Goal: Use online tool/utility: Utilize a website feature to perform a specific function

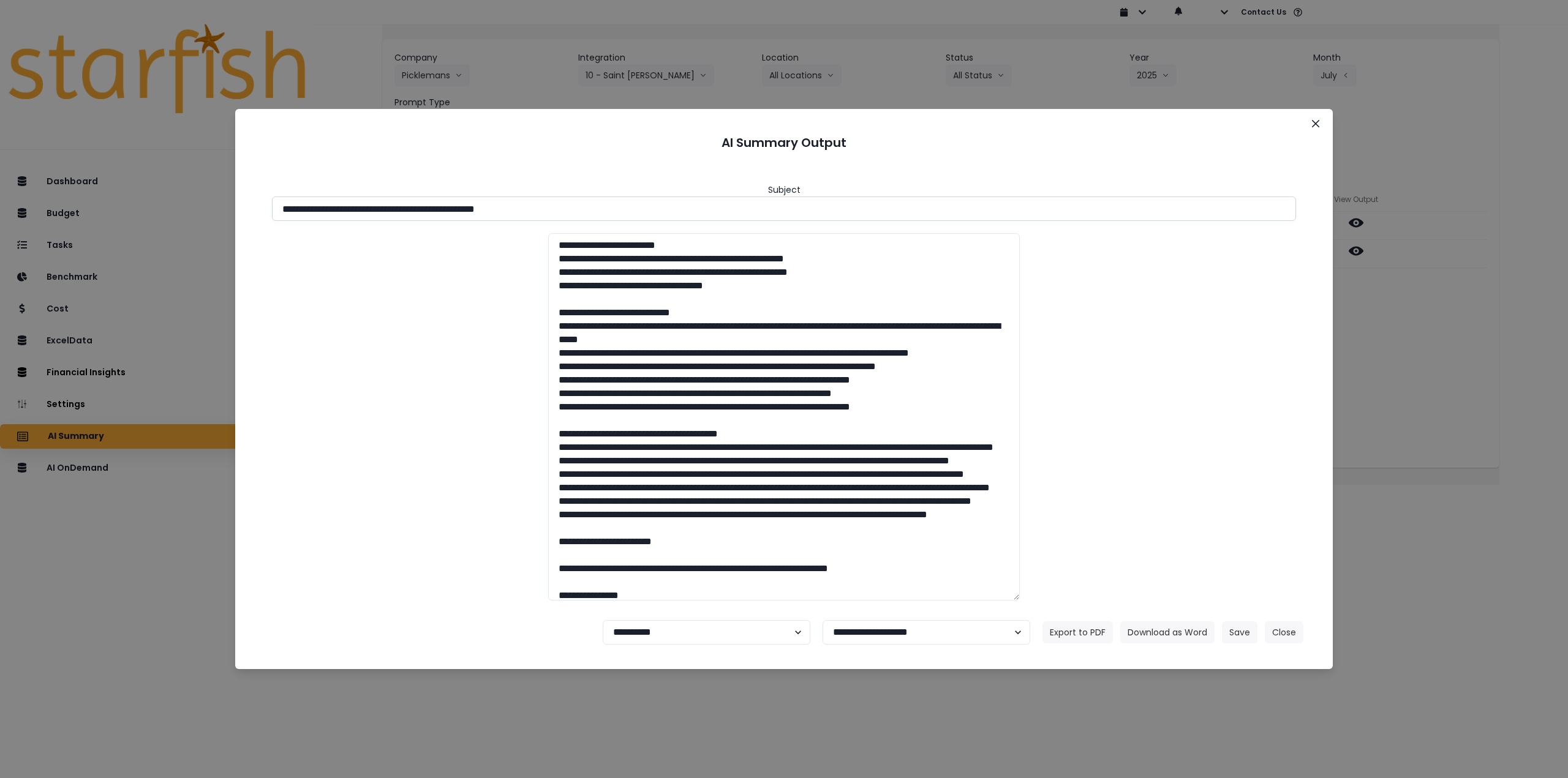
drag, startPoint x: 458, startPoint y: 211, endPoint x: 413, endPoint y: 212, distance: 45.0
click at [413, 212] on input "**********" at bounding box center [784, 208] width 1024 height 24
click at [1507, 348] on div "**********" at bounding box center [784, 389] width 1568 height 778
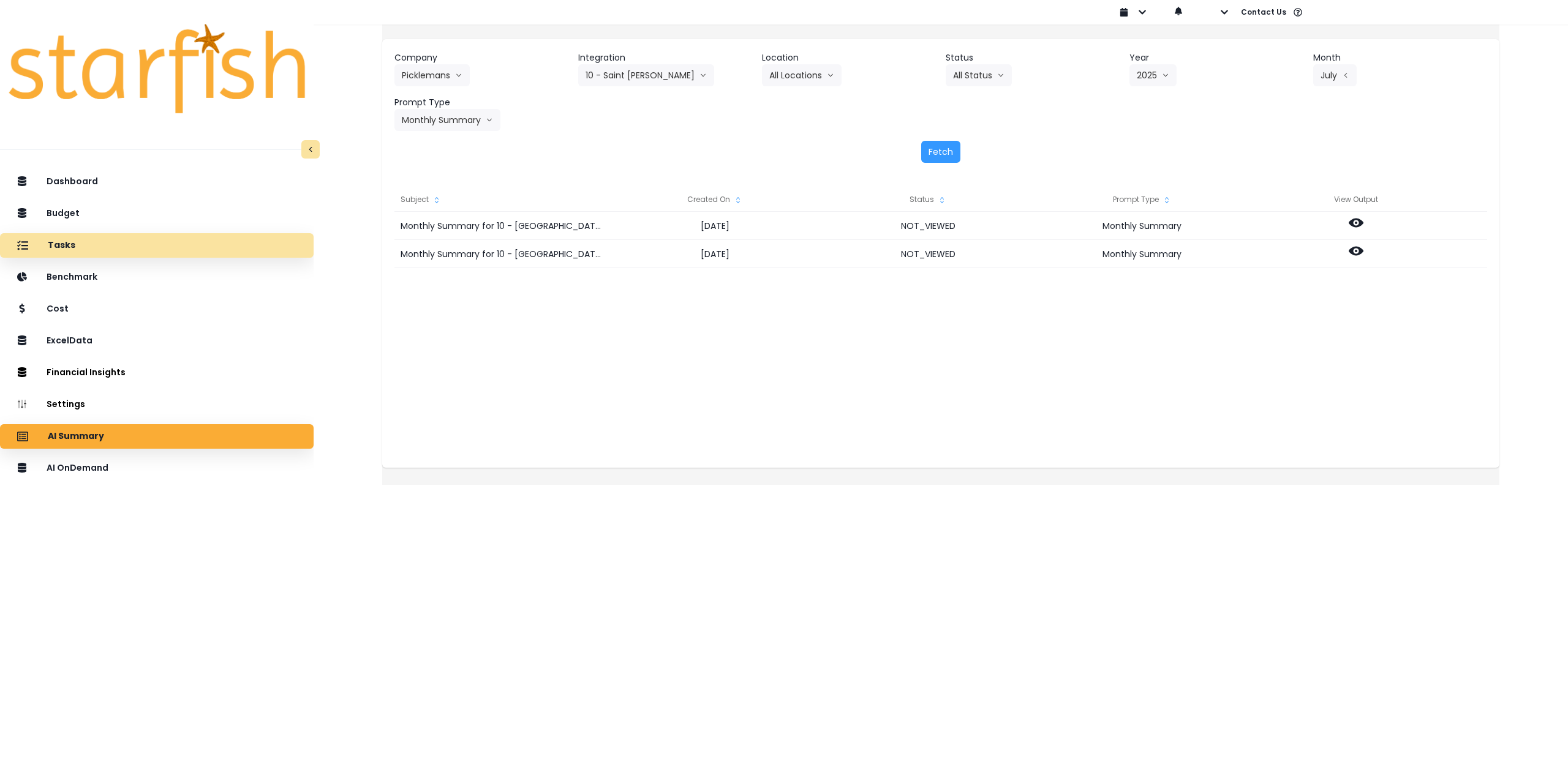
click at [131, 250] on div "Tasks" at bounding box center [157, 245] width 294 height 26
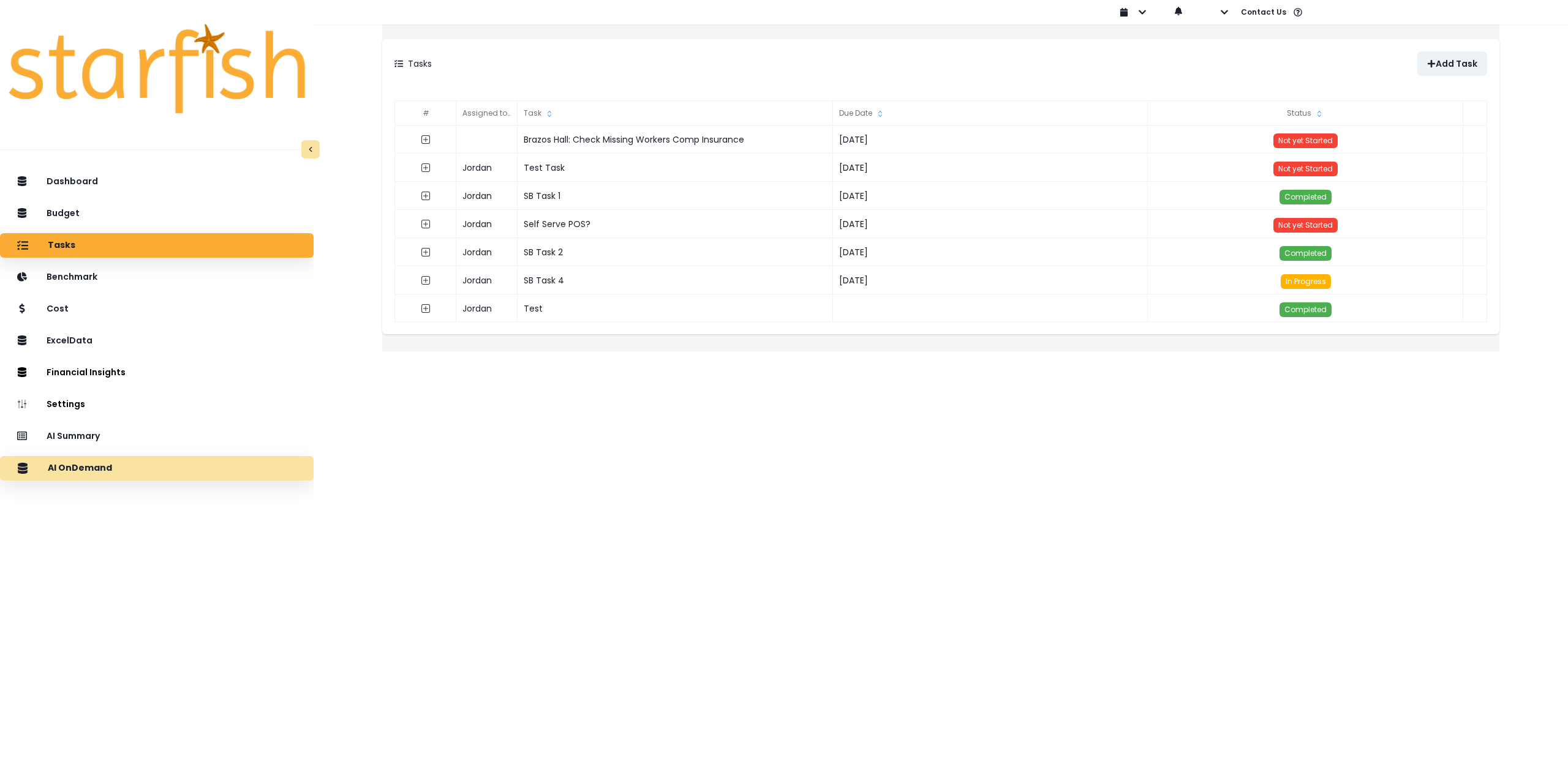
click at [143, 470] on div "AI OnDemand" at bounding box center [157, 469] width 294 height 26
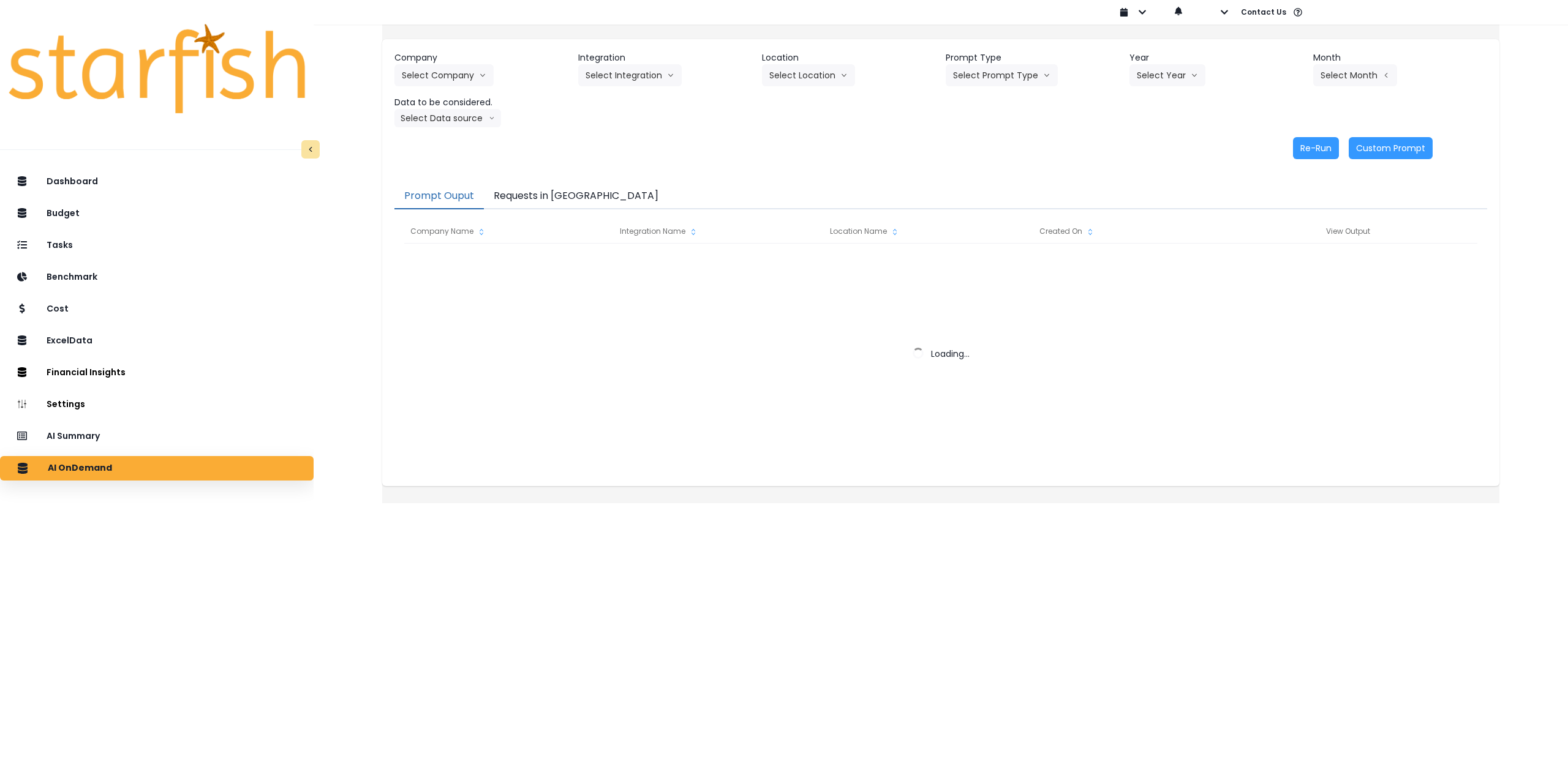
click at [577, 190] on button "Requests in [GEOGRAPHIC_DATA]" at bounding box center [576, 196] width 184 height 26
click at [570, 191] on button "Requests in [GEOGRAPHIC_DATA]" at bounding box center [576, 196] width 184 height 26
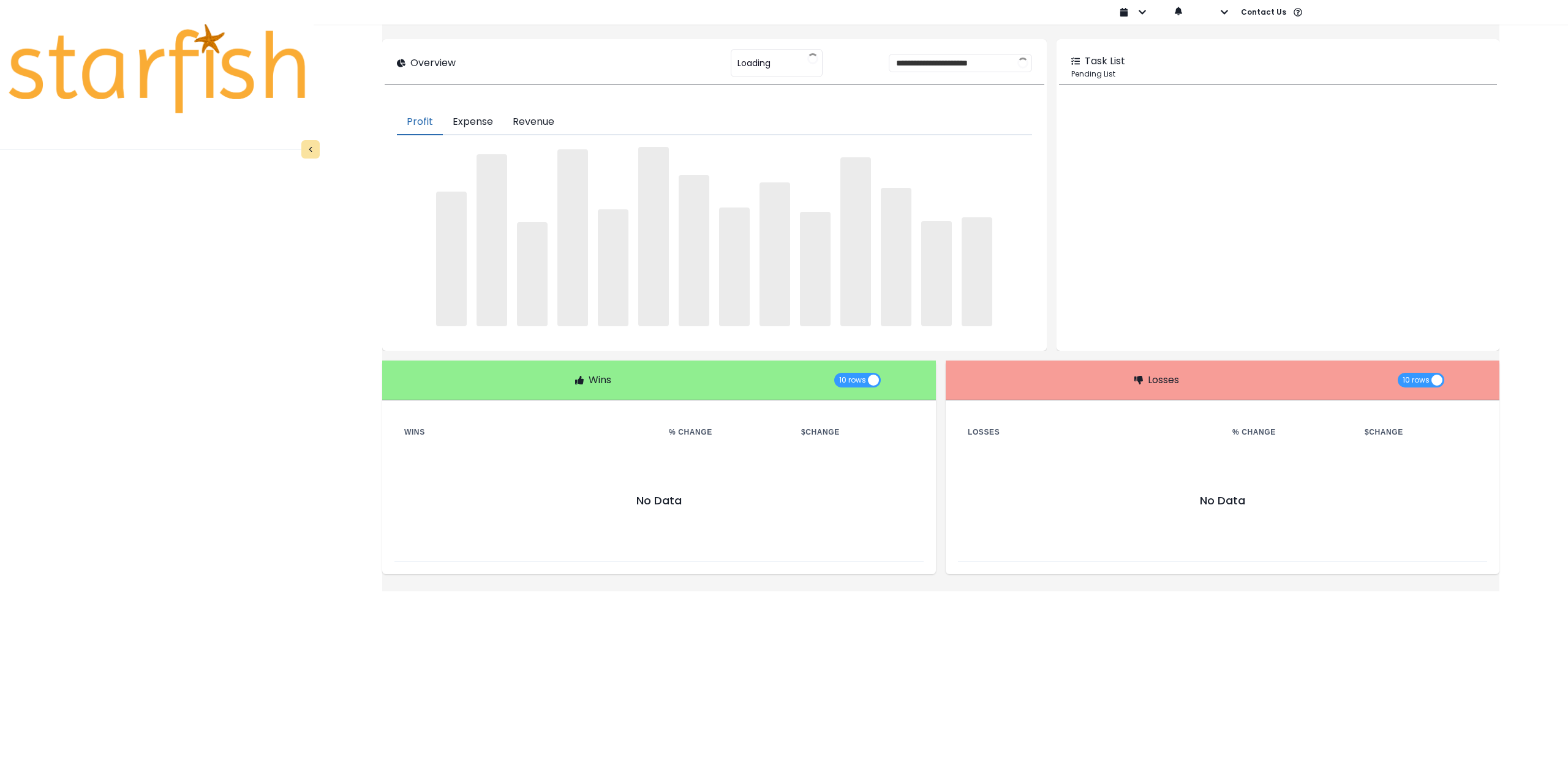
type input "********"
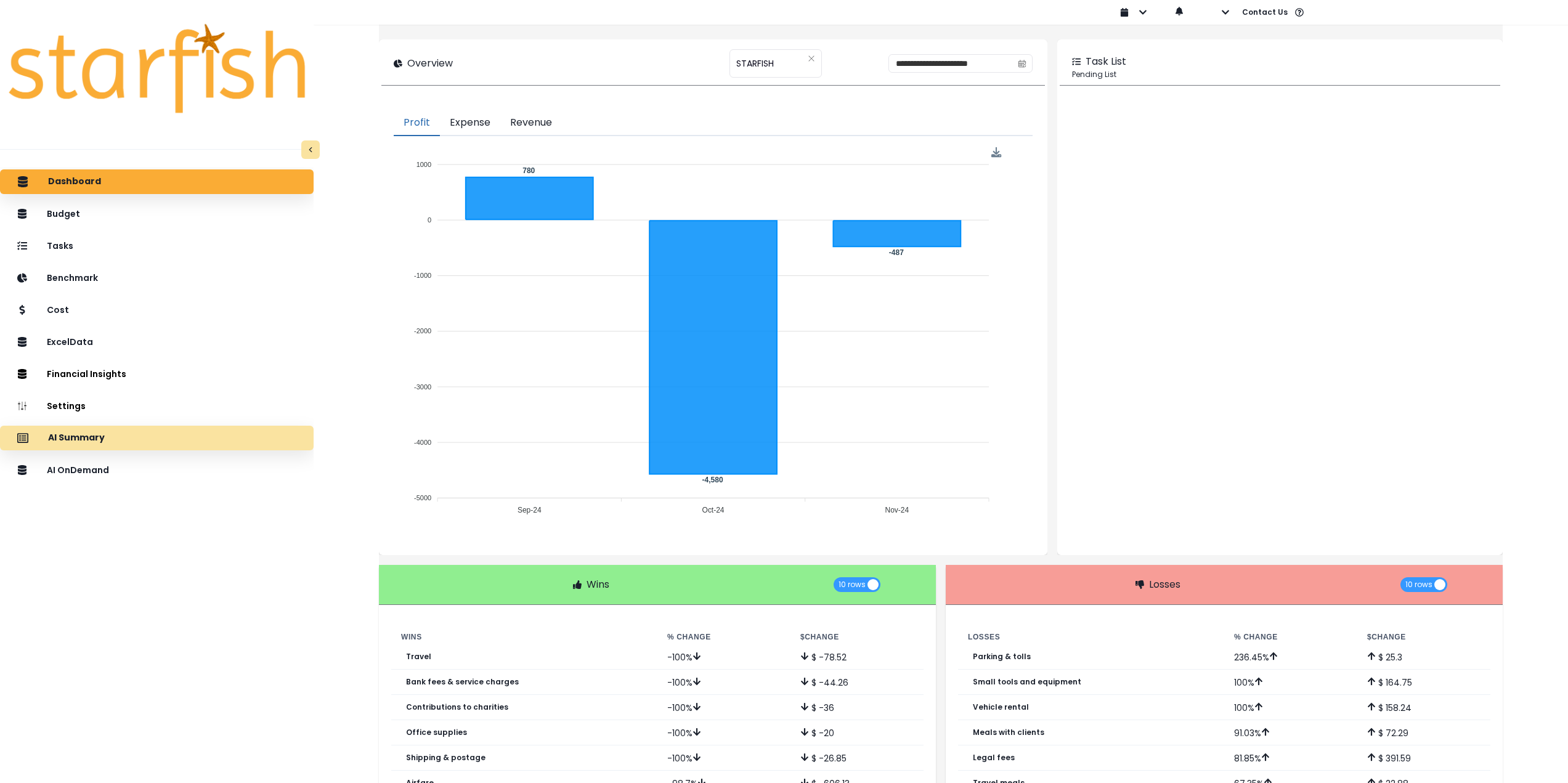
click at [91, 443] on p "AI Summary" at bounding box center [77, 438] width 57 height 11
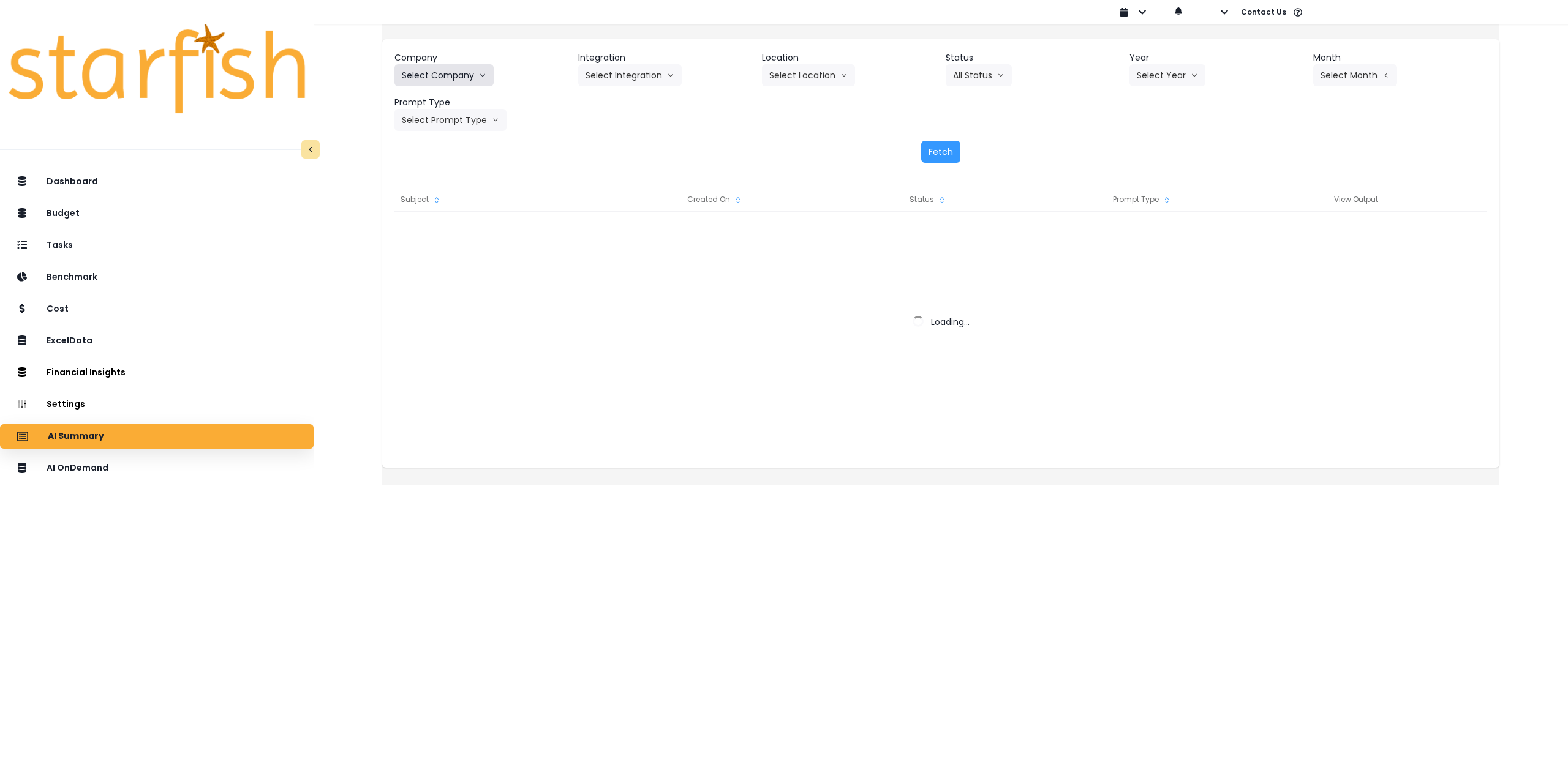
click at [474, 80] on button "Select Company" at bounding box center [444, 75] width 99 height 22
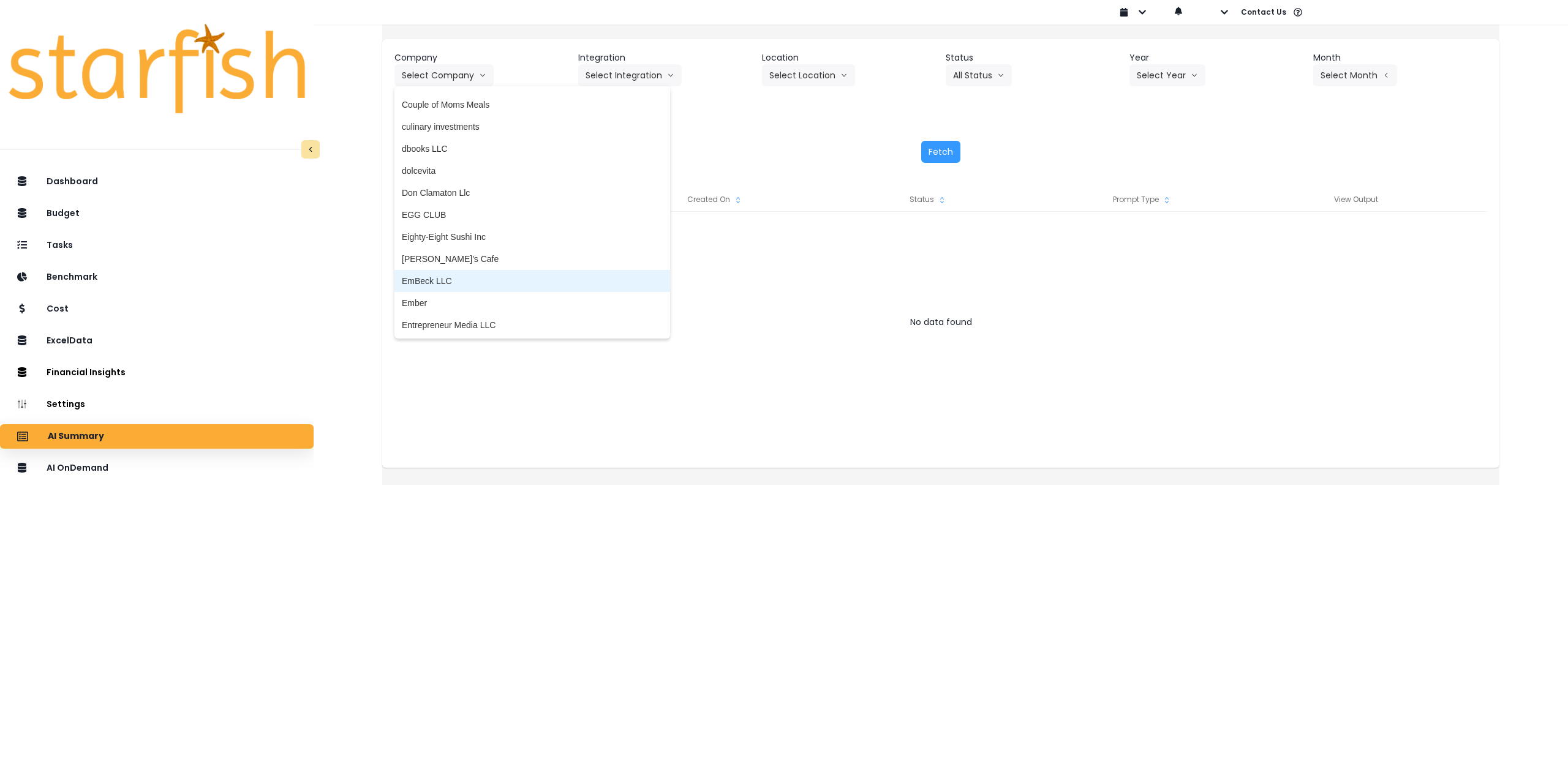
scroll to position [857, 0]
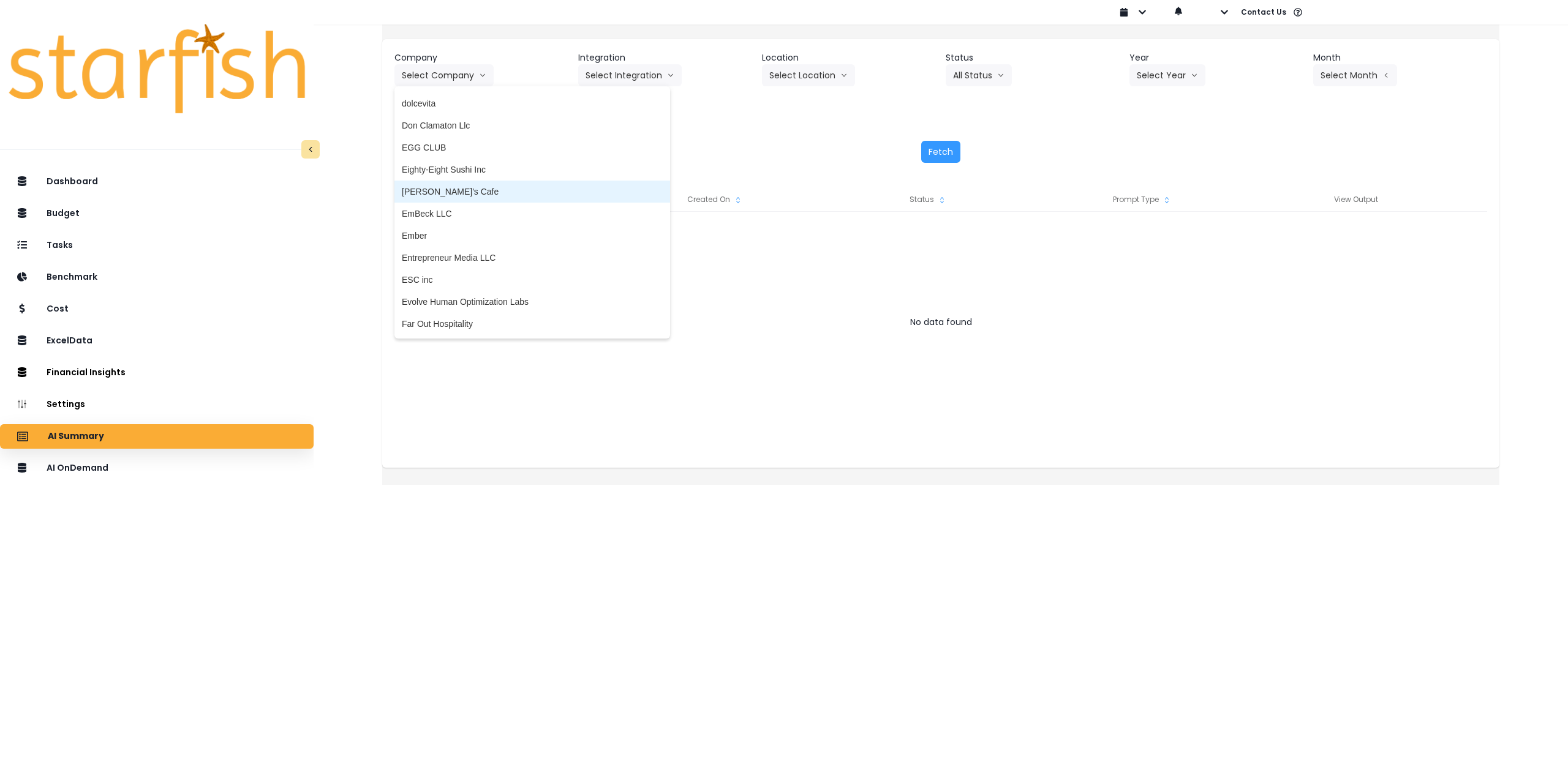
drag, startPoint x: 495, startPoint y: 188, endPoint x: 553, endPoint y: 169, distance: 61.0
click at [494, 189] on span "[PERSON_NAME]'s Cafe" at bounding box center [532, 191] width 261 height 12
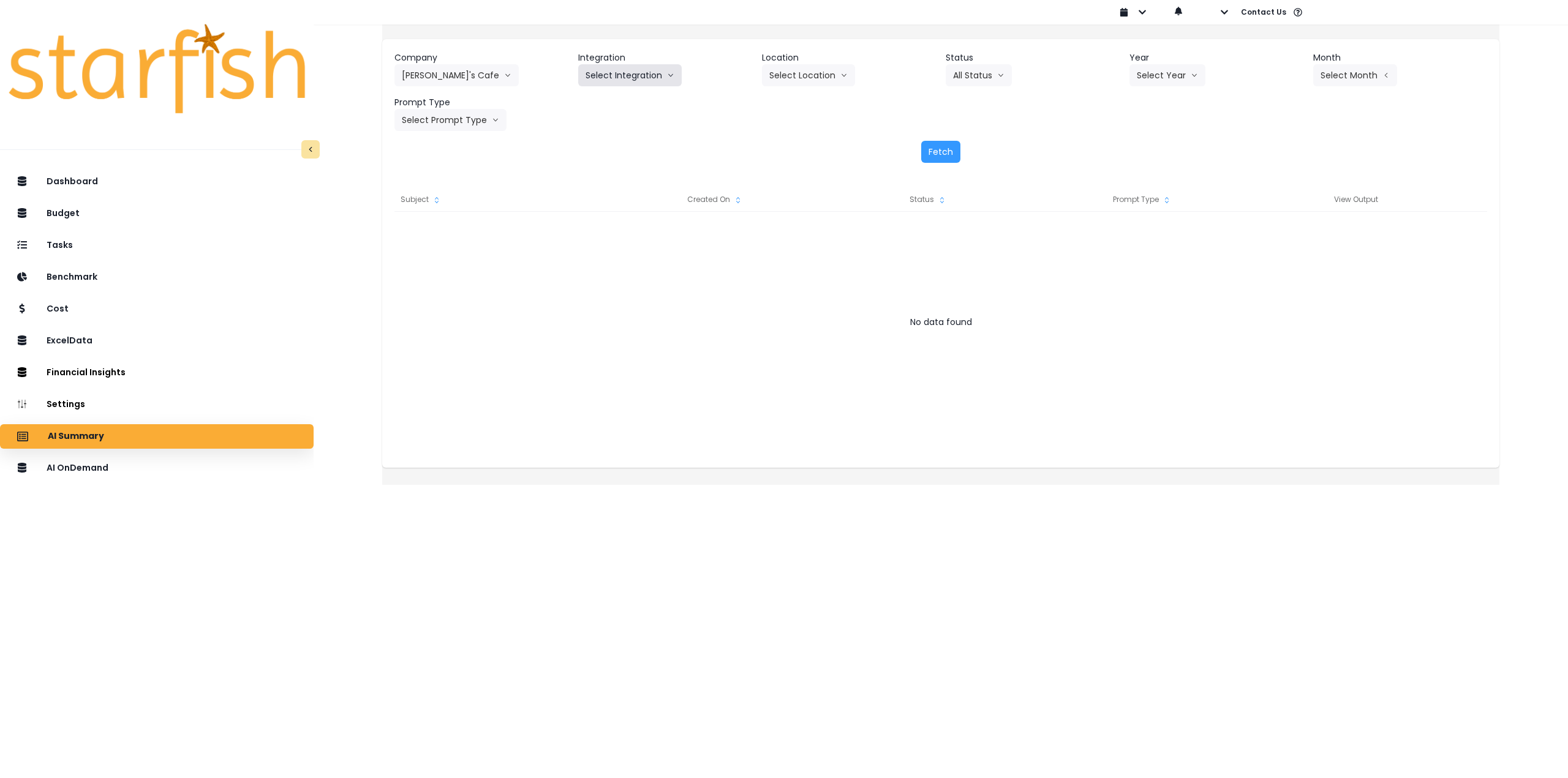
click at [642, 82] on button "Select Integration" at bounding box center [630, 75] width 104 height 22
click at [635, 103] on span "QuickBooks Online" at bounding box center [622, 100] width 73 height 12
click at [1335, 77] on button "Select Month" at bounding box center [1355, 75] width 84 height 22
click at [1282, 237] on span "Aug" at bounding box center [1294, 233] width 24 height 12
click at [1164, 80] on button "Select Year" at bounding box center [1167, 75] width 76 height 22
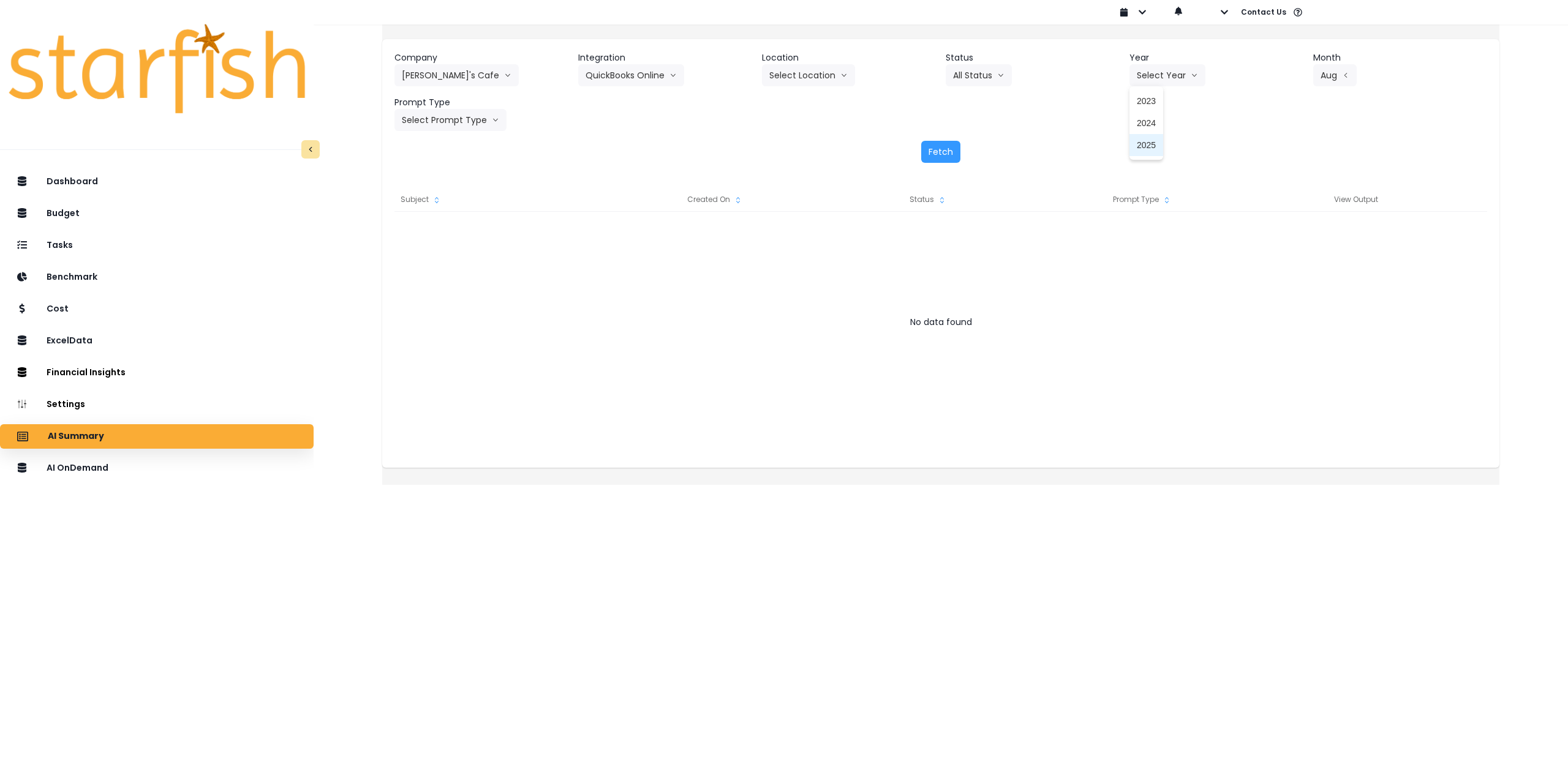
click at [1141, 148] on span "2025" at bounding box center [1147, 144] width 19 height 12
click at [477, 120] on button "Select Prompt Type" at bounding box center [450, 120] width 112 height 22
click at [458, 235] on span "Monthly Summary" at bounding box center [436, 233] width 69 height 12
click at [826, 70] on button "Select Location" at bounding box center [809, 75] width 93 height 22
click at [794, 107] on li "All Locations" at bounding box center [794, 101] width 63 height 22
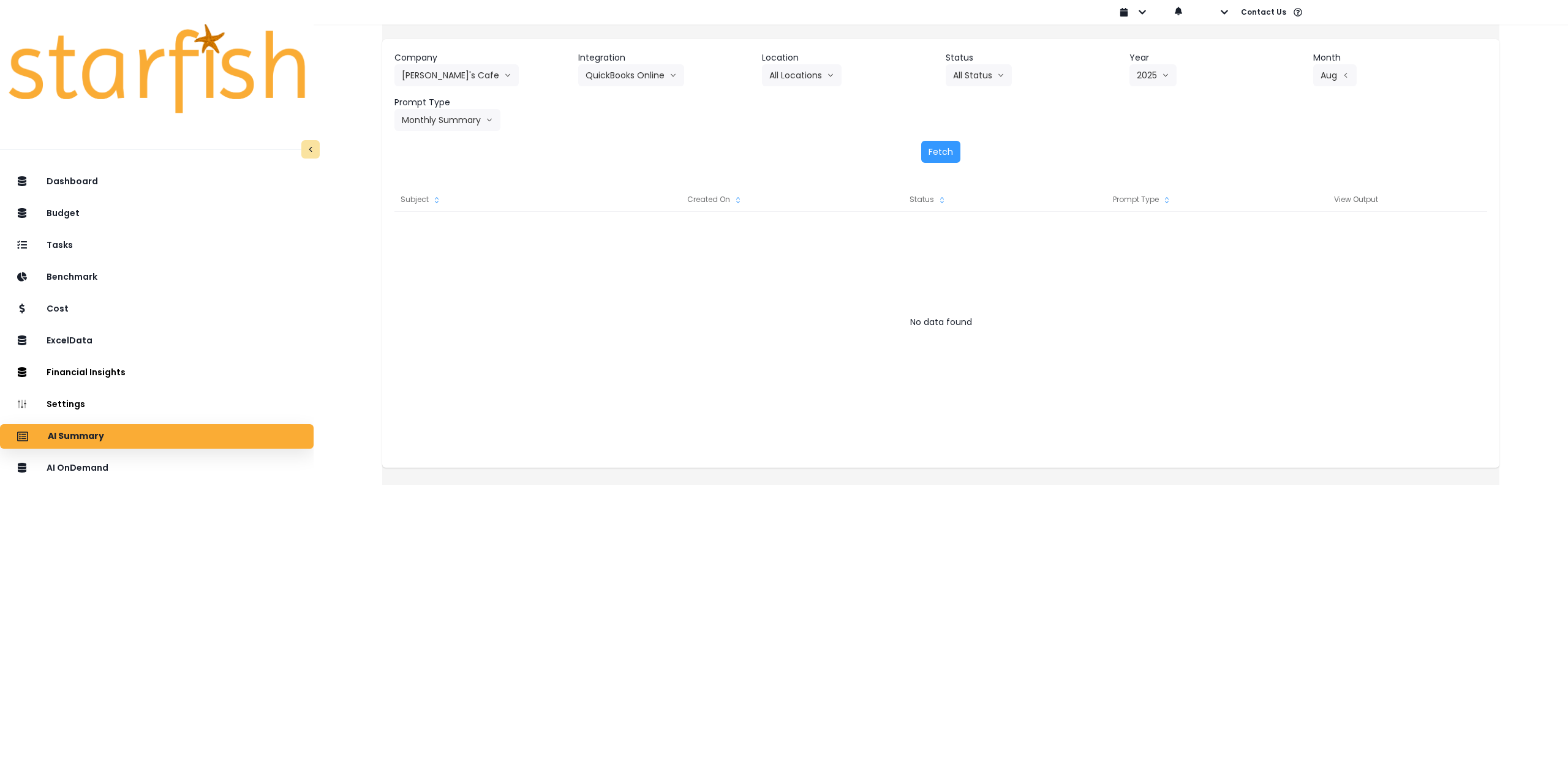
click at [952, 137] on div "Company Elvira's Cafe 86 Costs Asti Bagel Cafe Balance Grille Bald Ginger Bar B…" at bounding box center [941, 107] width 1117 height 136
click at [948, 148] on button "Fetch" at bounding box center [941, 152] width 39 height 22
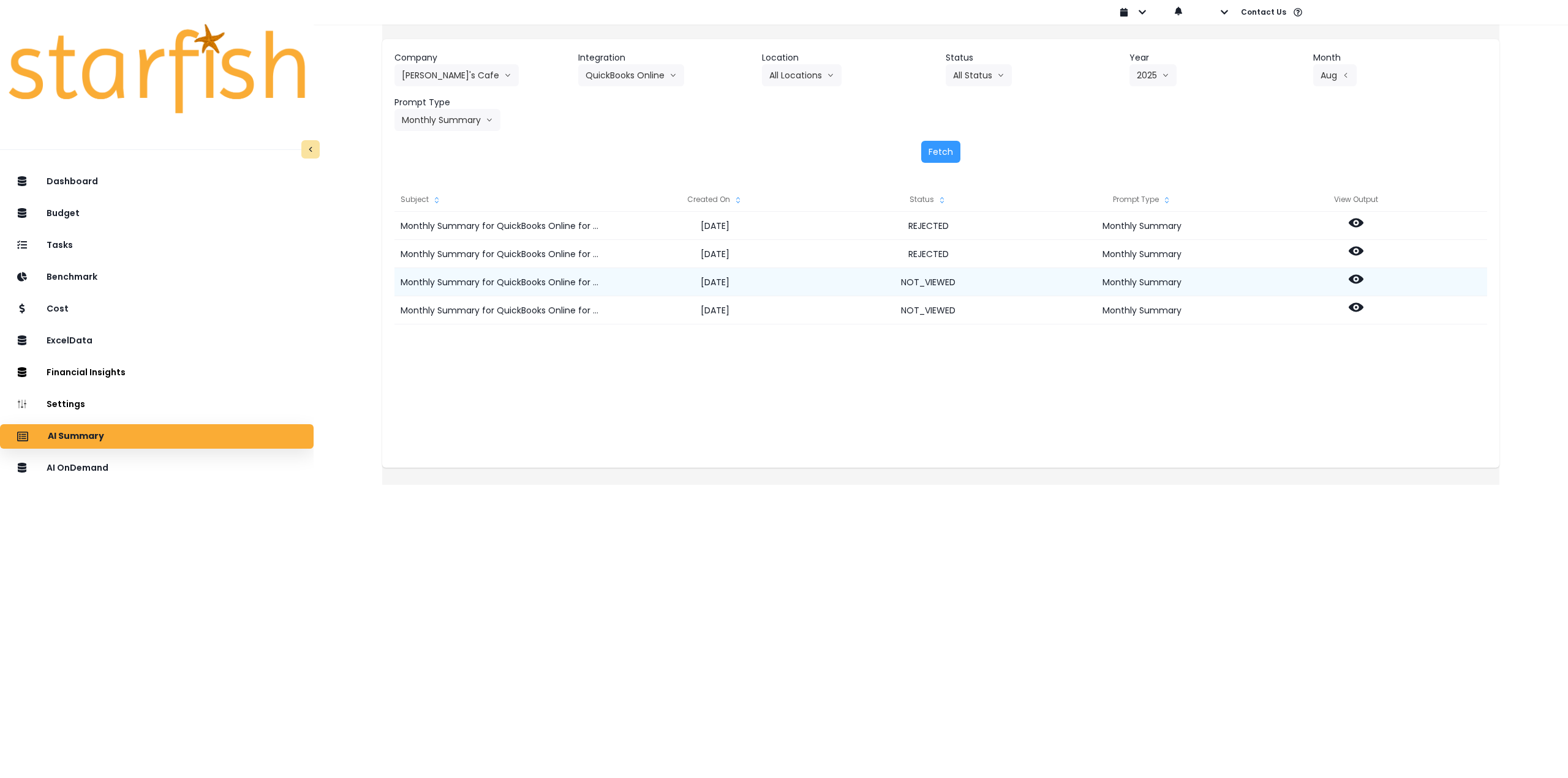
click at [1358, 279] on circle at bounding box center [1356, 279] width 3 height 3
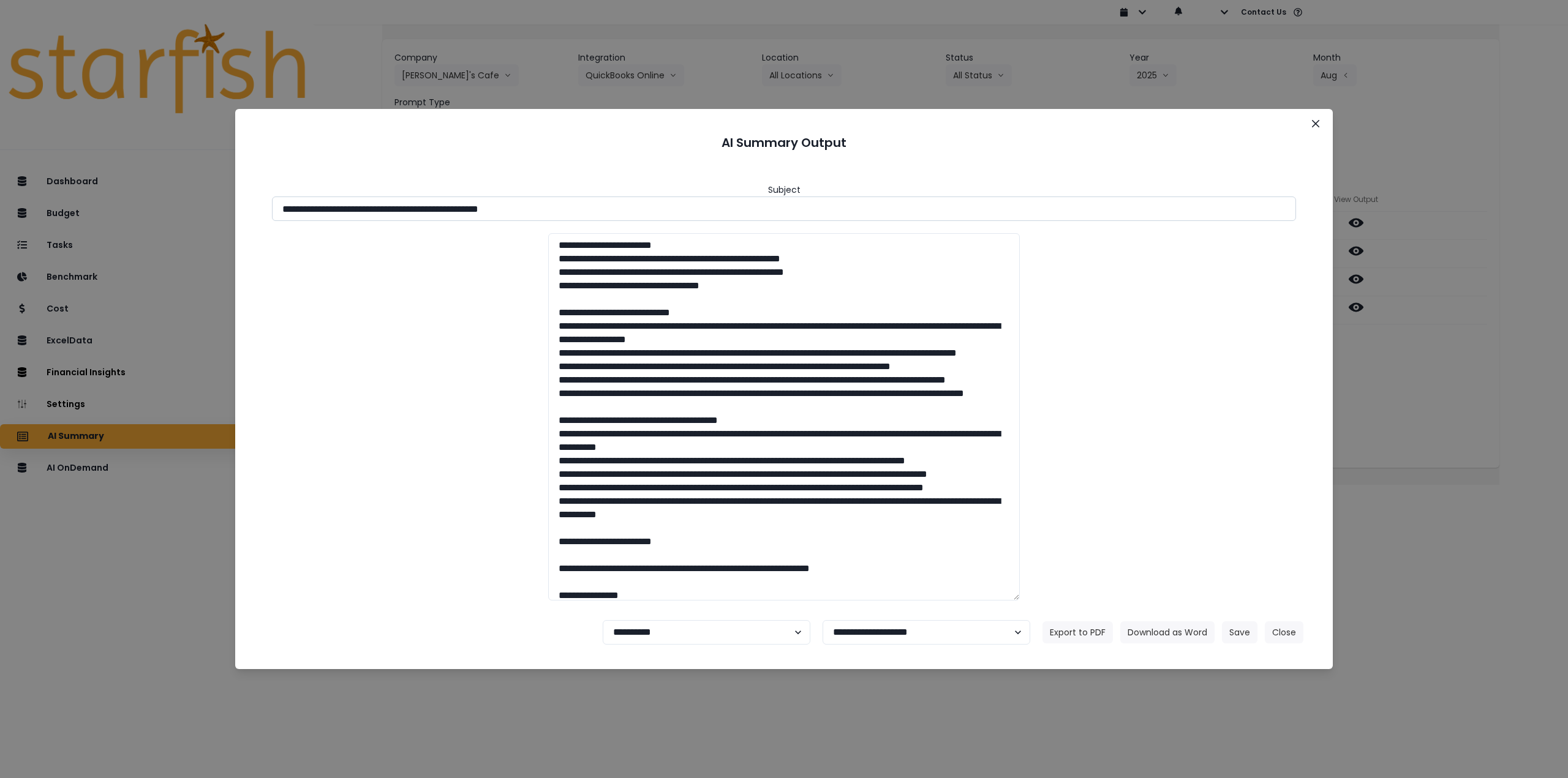
drag, startPoint x: 501, startPoint y: 211, endPoint x: 713, endPoint y: 217, distance: 212.1
click at [694, 214] on input "**********" at bounding box center [784, 208] width 1024 height 24
click at [1230, 630] on button "Save" at bounding box center [1240, 632] width 36 height 22
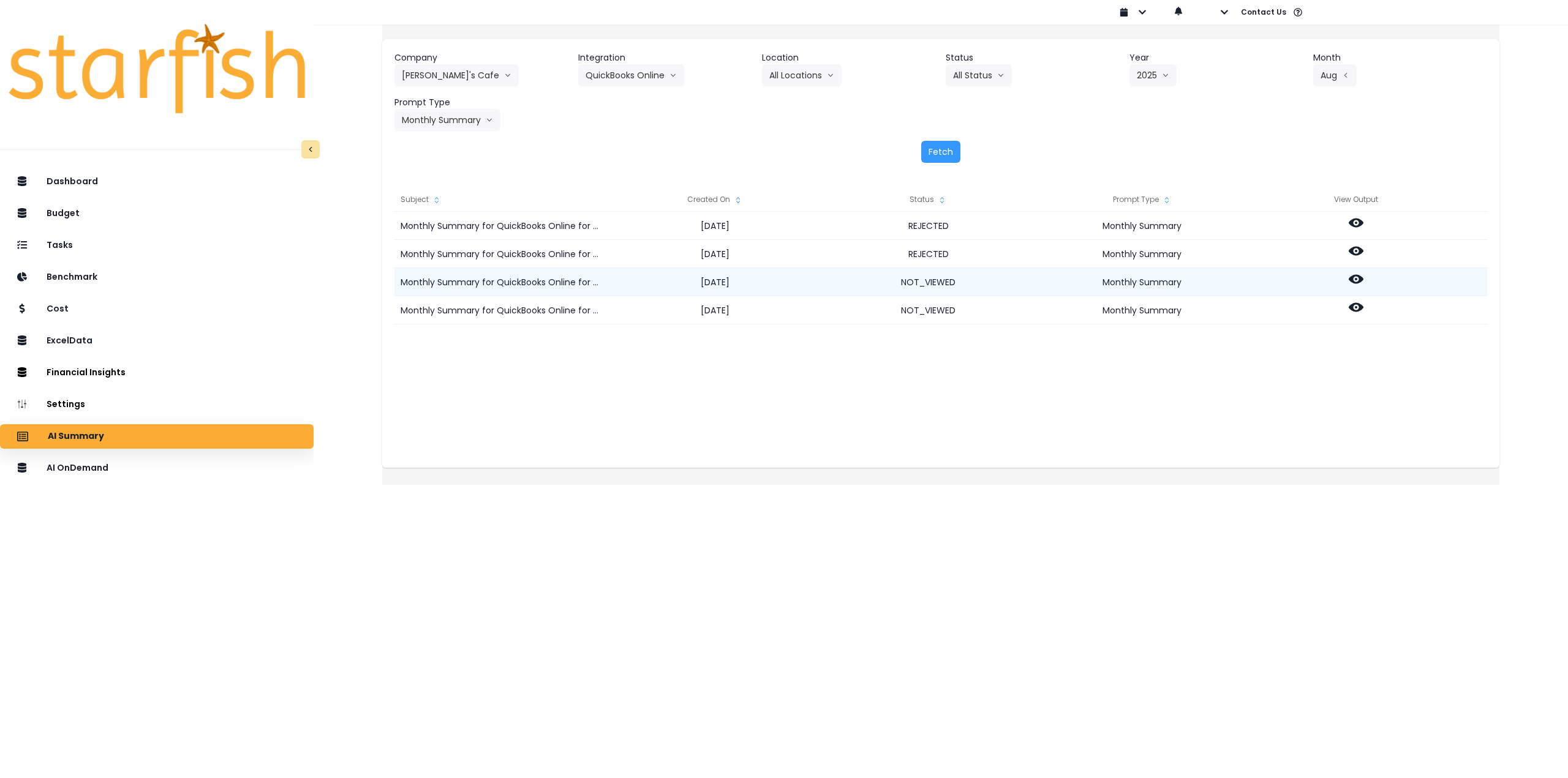
click at [1363, 277] on icon at bounding box center [1356, 279] width 15 height 9
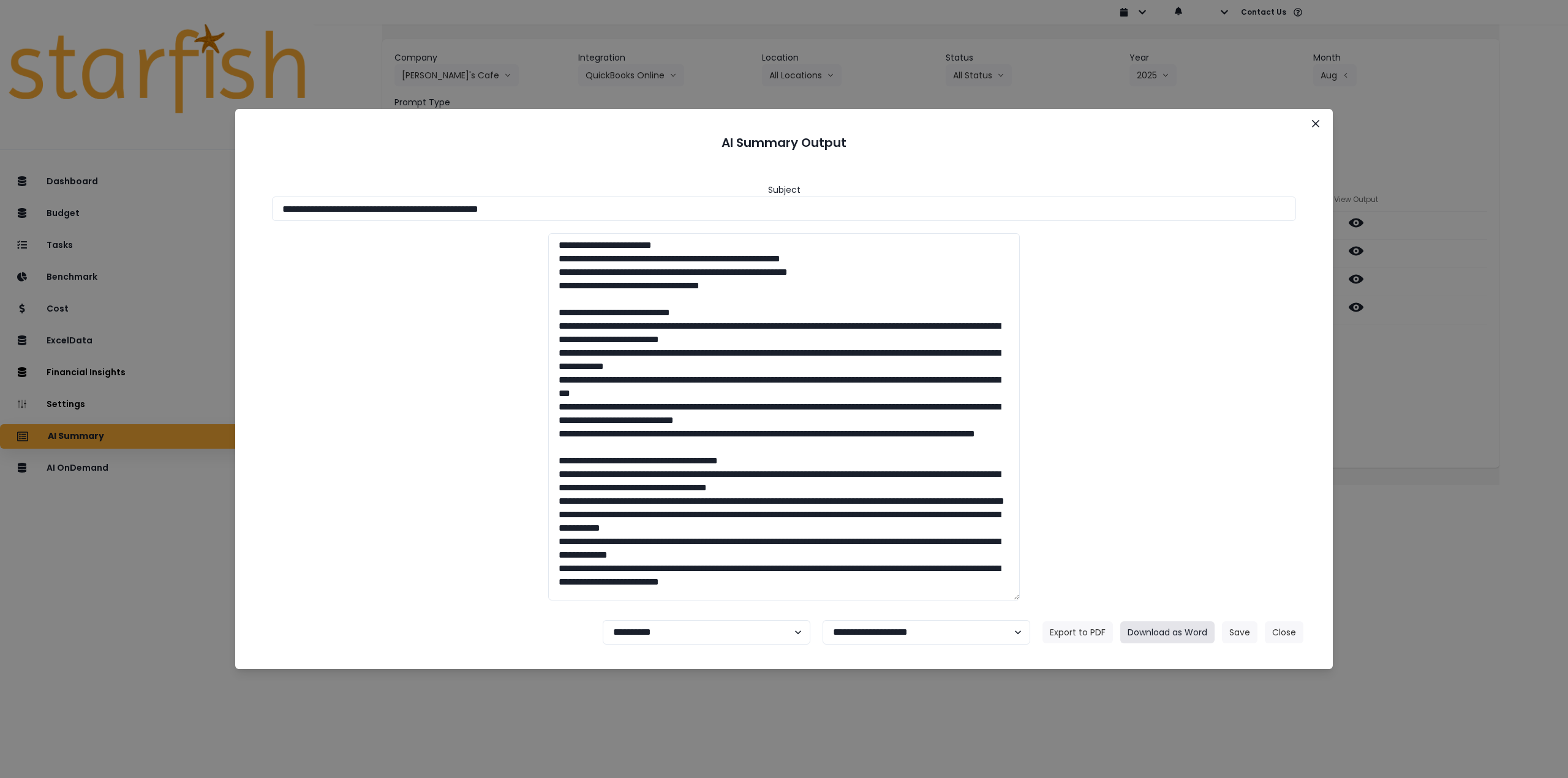
click at [1154, 630] on button "Download as Word" at bounding box center [1168, 632] width 95 height 22
drag, startPoint x: 1446, startPoint y: 425, endPoint x: 1411, endPoint y: 365, distance: 69.5
click at [1446, 425] on div "**********" at bounding box center [784, 389] width 1568 height 778
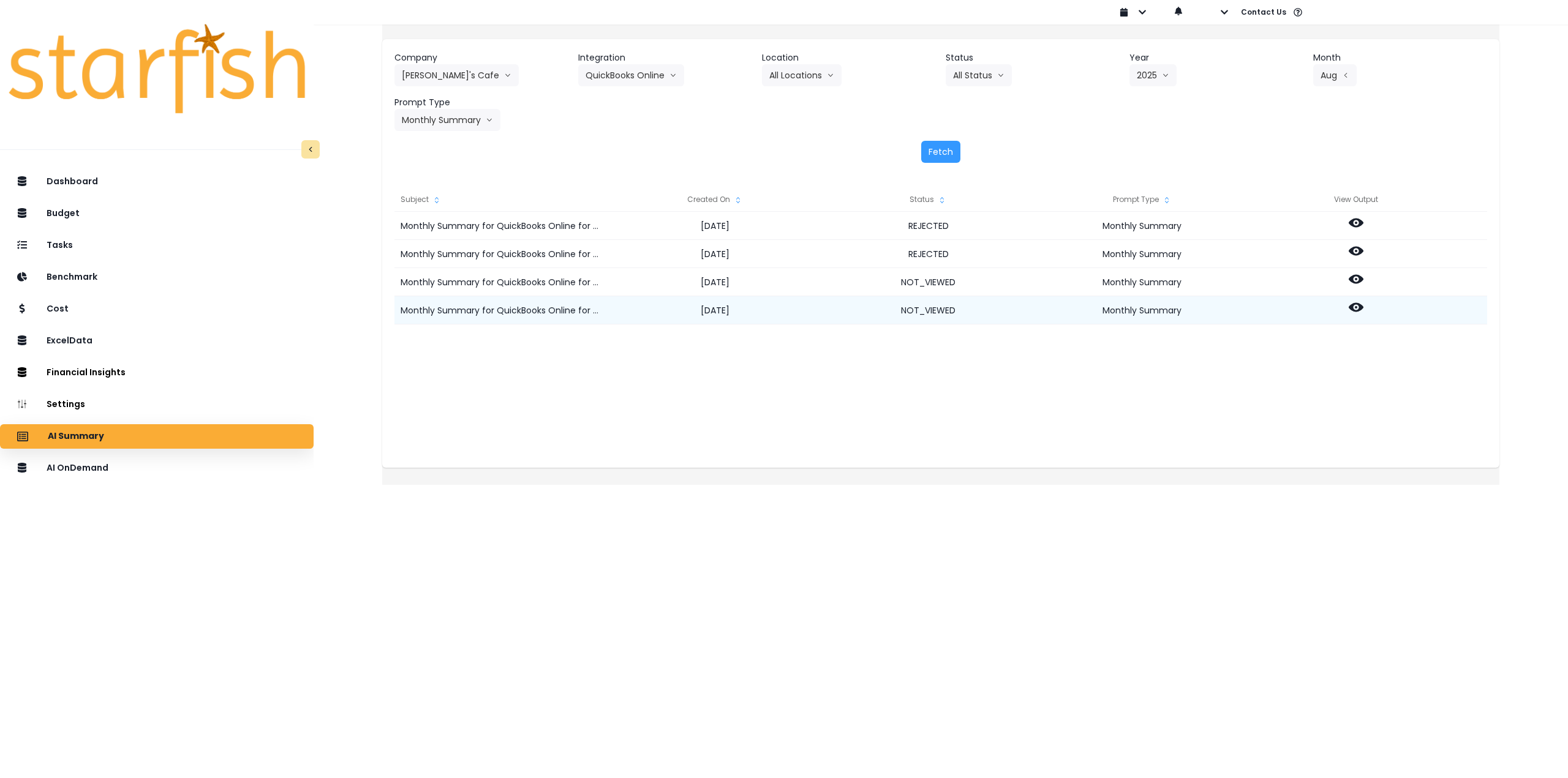
click at [1363, 309] on icon at bounding box center [1356, 307] width 15 height 15
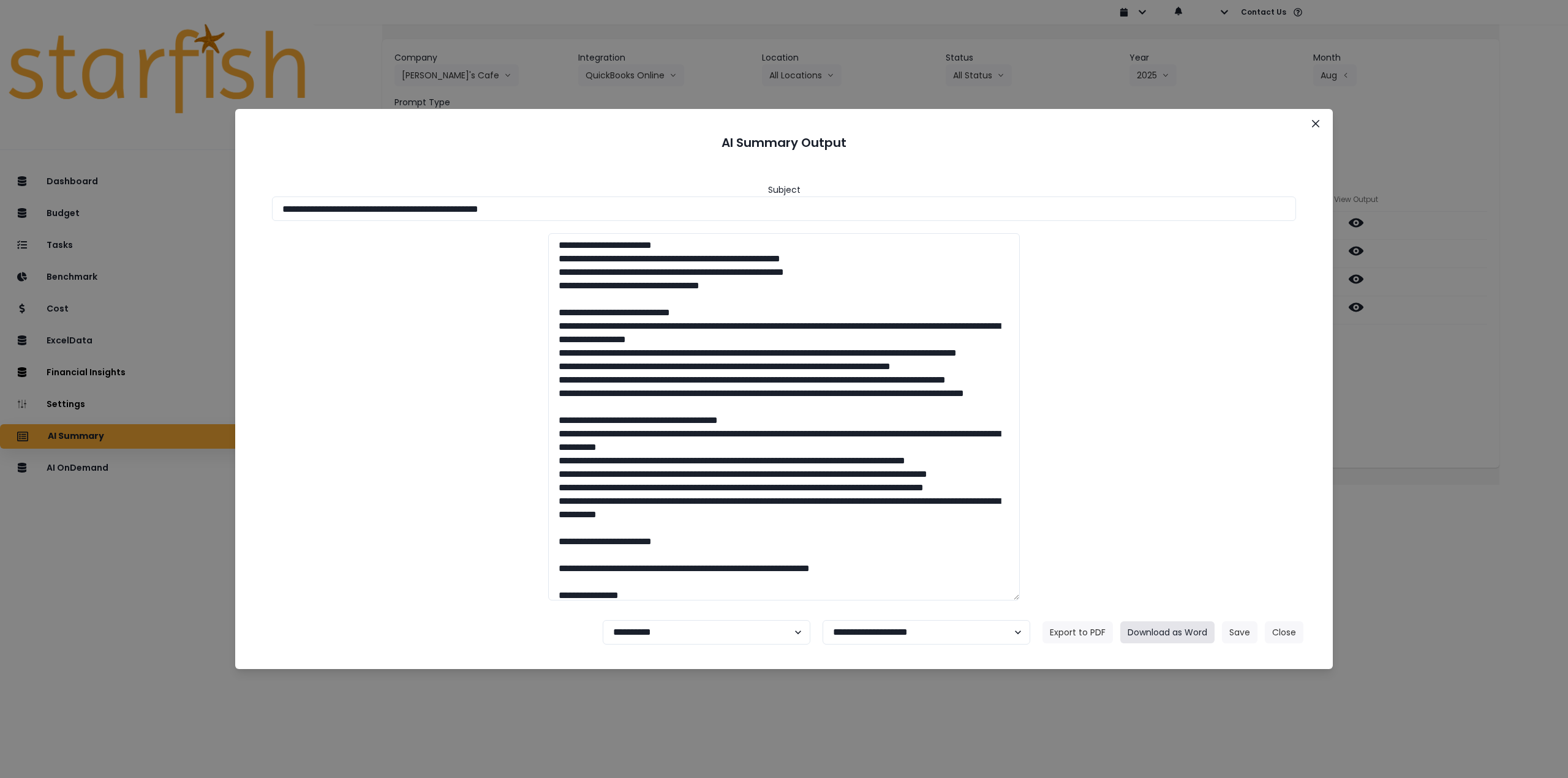
click at [1161, 632] on button "Download as Word" at bounding box center [1168, 632] width 95 height 22
click at [1319, 123] on button "Close" at bounding box center [1315, 123] width 20 height 20
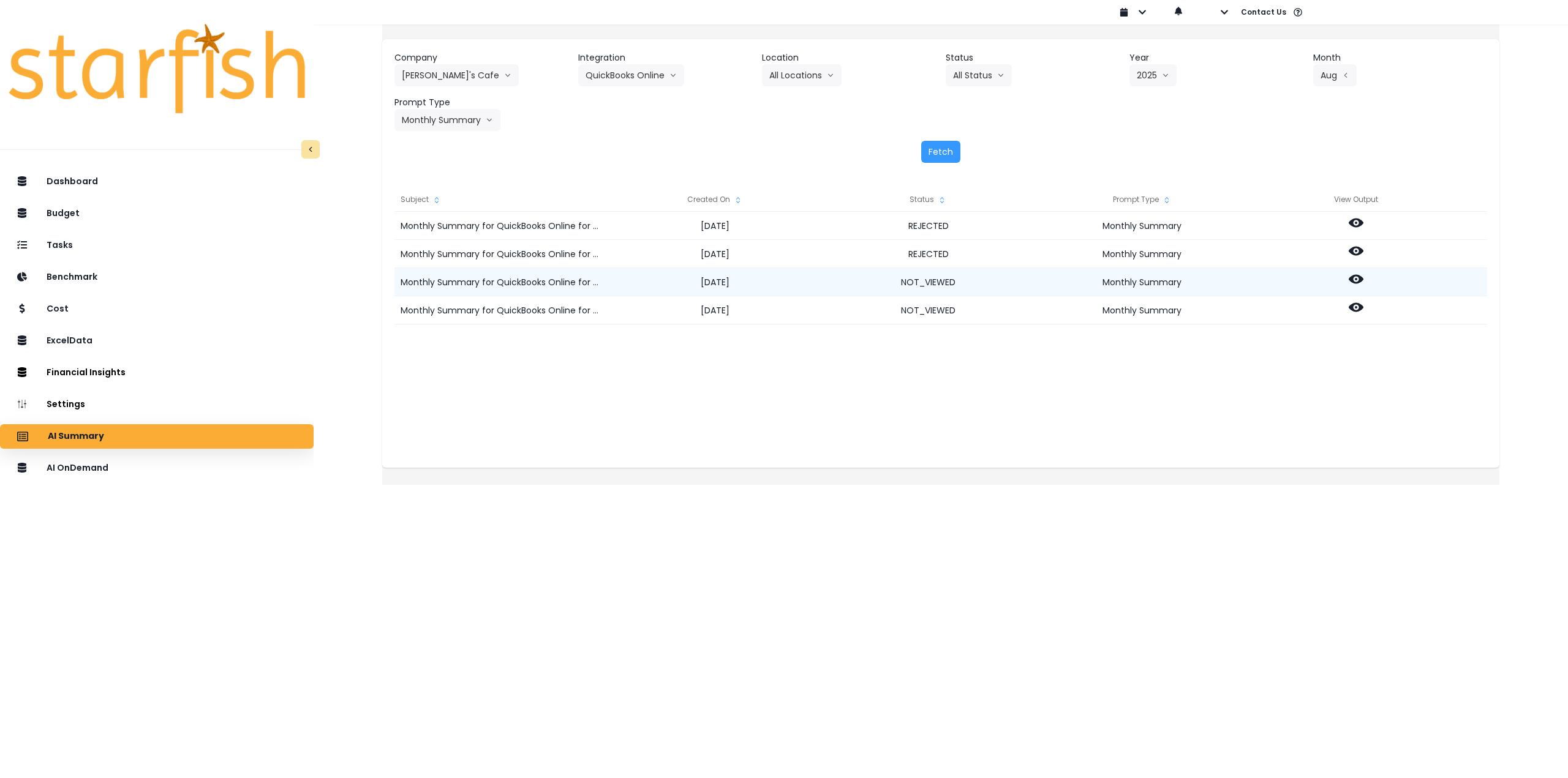
click at [1363, 274] on icon at bounding box center [1356, 279] width 15 height 15
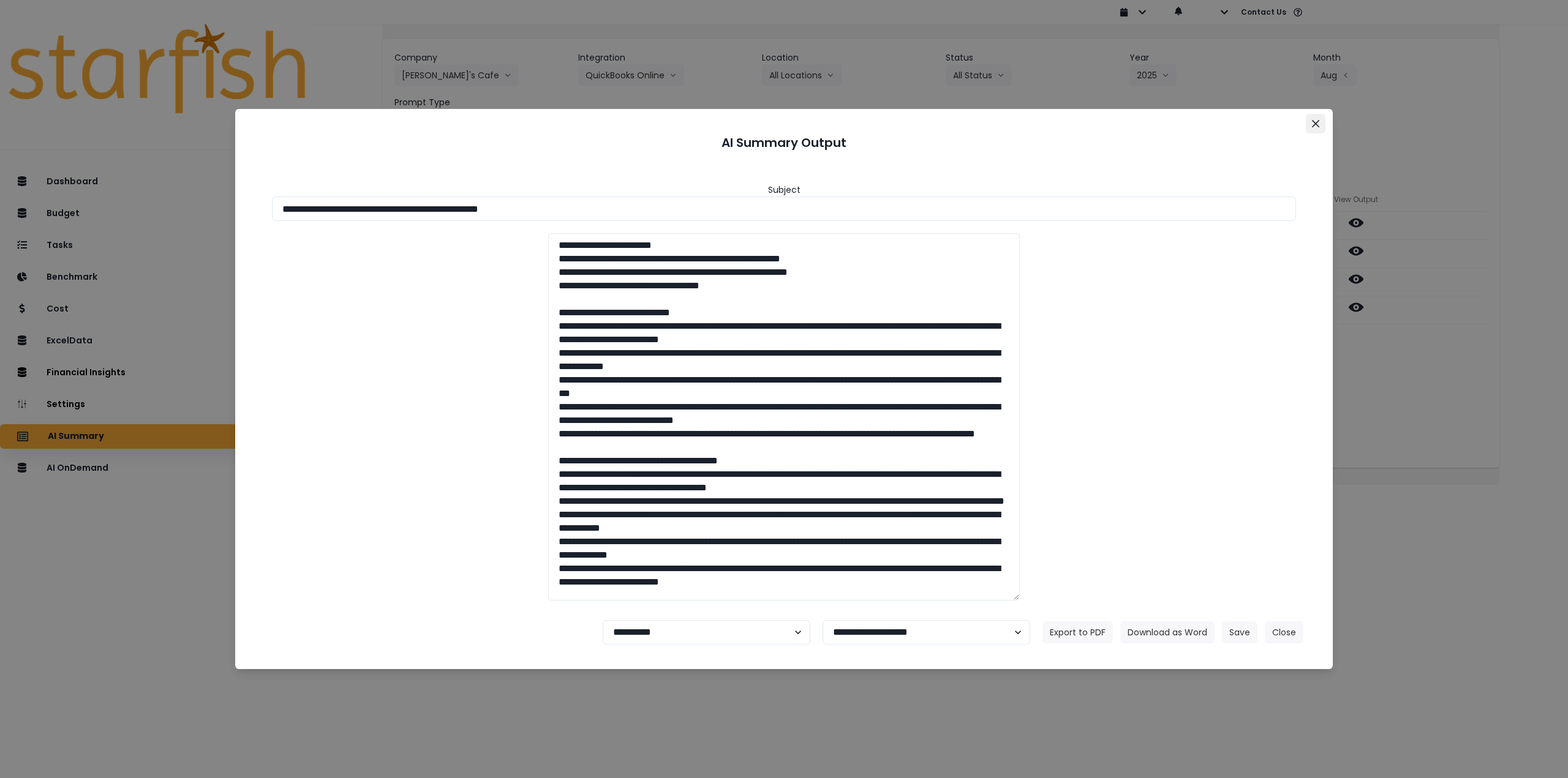
click at [1316, 127] on icon "Close" at bounding box center [1315, 123] width 7 height 7
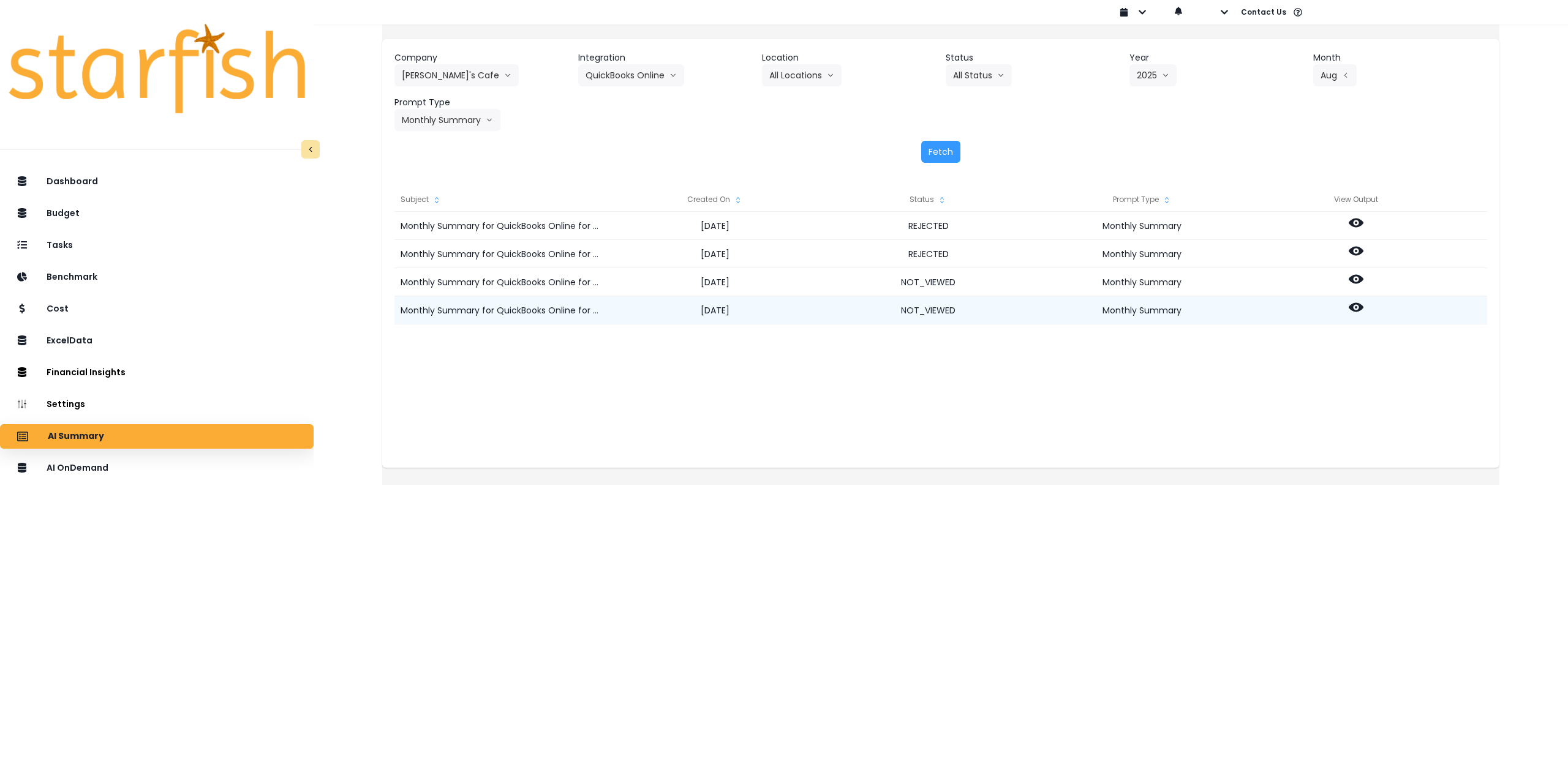
click at [1363, 309] on icon at bounding box center [1356, 307] width 15 height 9
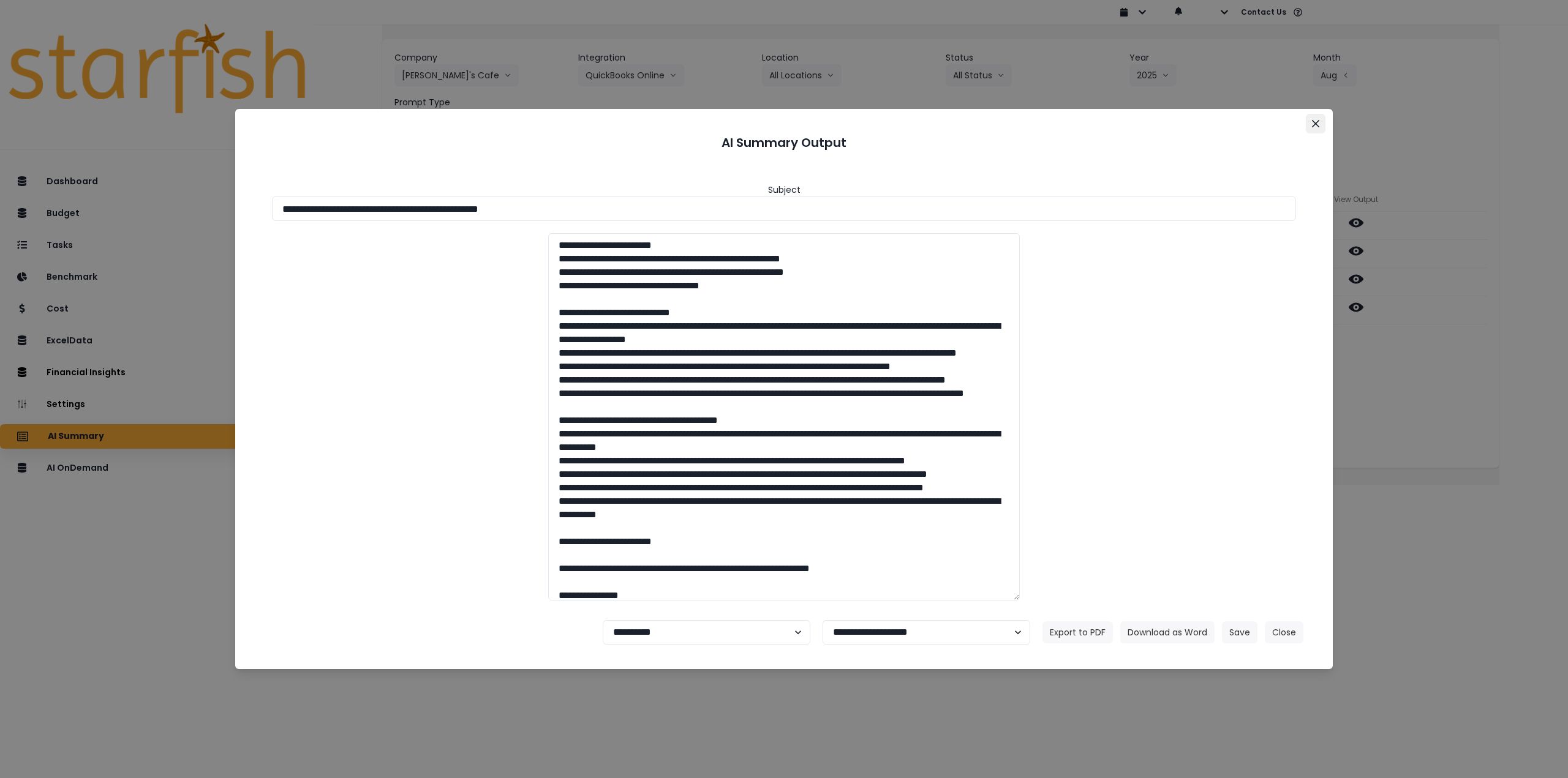
click at [1313, 123] on icon "Close" at bounding box center [1315, 123] width 7 height 7
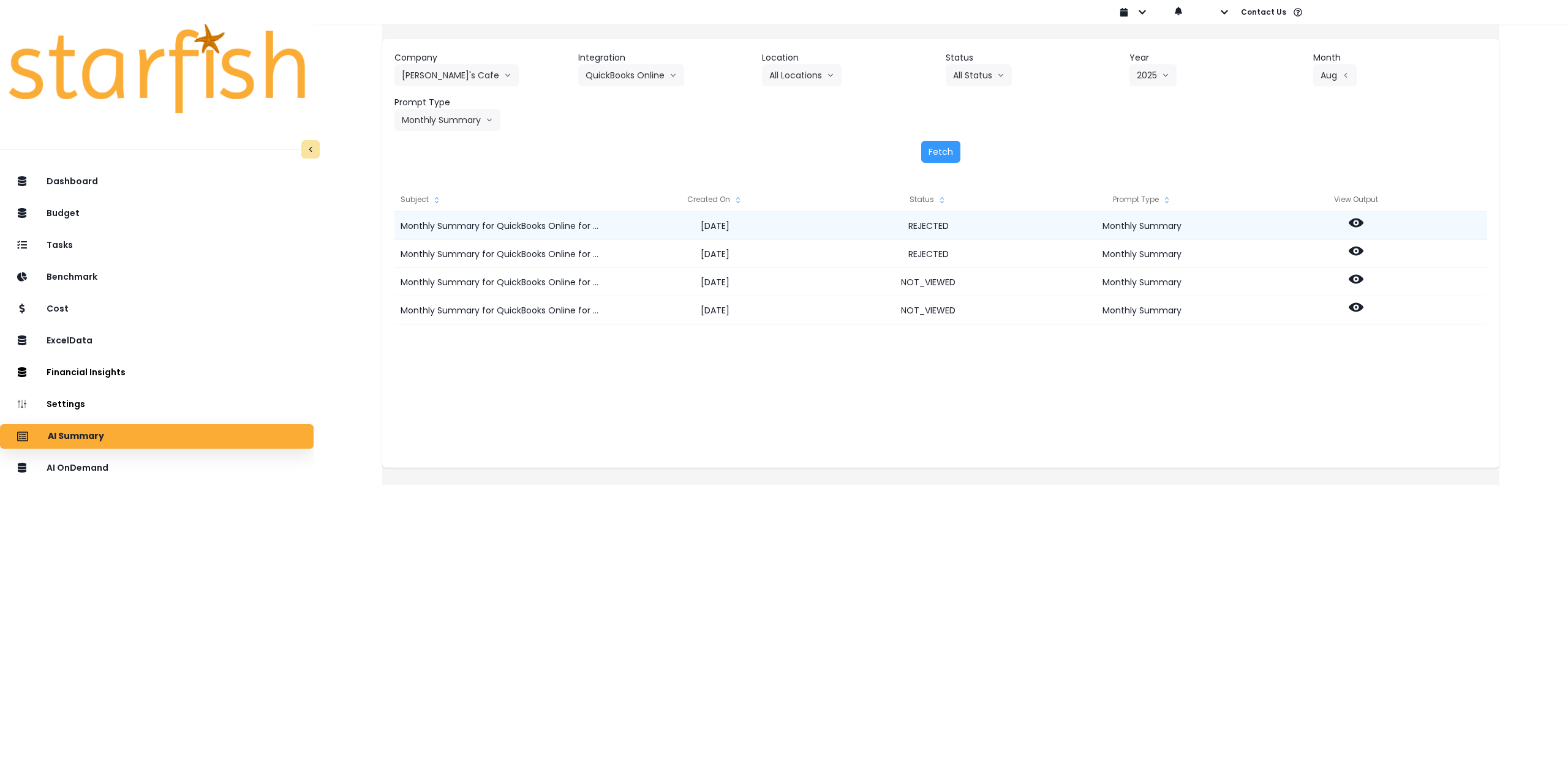
click at [1363, 225] on icon at bounding box center [1356, 223] width 15 height 9
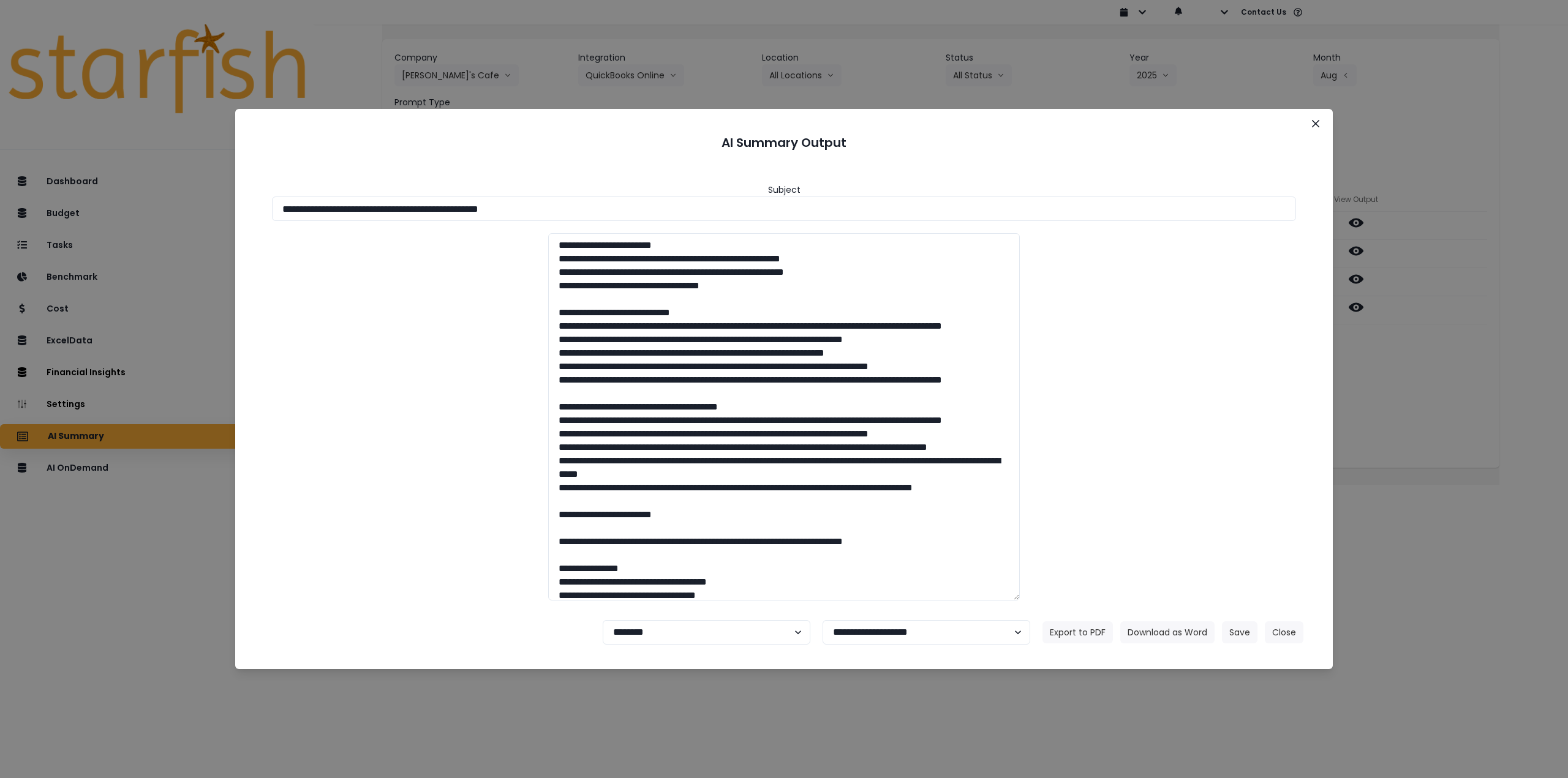
drag, startPoint x: 1315, startPoint y: 121, endPoint x: 1337, endPoint y: 169, distance: 52.8
click at [1315, 123] on icon "Close" at bounding box center [1315, 123] width 7 height 7
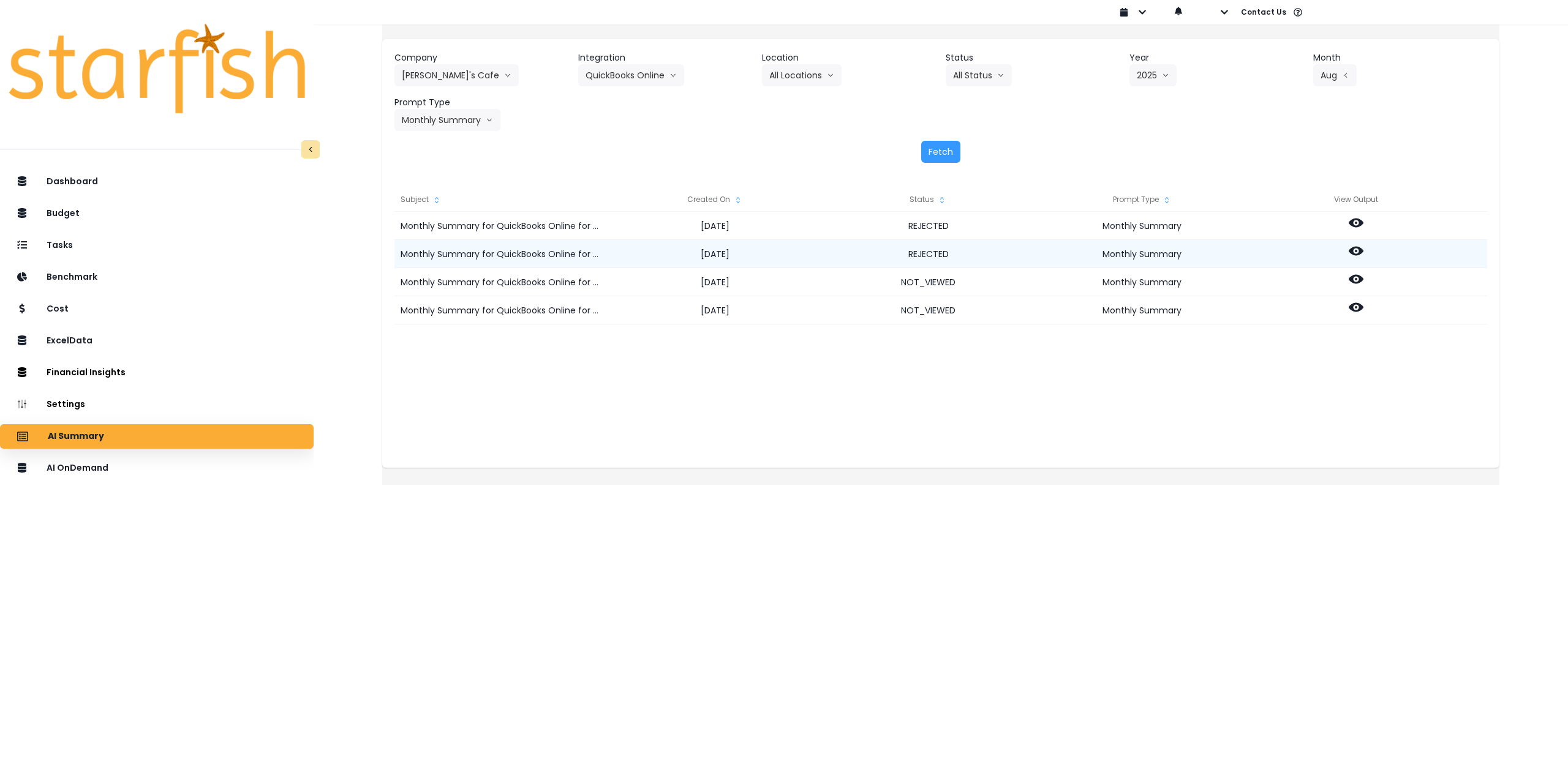
click at [1363, 248] on icon at bounding box center [1356, 251] width 15 height 9
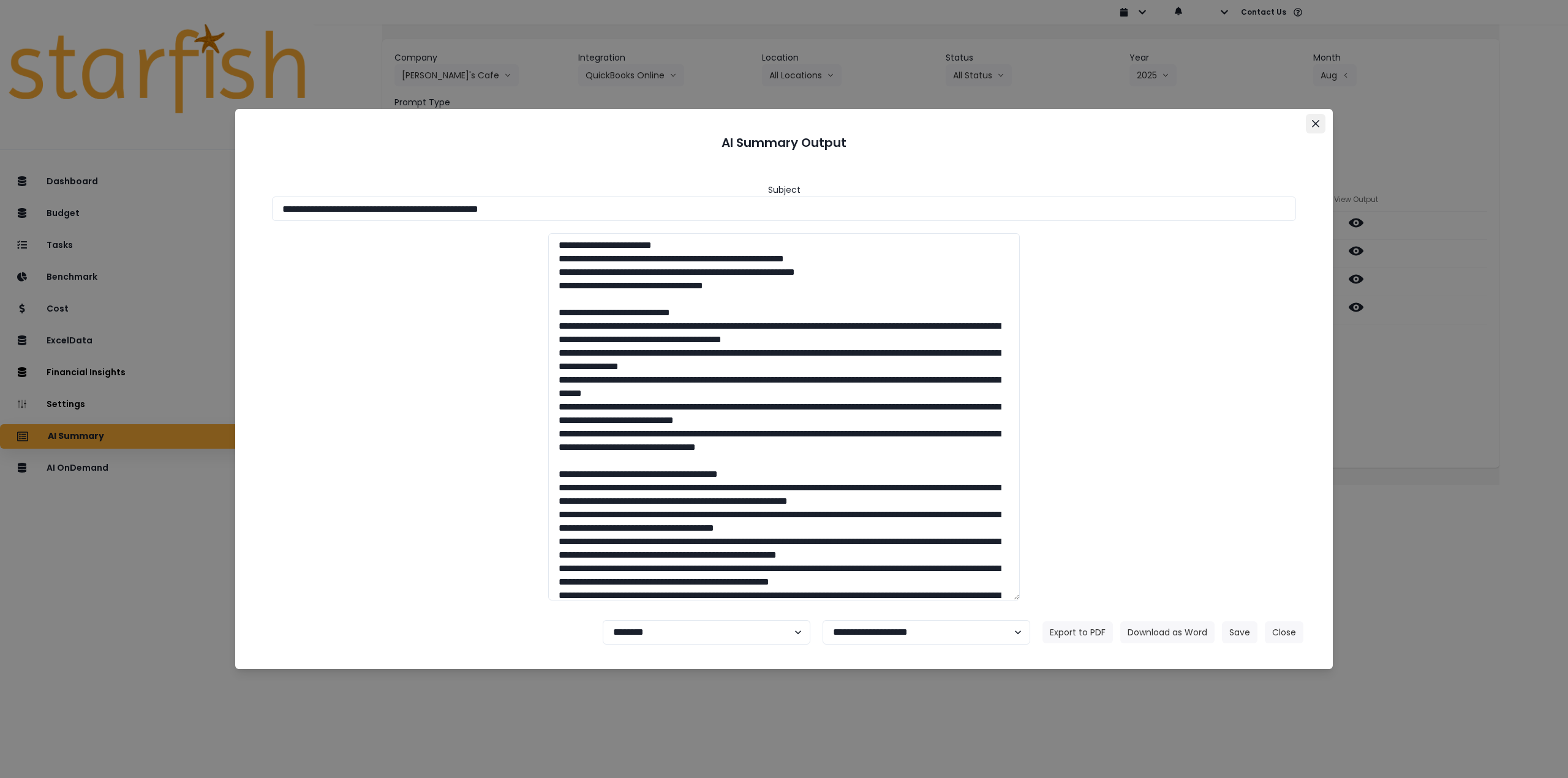
click at [1315, 120] on icon "Close" at bounding box center [1315, 123] width 7 height 7
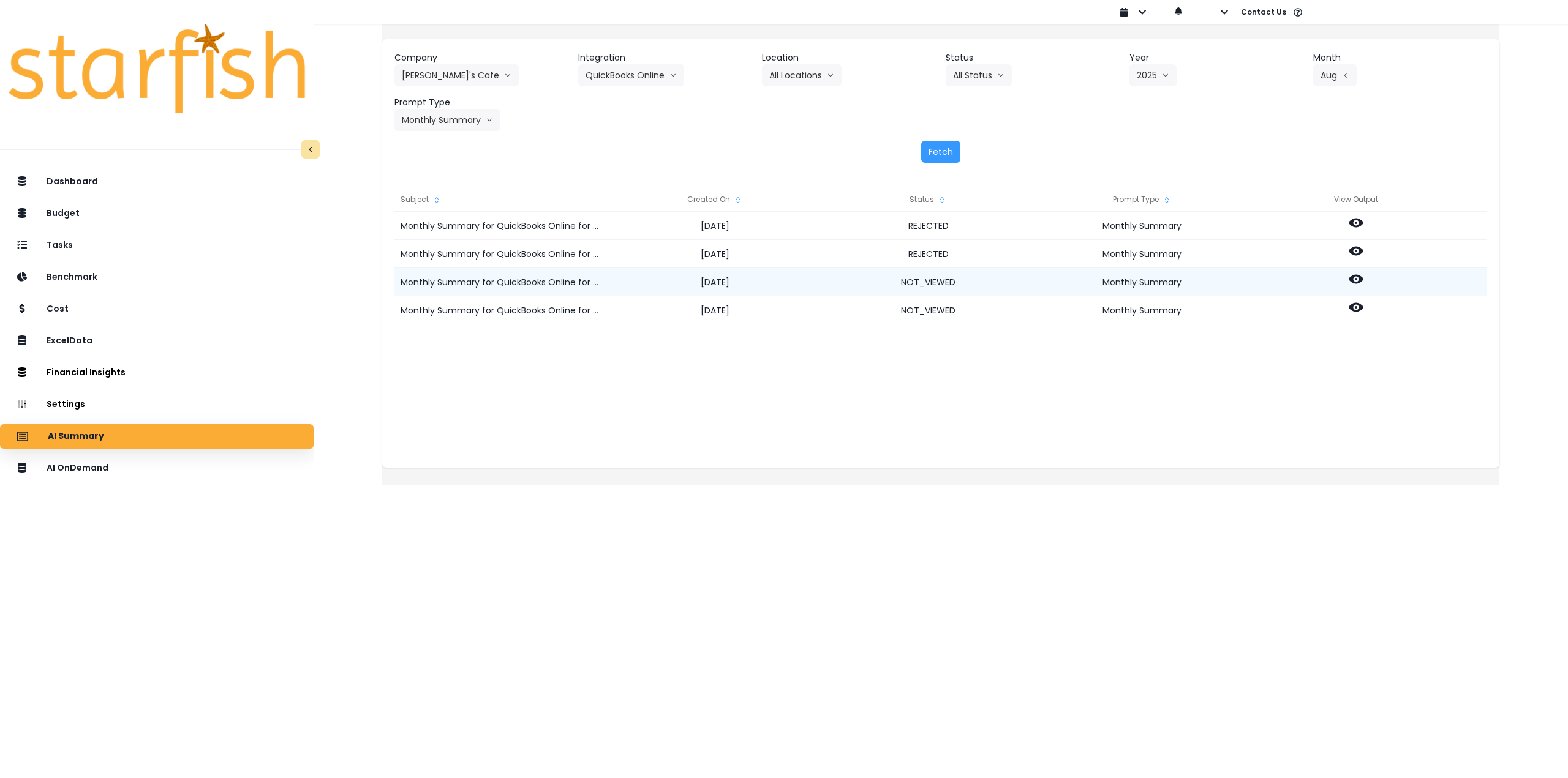
click at [1363, 272] on icon at bounding box center [1356, 279] width 15 height 15
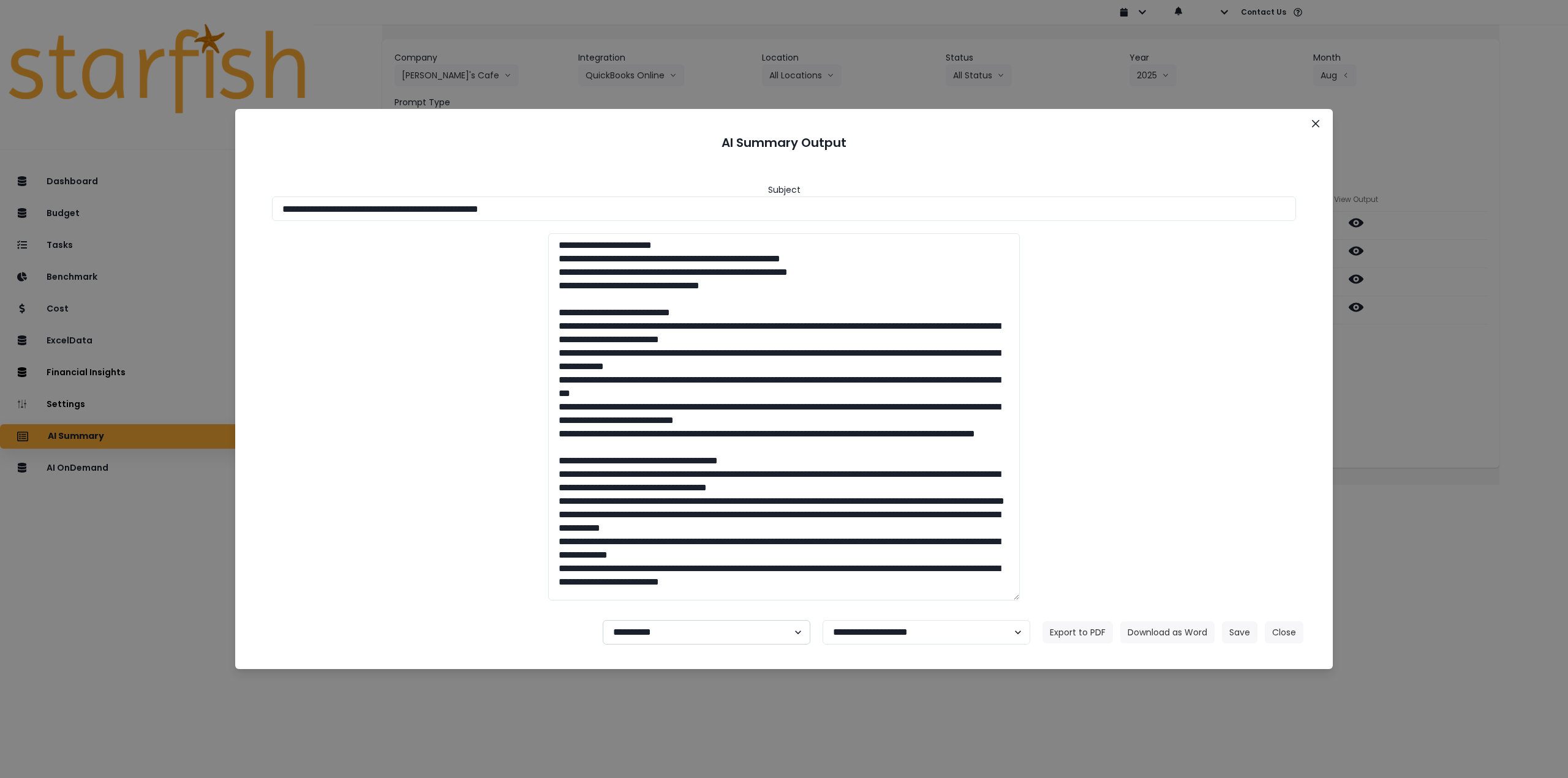
click at [744, 639] on select "**********" at bounding box center [707, 632] width 208 height 24
select select "********"
click at [603, 620] on select "**********" at bounding box center [707, 632] width 208 height 24
click at [1247, 632] on button "Save" at bounding box center [1240, 632] width 36 height 22
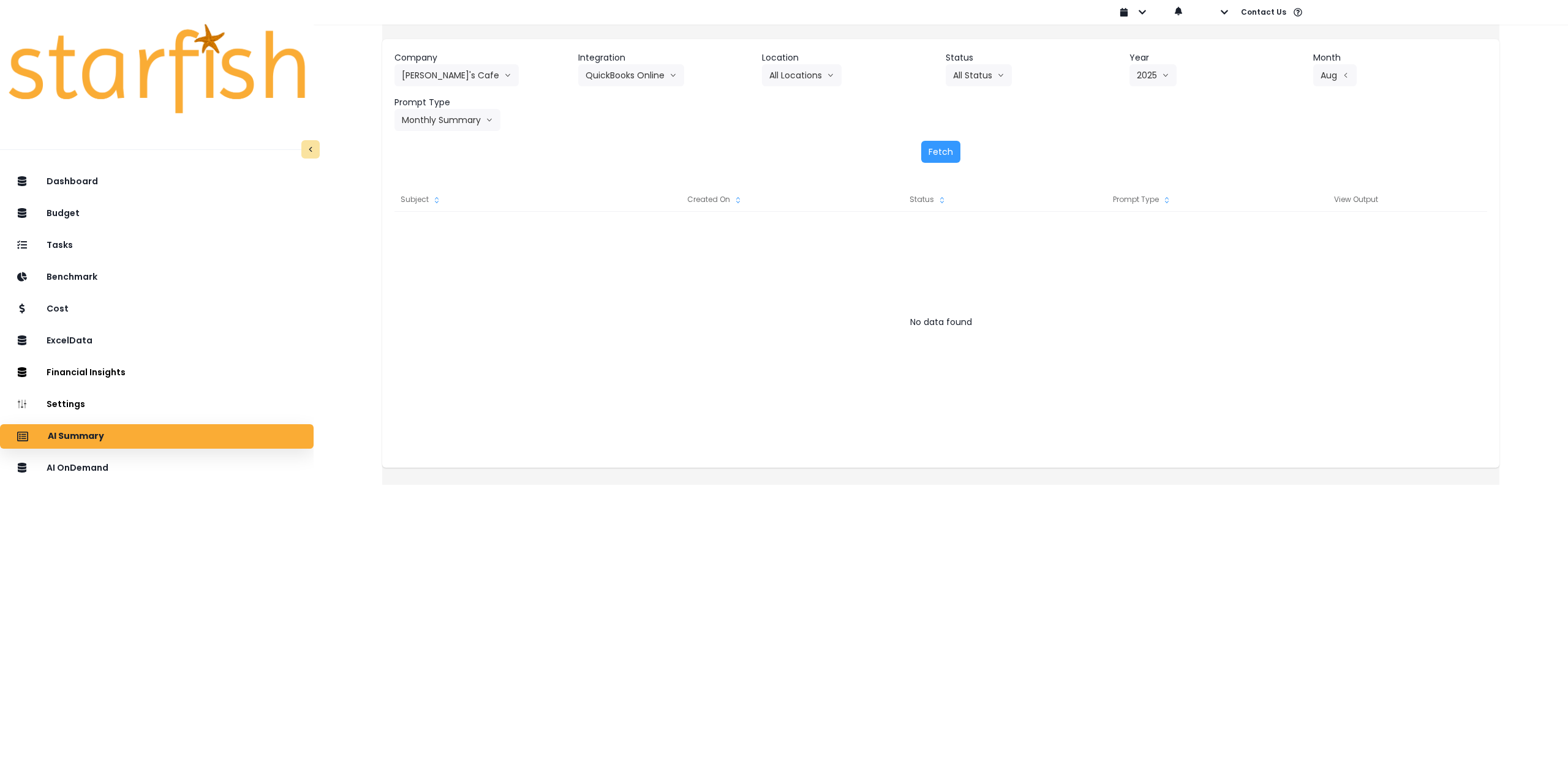
click at [1241, 468] on html "Dashboard Budget Tasks Benchmark Cost ExcelData Financial Insights Location Ana…" at bounding box center [784, 234] width 1568 height 468
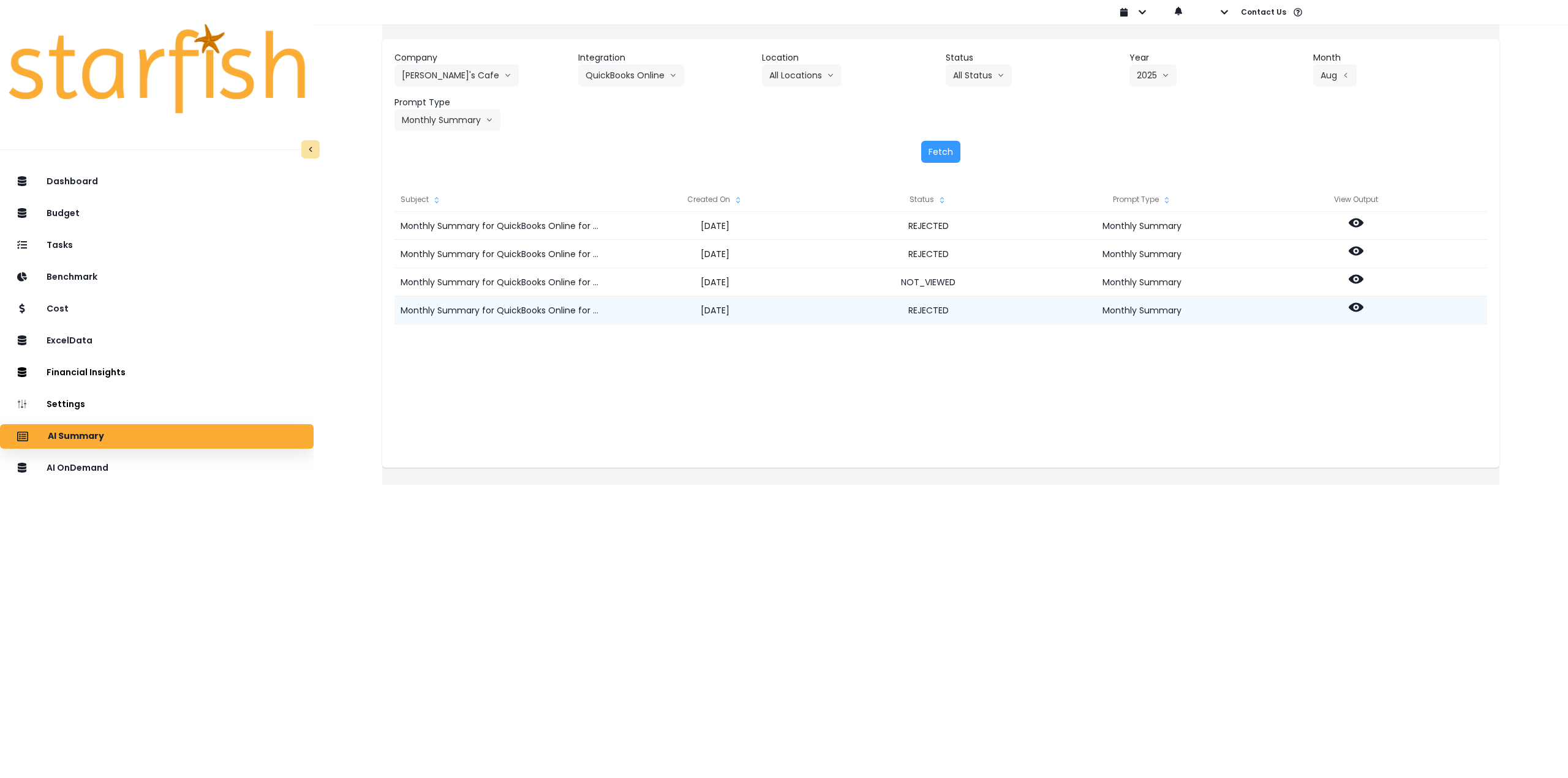
click at [1363, 304] on icon at bounding box center [1356, 307] width 15 height 9
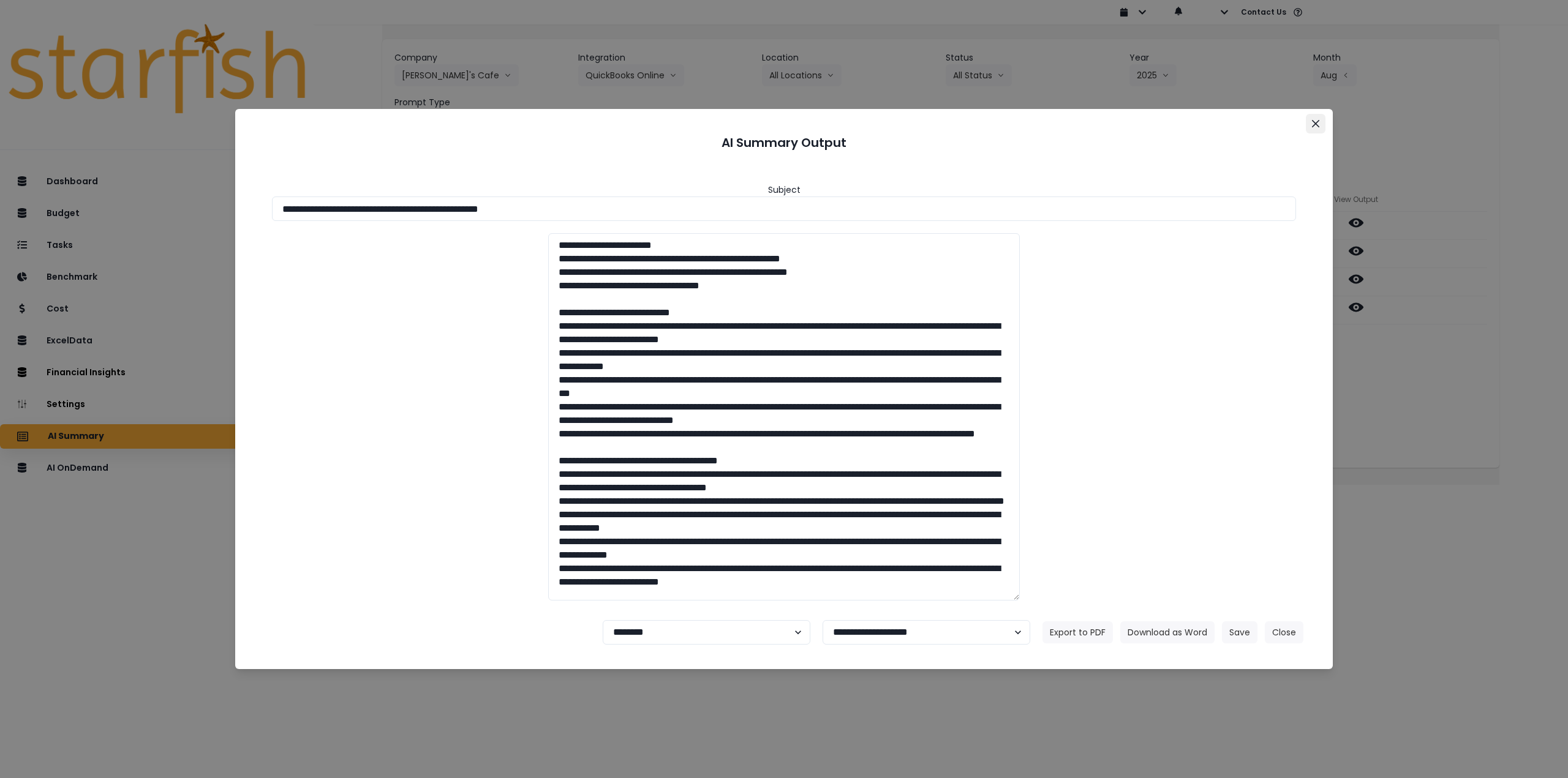
click at [1313, 121] on icon "Close" at bounding box center [1315, 123] width 7 height 7
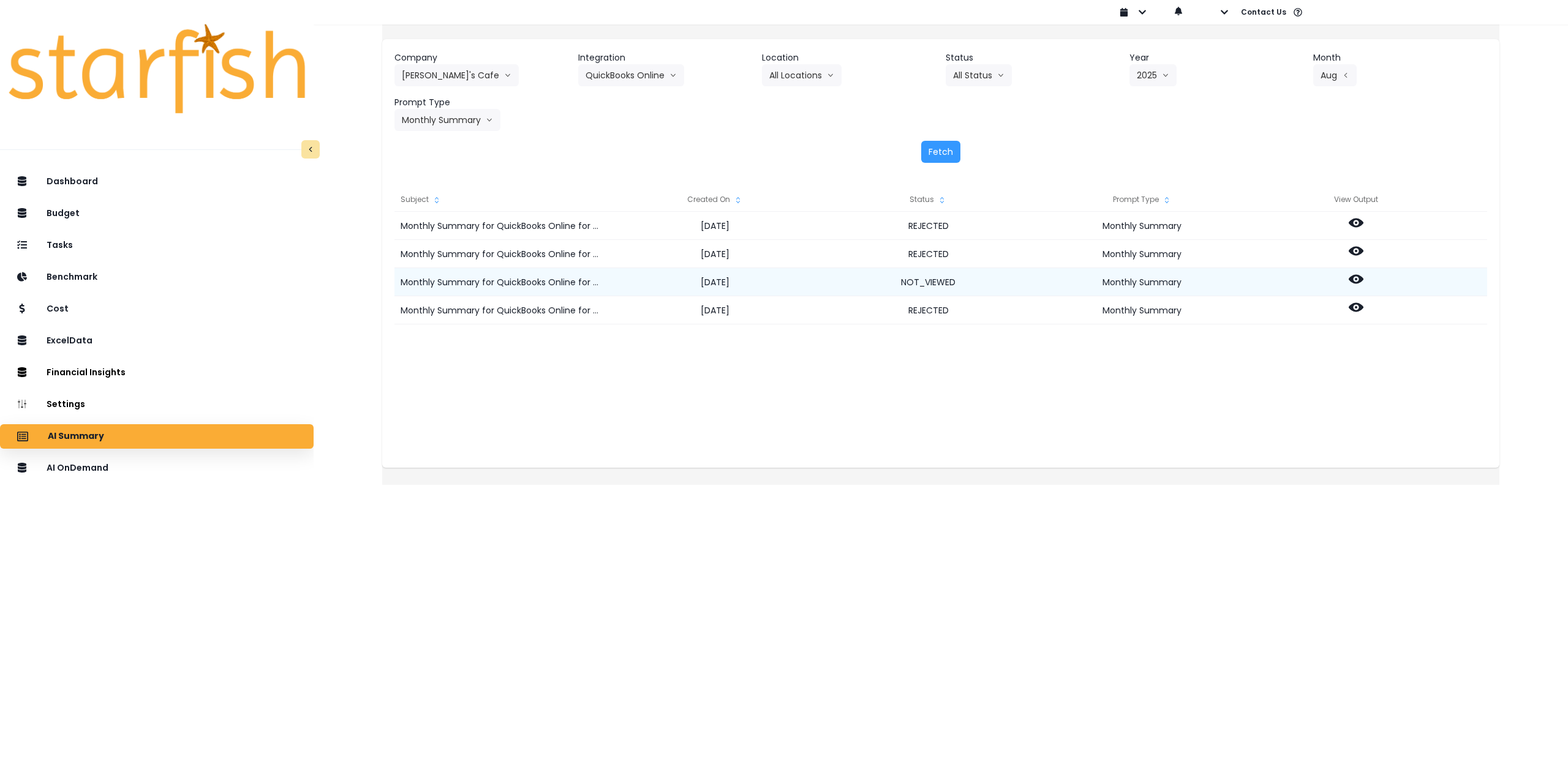
click at [1363, 279] on icon at bounding box center [1356, 279] width 15 height 9
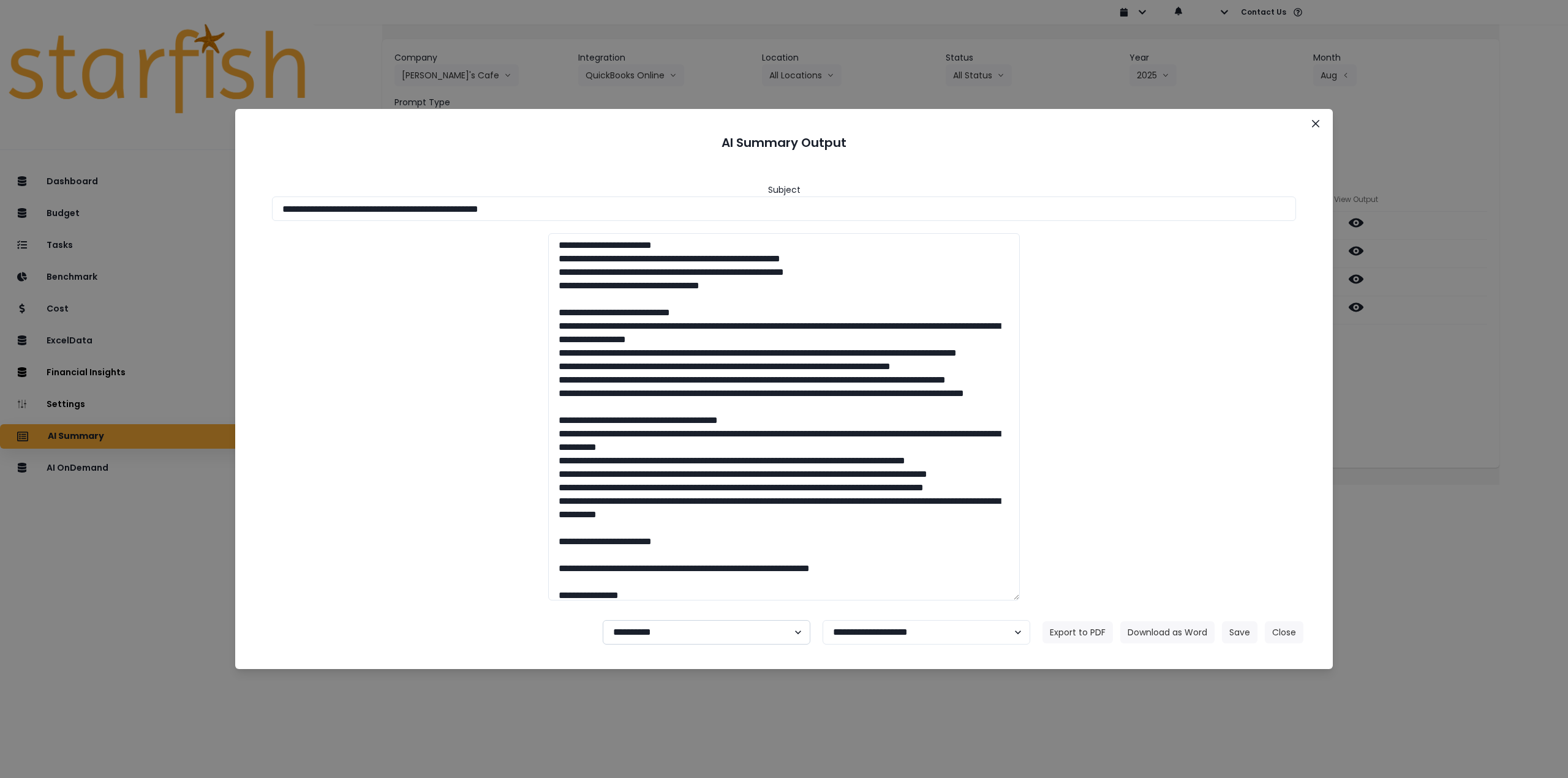
click at [719, 635] on select "**********" at bounding box center [707, 632] width 208 height 24
select select "********"
click at [603, 620] on select "**********" at bounding box center [707, 632] width 208 height 24
click at [1243, 632] on button "Save" at bounding box center [1240, 632] width 36 height 22
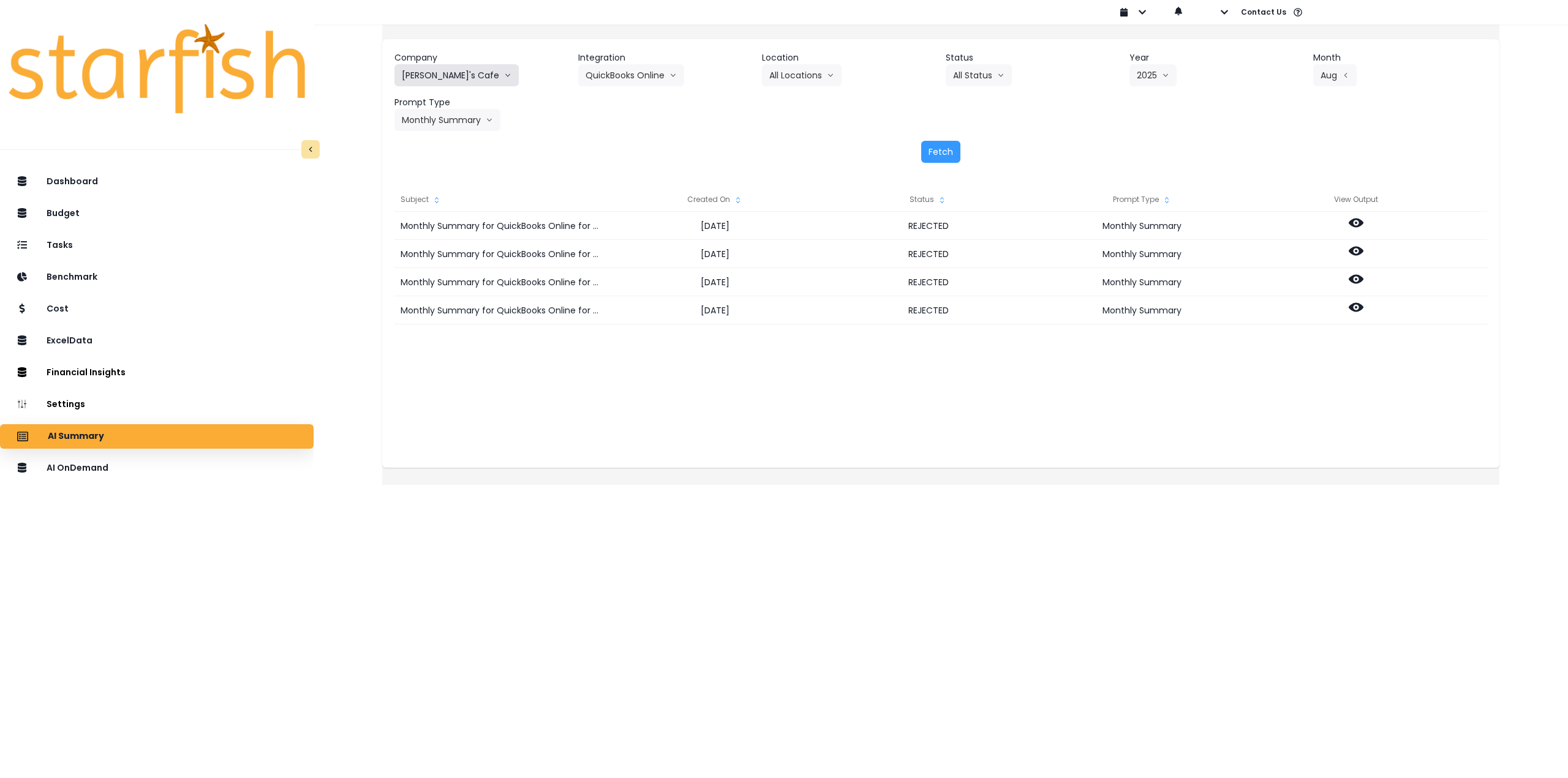
click at [446, 73] on button "[PERSON_NAME]'s Cafe" at bounding box center [457, 75] width 124 height 22
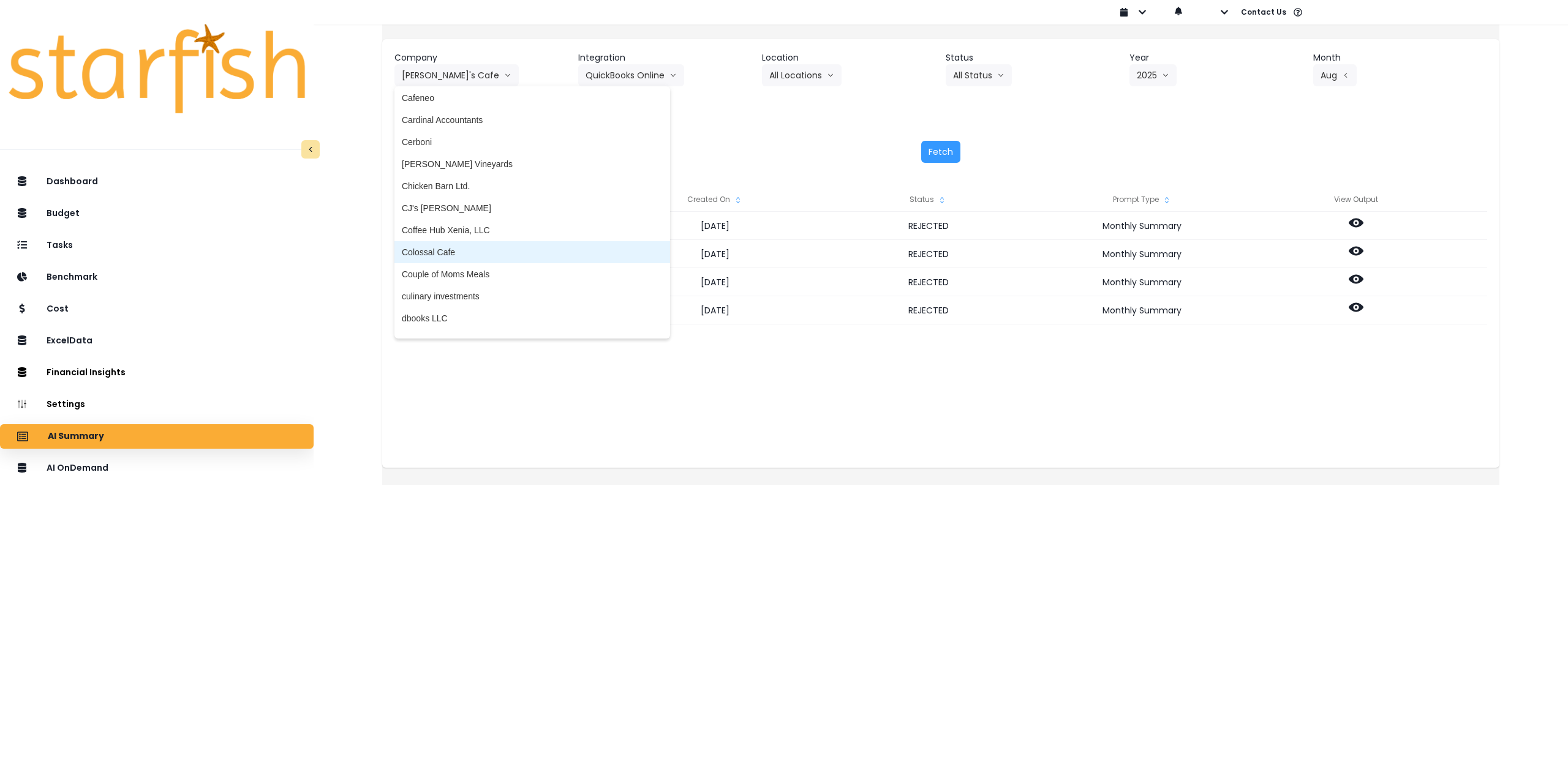
scroll to position [612, 0]
drag, startPoint x: 484, startPoint y: 214, endPoint x: 492, endPoint y: 210, distance: 8.9
click at [483, 214] on span "CJ's [PERSON_NAME]" at bounding box center [532, 216] width 261 height 12
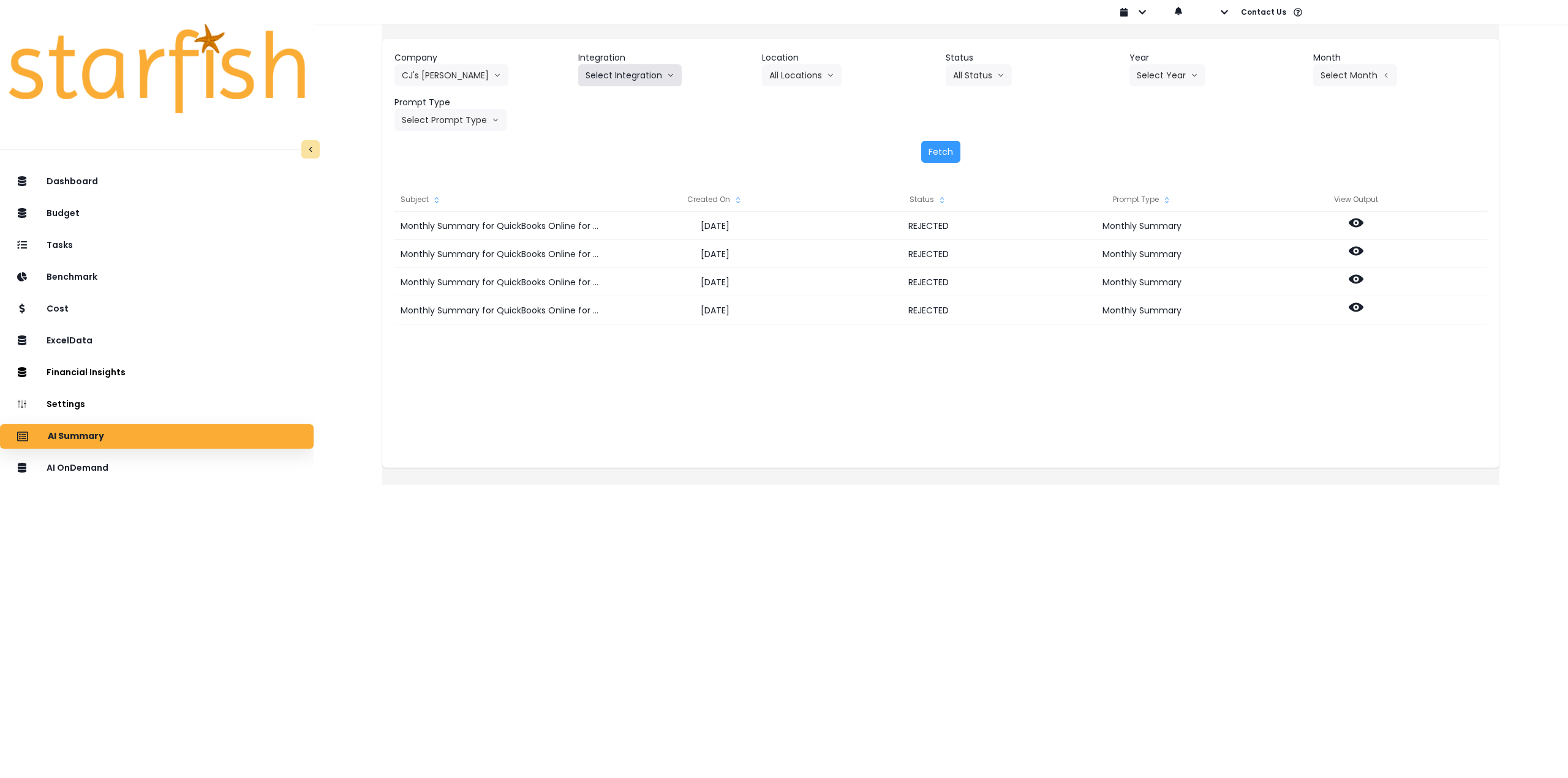
click at [629, 77] on button "Select Integration" at bounding box center [630, 75] width 104 height 22
drag, startPoint x: 623, startPoint y: 97, endPoint x: 657, endPoint y: 97, distance: 34.0
click at [625, 98] on span "Quickbooks Online" at bounding box center [622, 100] width 72 height 12
click at [822, 80] on button "Select Location" at bounding box center [809, 75] width 93 height 22
drag, startPoint x: 796, startPoint y: 101, endPoint x: 879, endPoint y: 95, distance: 83.2
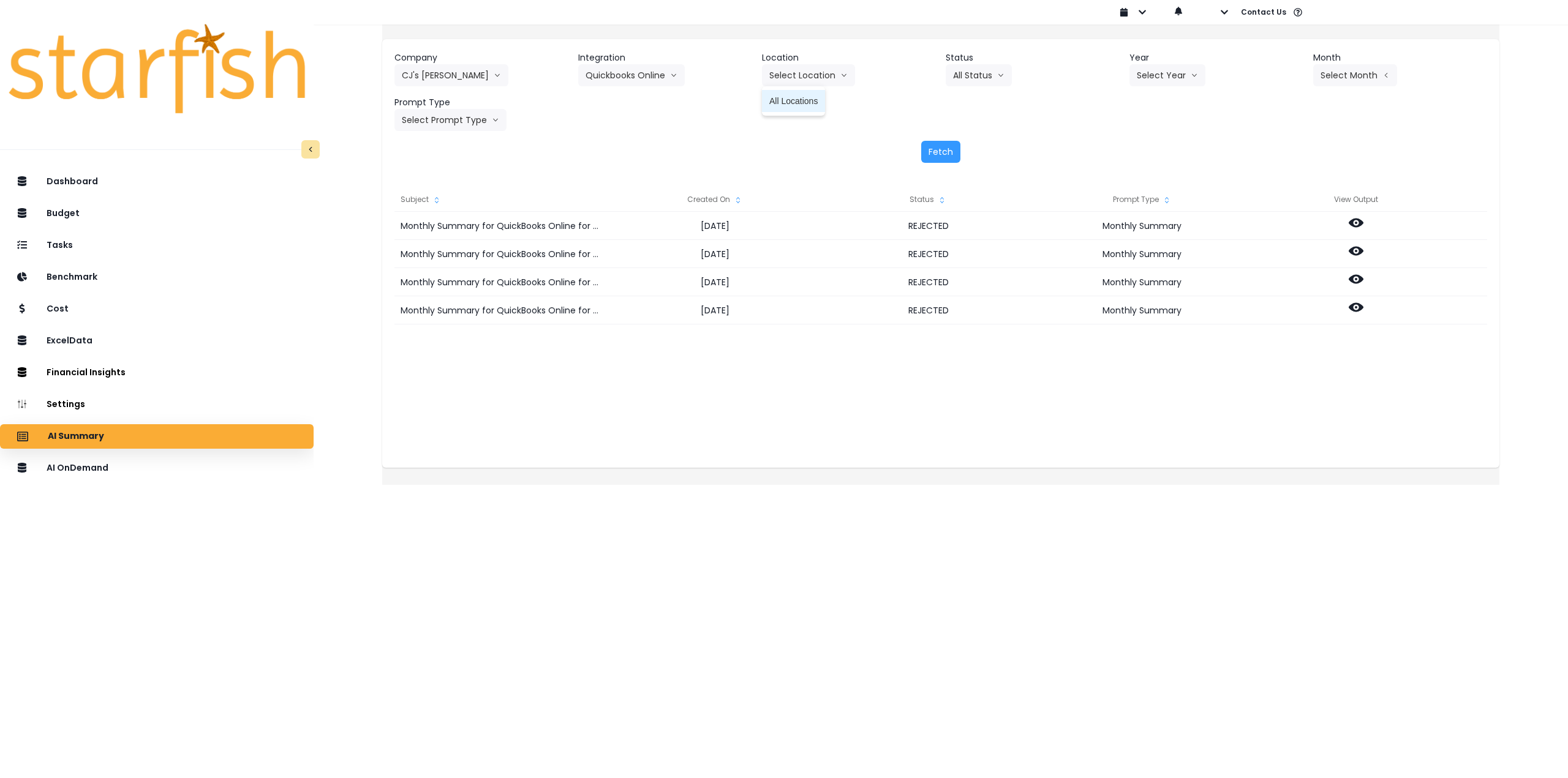
click at [797, 101] on span "All Locations" at bounding box center [794, 100] width 49 height 12
click at [1179, 79] on button "Select Year" at bounding box center [1167, 75] width 76 height 22
drag, startPoint x: 1144, startPoint y: 151, endPoint x: 1236, endPoint y: 122, distance: 96.5
click at [1149, 151] on span "2025" at bounding box center [1147, 144] width 19 height 12
click at [1349, 81] on button "Select Month" at bounding box center [1355, 75] width 84 height 22
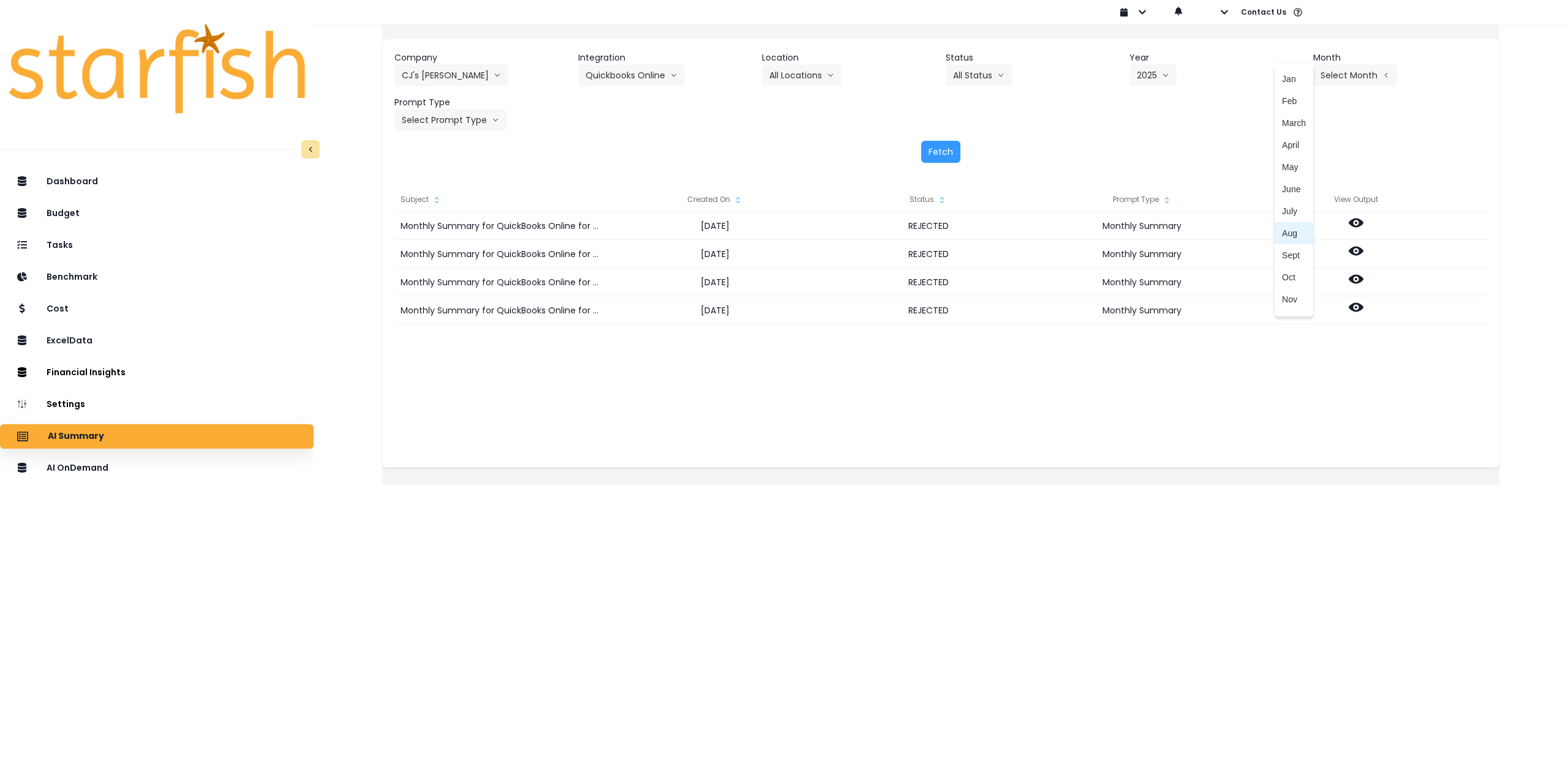
click at [1282, 231] on span "Aug" at bounding box center [1294, 233] width 24 height 12
drag, startPoint x: 480, startPoint y: 129, endPoint x: 478, endPoint y: 137, distance: 8.2
click at [478, 129] on button "Select Prompt Type" at bounding box center [450, 120] width 112 height 22
click at [462, 233] on span "Monthly Summary" at bounding box center [436, 233] width 69 height 12
click at [1317, 70] on button "Aug" at bounding box center [1335, 75] width 43 height 22
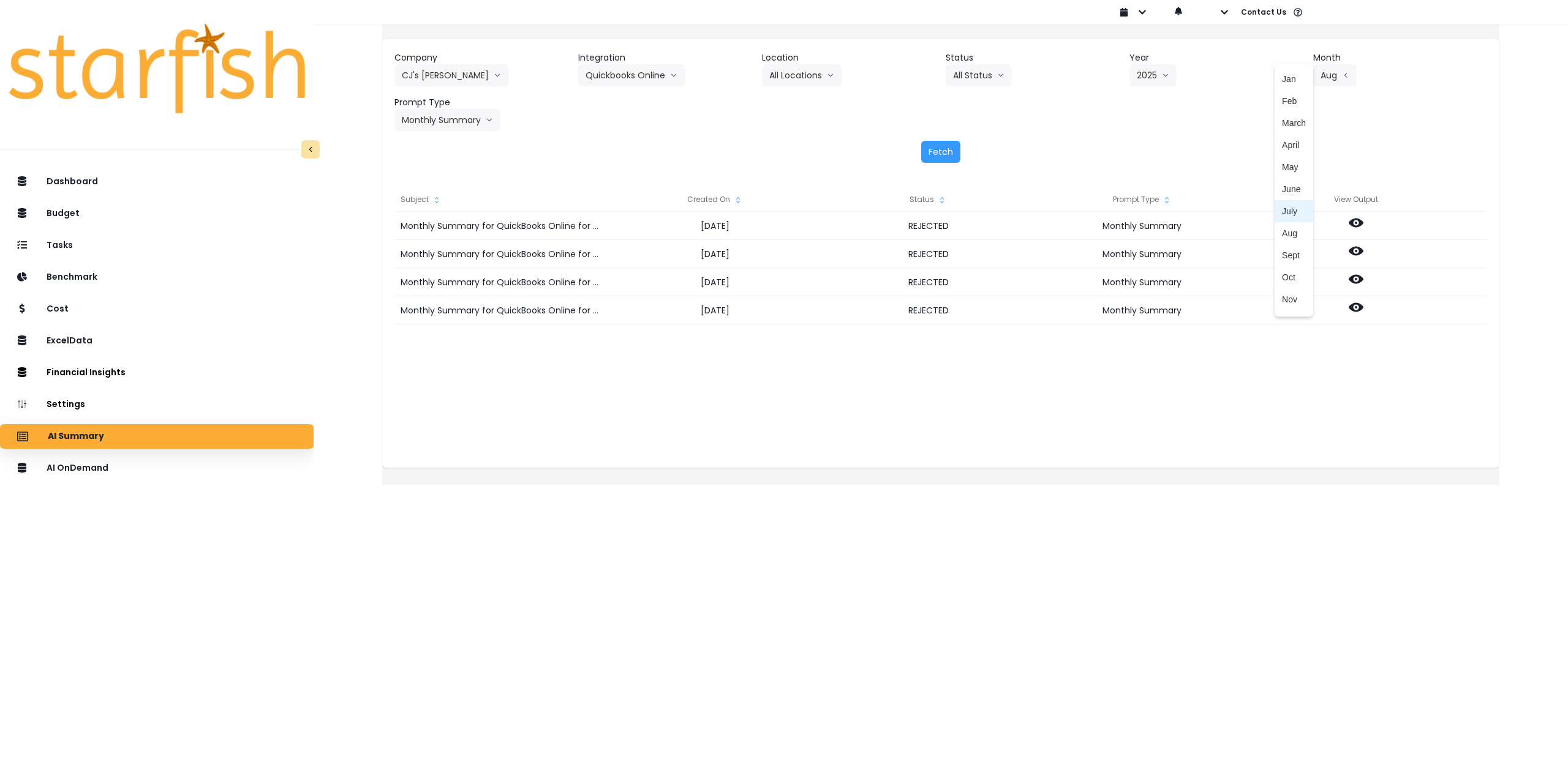
click at [1282, 209] on span "July" at bounding box center [1294, 211] width 24 height 12
click at [936, 146] on button "Fetch" at bounding box center [941, 152] width 39 height 22
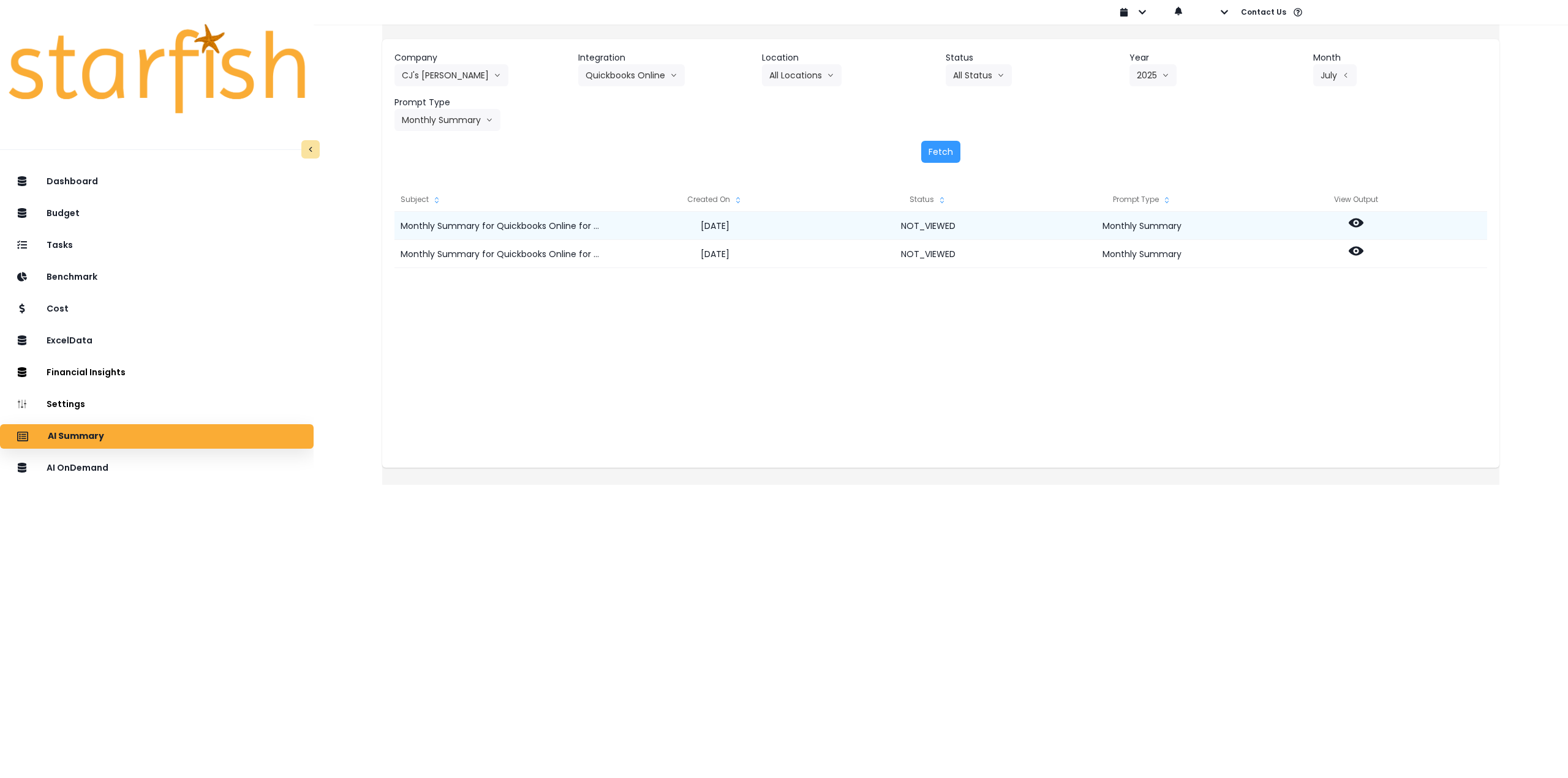
click at [1363, 222] on icon at bounding box center [1356, 222] width 15 height 15
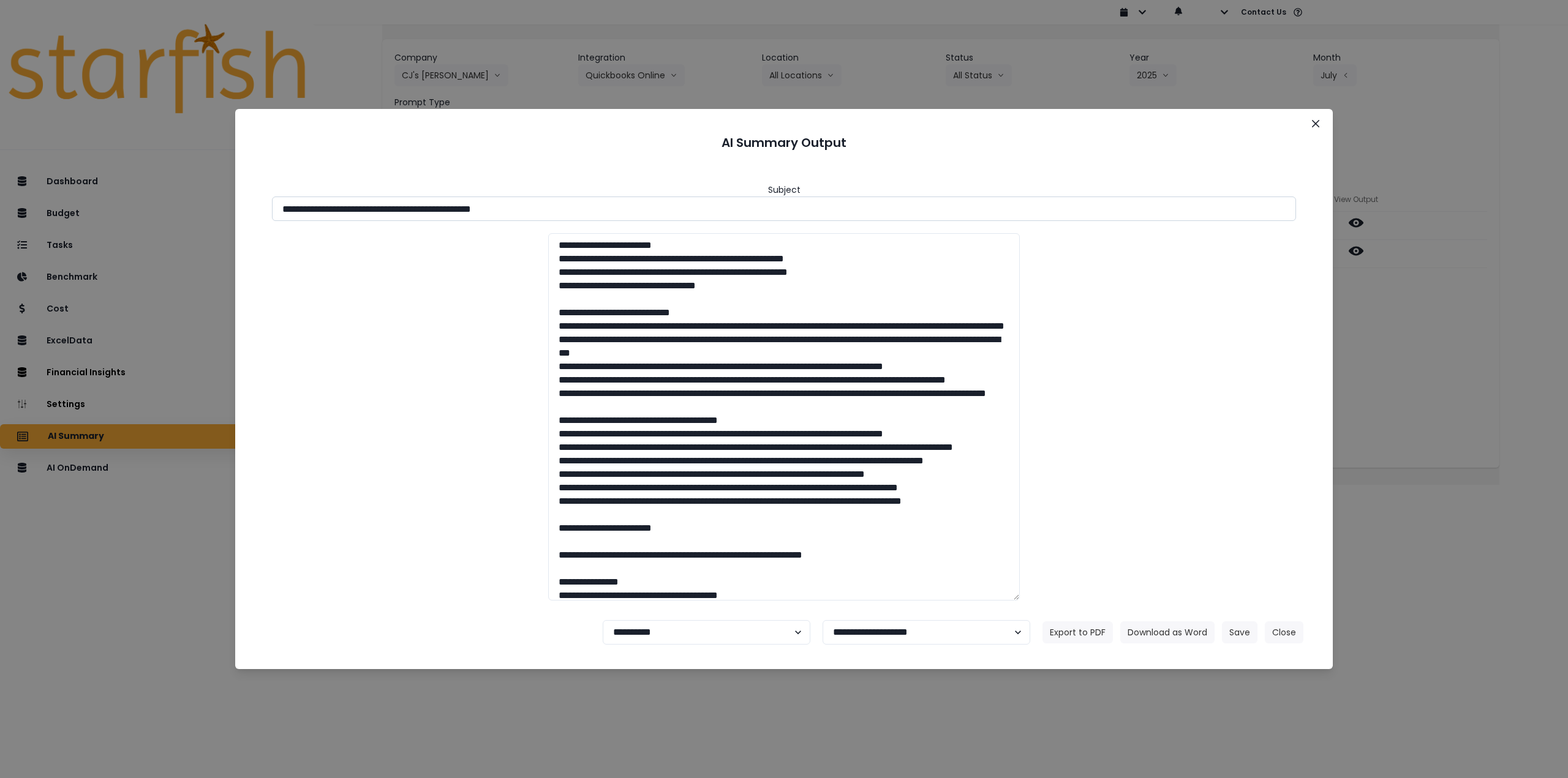
drag, startPoint x: 498, startPoint y: 212, endPoint x: 604, endPoint y: 214, distance: 106.0
click at [603, 214] on input "**********" at bounding box center [784, 208] width 1024 height 24
click at [1171, 634] on button "Download as Word" at bounding box center [1168, 632] width 95 height 22
drag, startPoint x: 1393, startPoint y: 348, endPoint x: 1388, endPoint y: 327, distance: 21.6
click at [1393, 348] on div "**********" at bounding box center [784, 389] width 1568 height 778
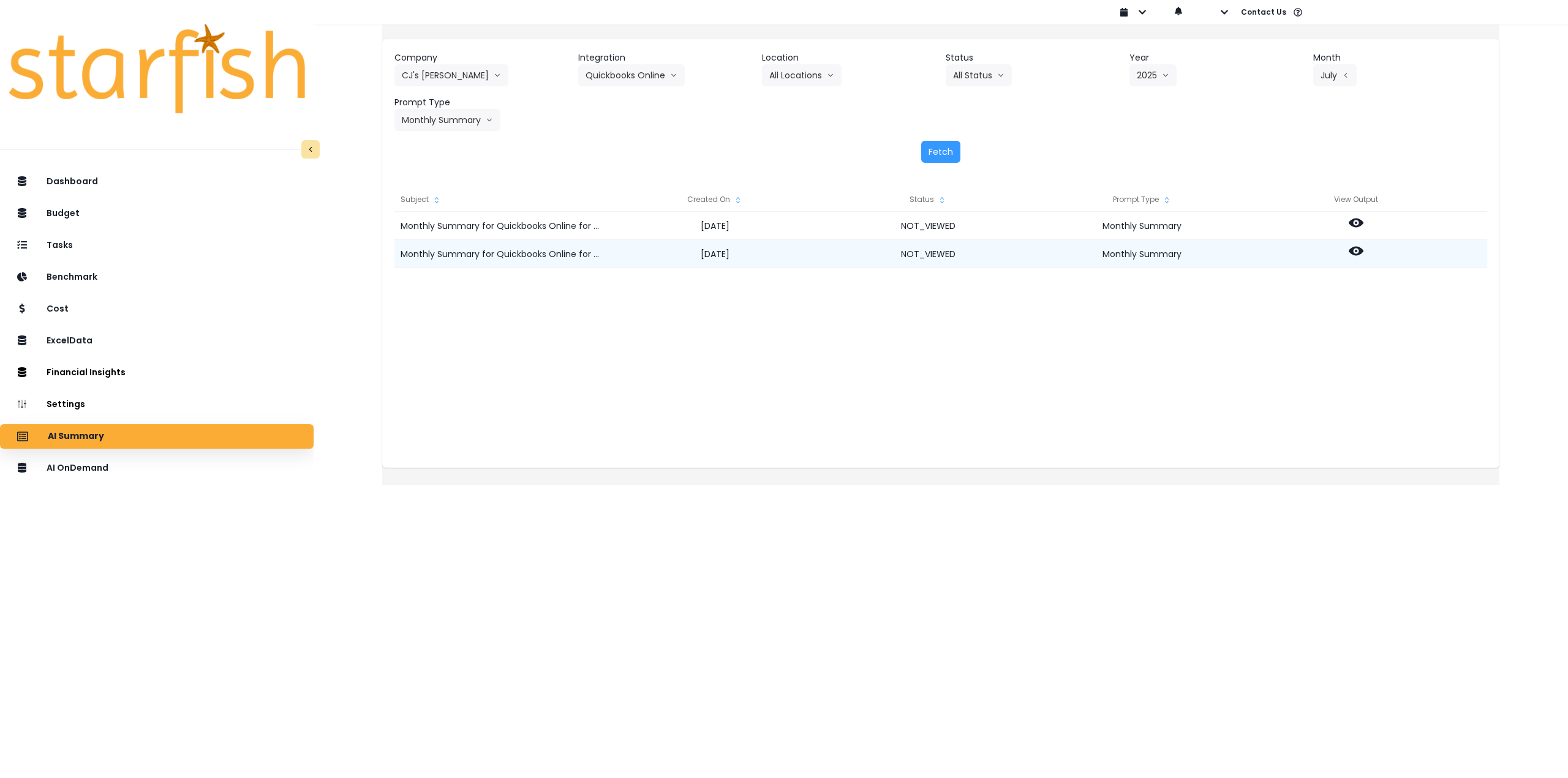
click at [1358, 251] on circle at bounding box center [1356, 251] width 3 height 3
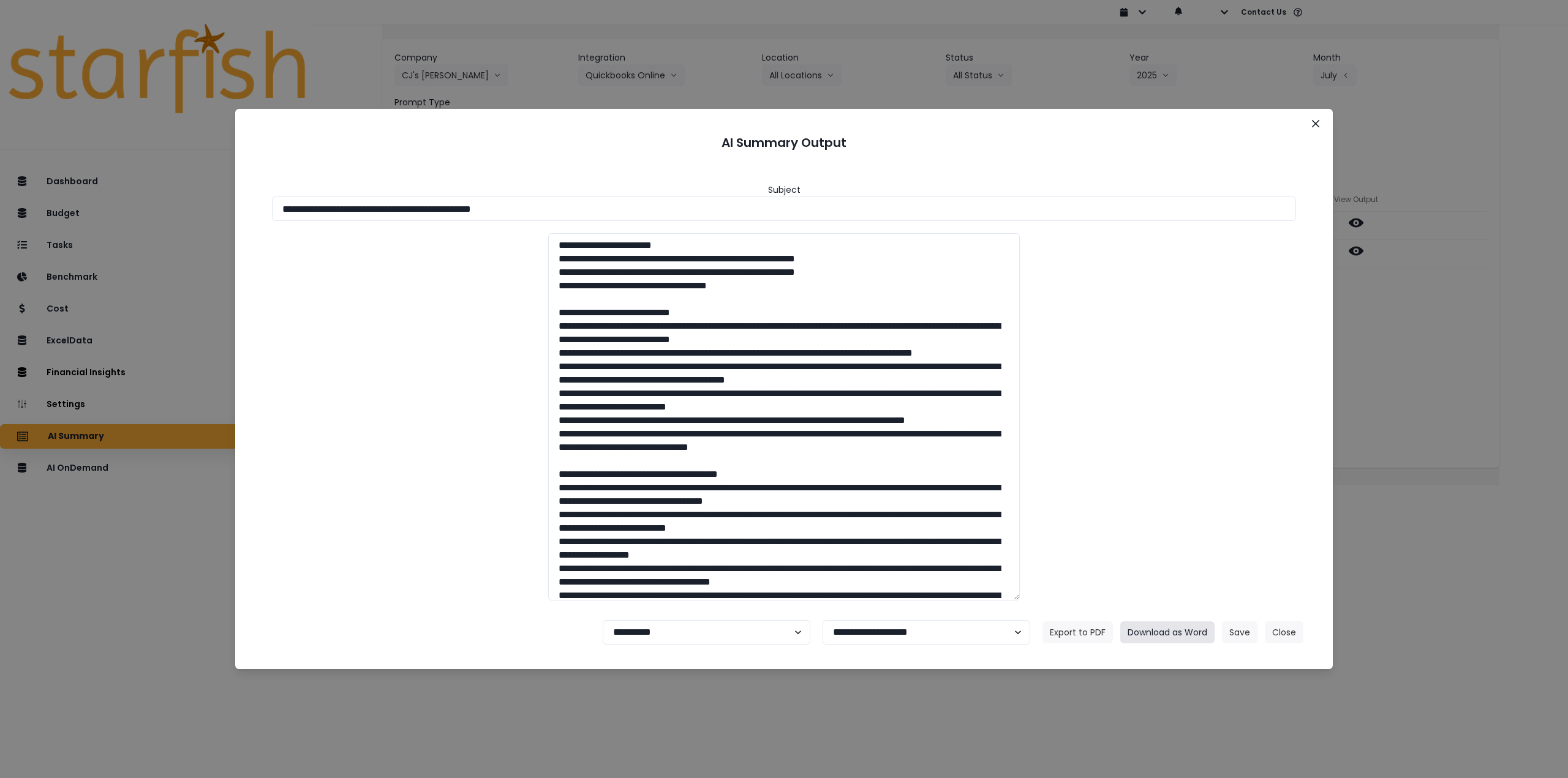
click at [1178, 634] on button "Download as Word" at bounding box center [1168, 632] width 95 height 22
drag, startPoint x: 1314, startPoint y: 123, endPoint x: 1358, endPoint y: 182, distance: 73.6
click at [1315, 123] on icon "Close" at bounding box center [1315, 123] width 7 height 7
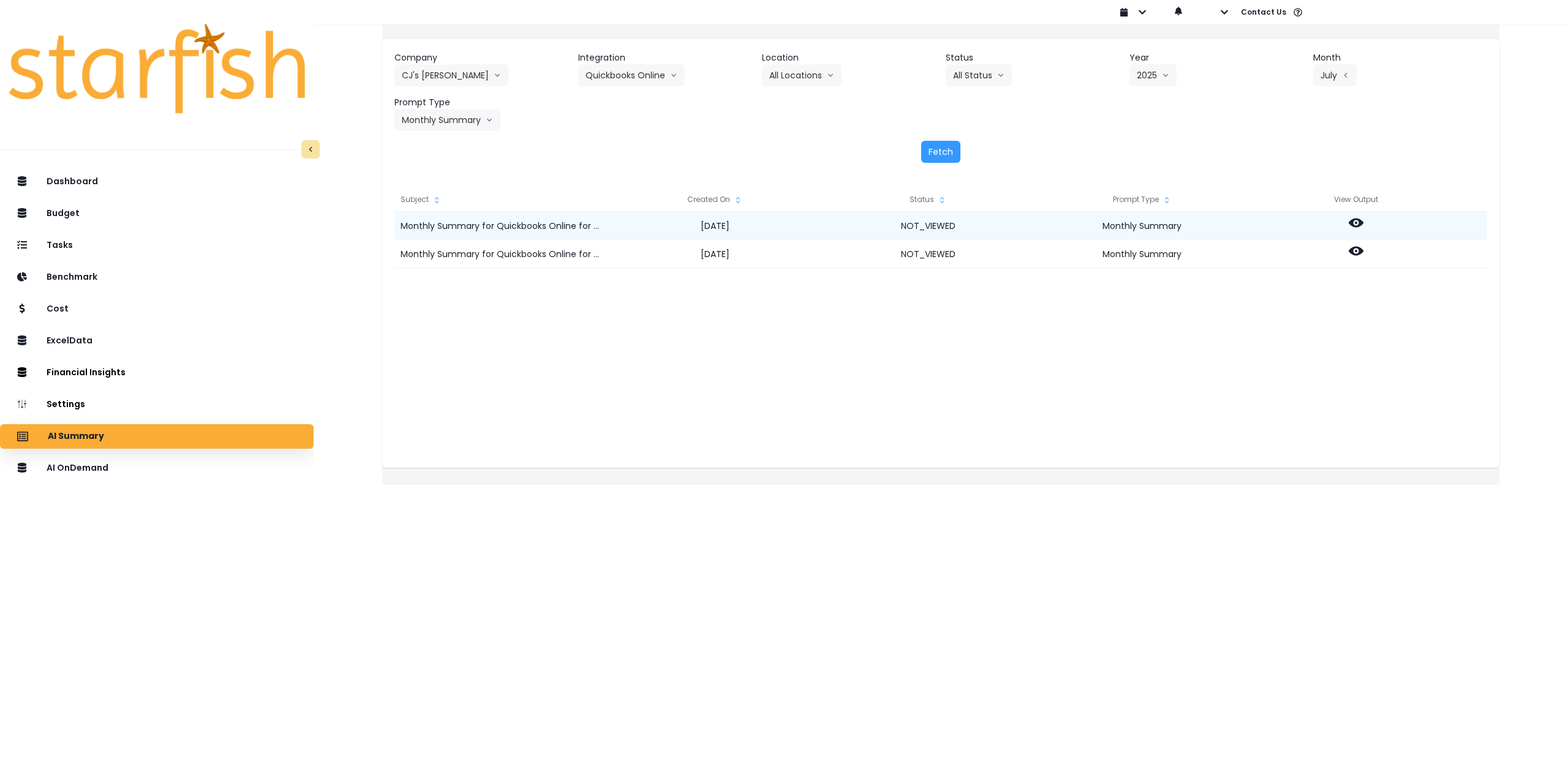
click at [1363, 228] on icon at bounding box center [1356, 222] width 15 height 15
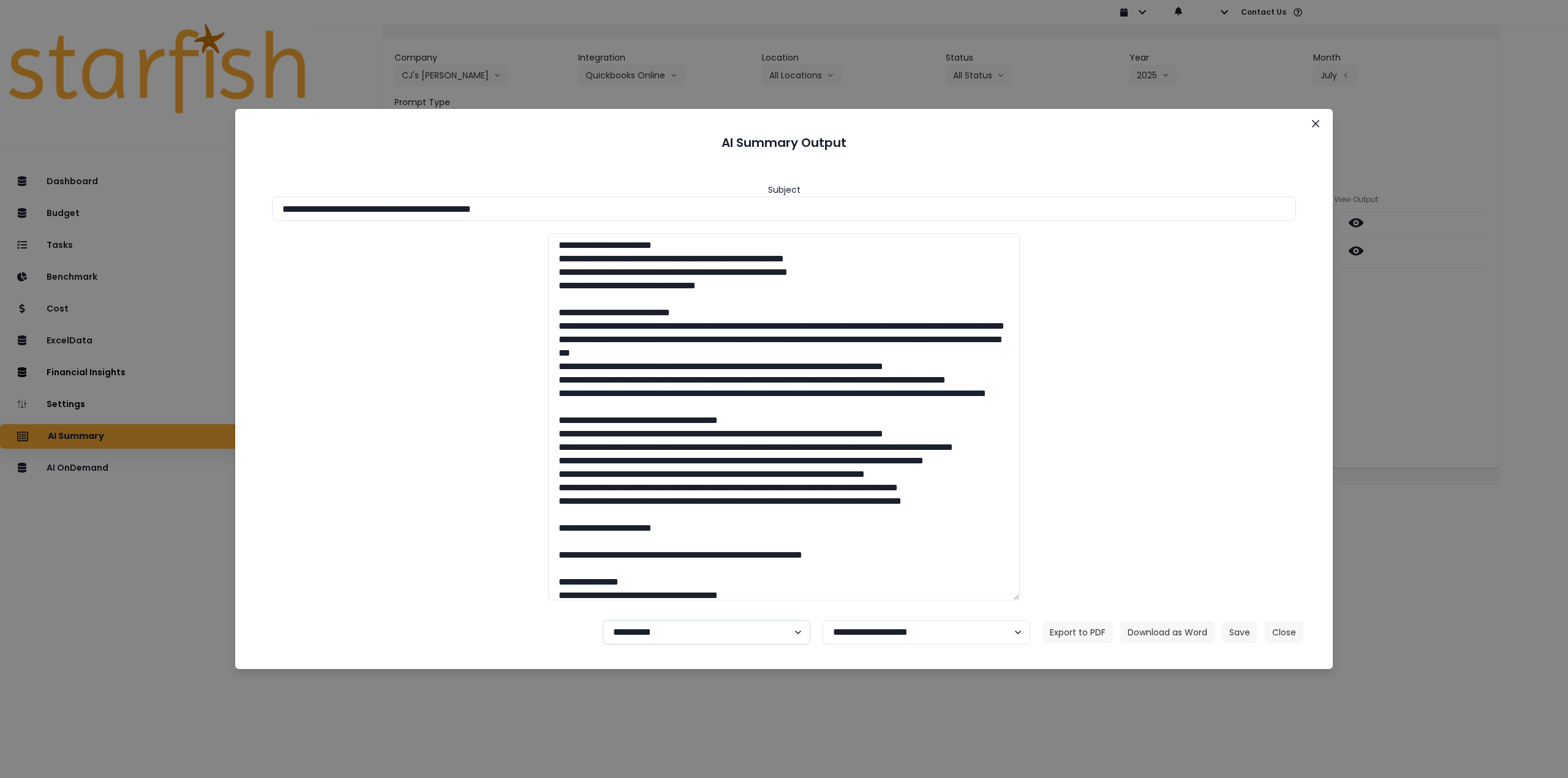
click at [652, 641] on select "**********" at bounding box center [707, 632] width 208 height 24
click at [603, 620] on select "**********" at bounding box center [707, 632] width 208 height 24
click at [652, 634] on select "**********" at bounding box center [707, 632] width 208 height 24
select select "********"
click at [603, 620] on select "**********" at bounding box center [707, 632] width 208 height 24
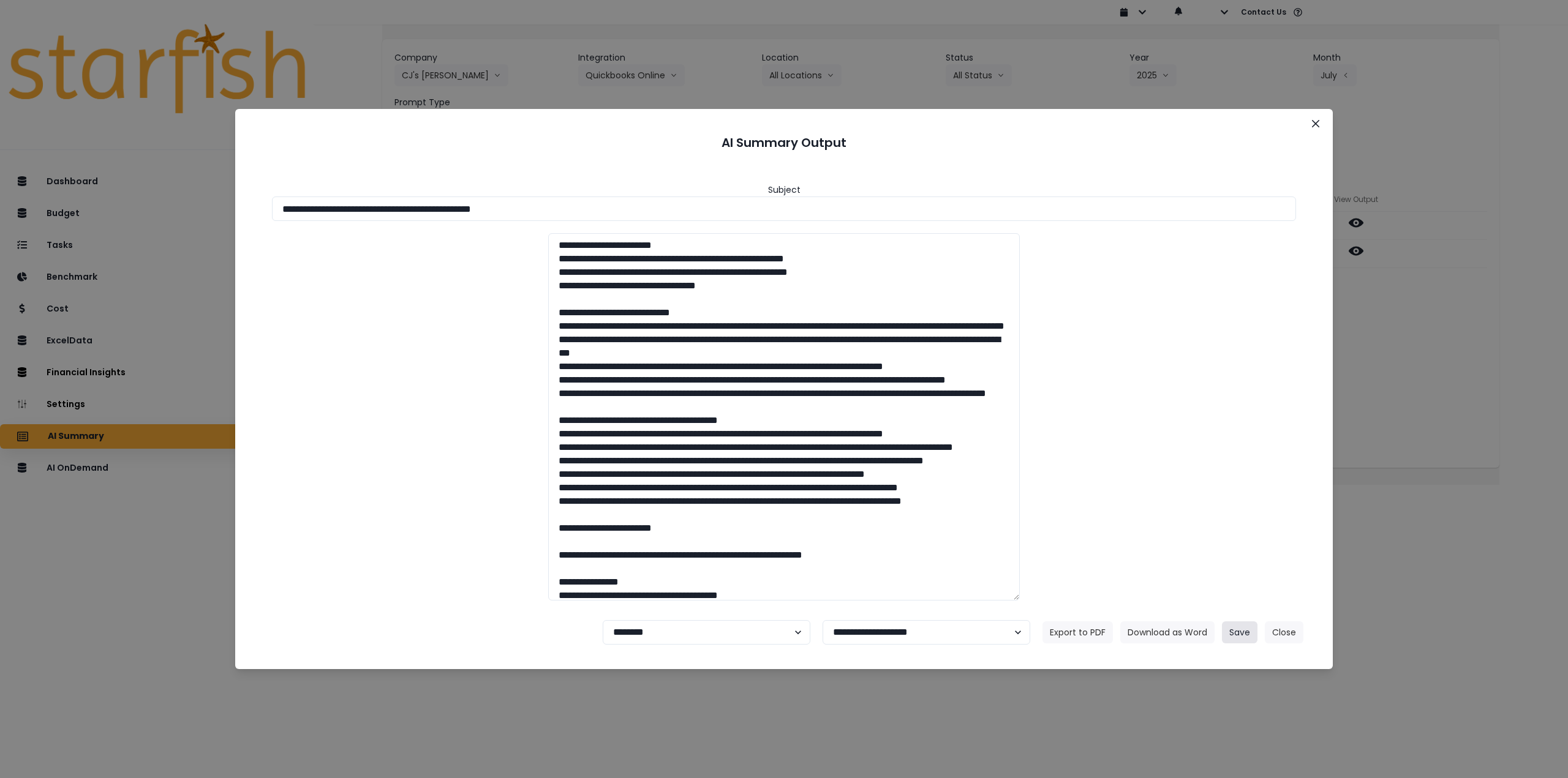
click at [1231, 635] on button "Save" at bounding box center [1240, 632] width 36 height 22
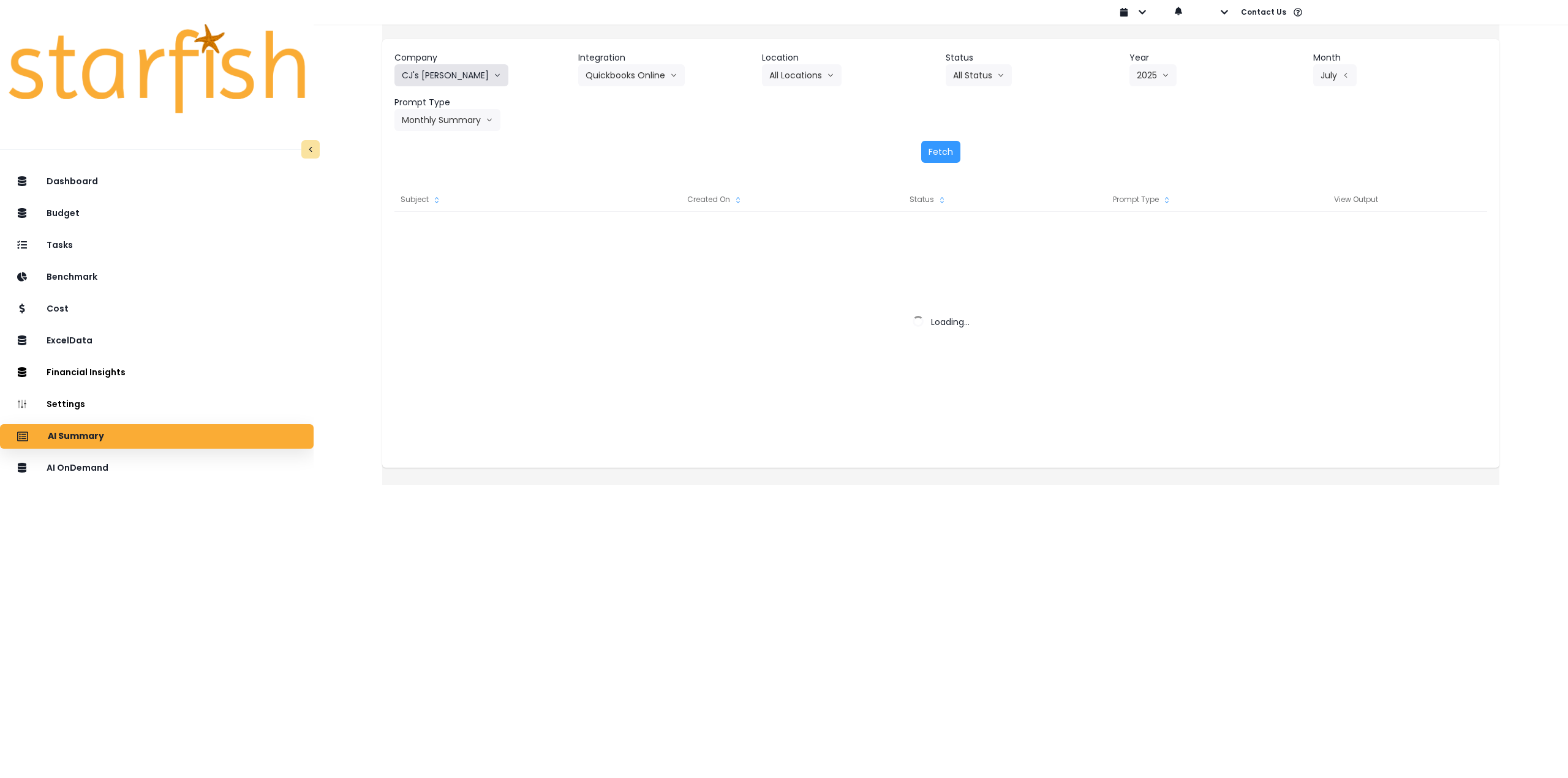
click at [467, 75] on button "CJ's [PERSON_NAME]" at bounding box center [451, 75] width 114 height 22
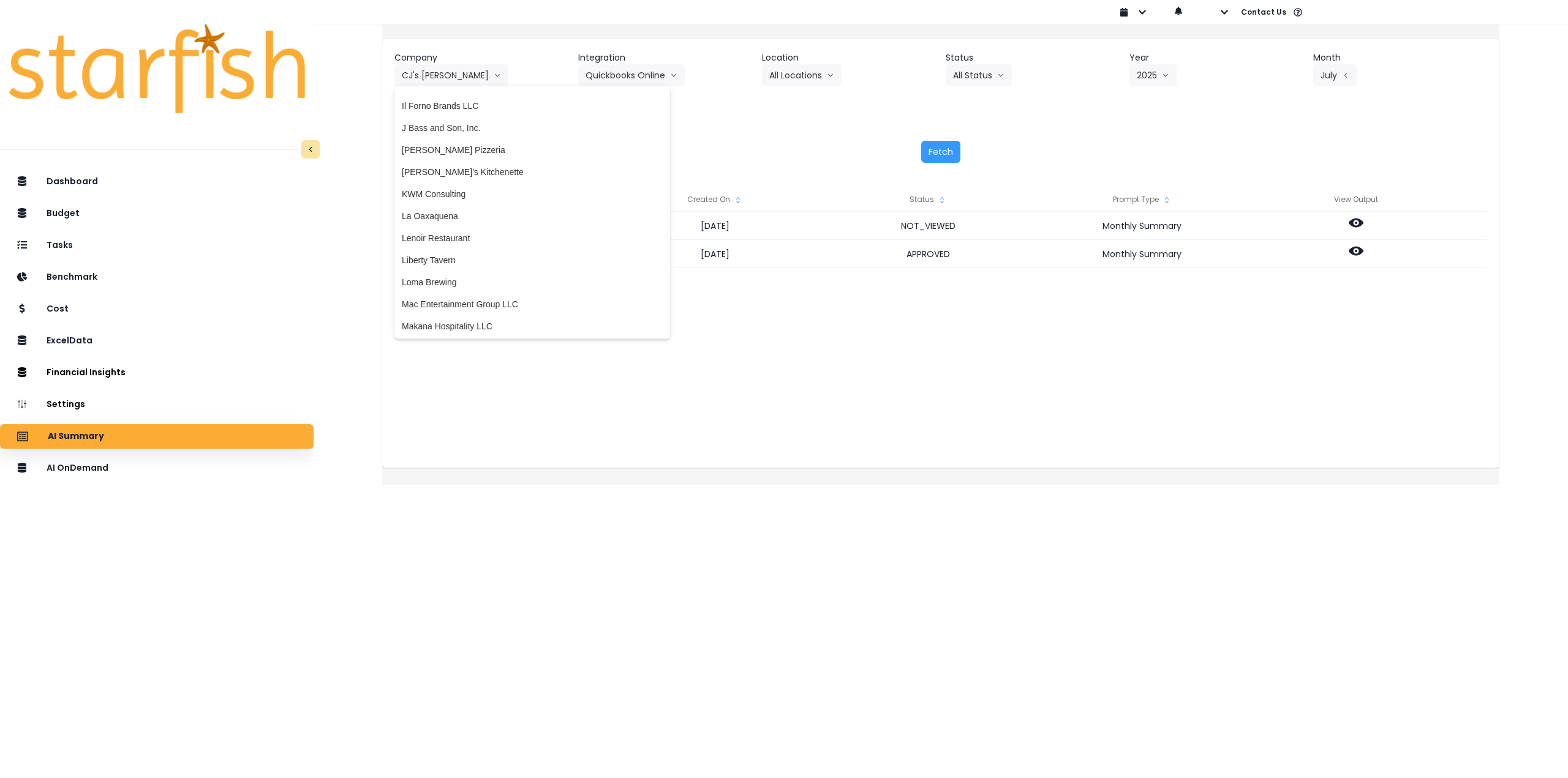
scroll to position [1470, 0]
click at [476, 240] on span "Loma Brewing" at bounding box center [532, 240] width 261 height 12
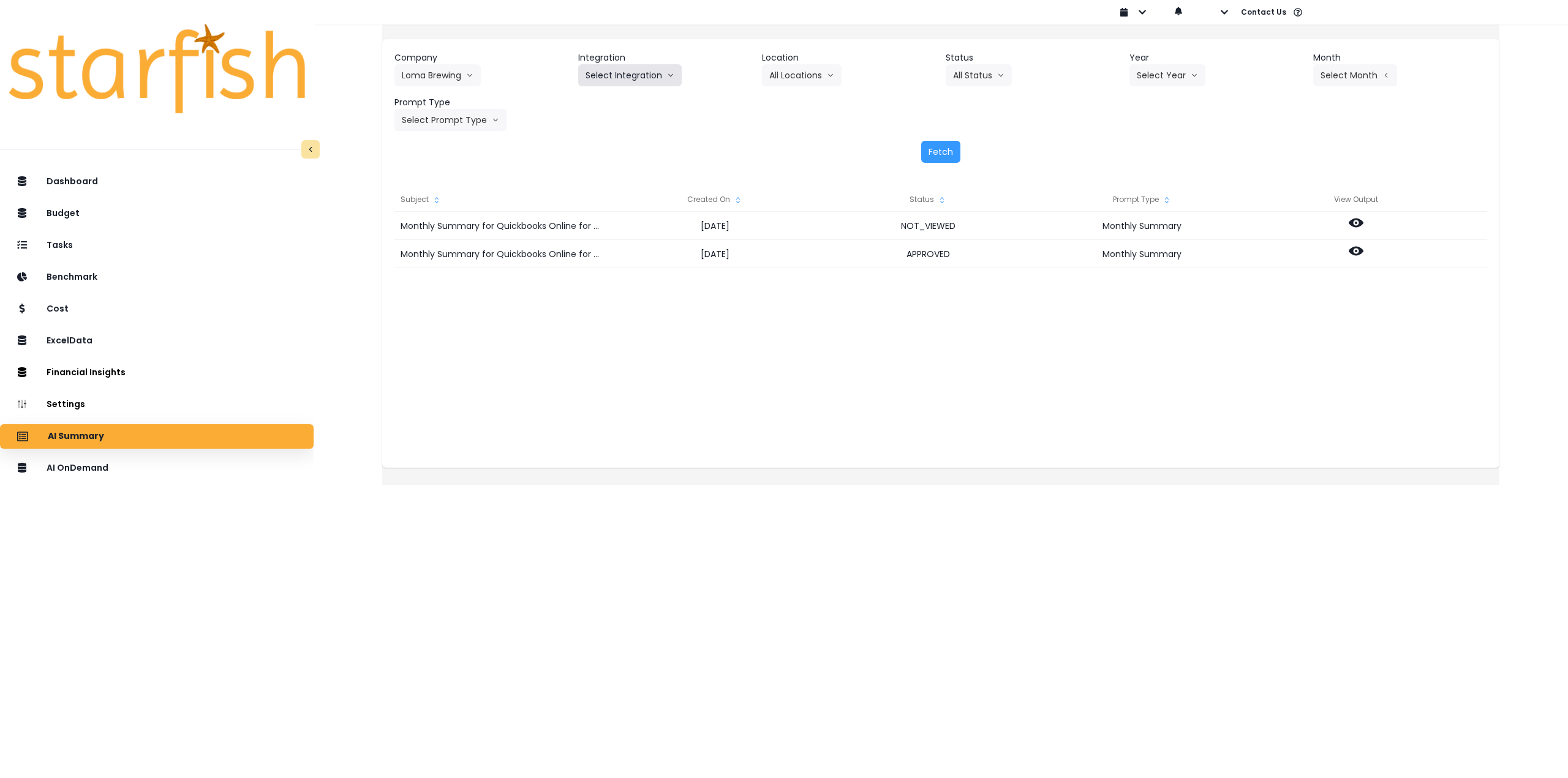
click at [618, 81] on button "Select Integration" at bounding box center [630, 75] width 104 height 22
click at [620, 102] on span "Loma Brewing Company" at bounding box center [632, 100] width 94 height 12
click at [815, 73] on button "Select Location" at bounding box center [809, 75] width 93 height 22
click at [806, 97] on span "All Locations" at bounding box center [794, 100] width 49 height 12
click at [1152, 72] on button "Select Year" at bounding box center [1167, 75] width 76 height 22
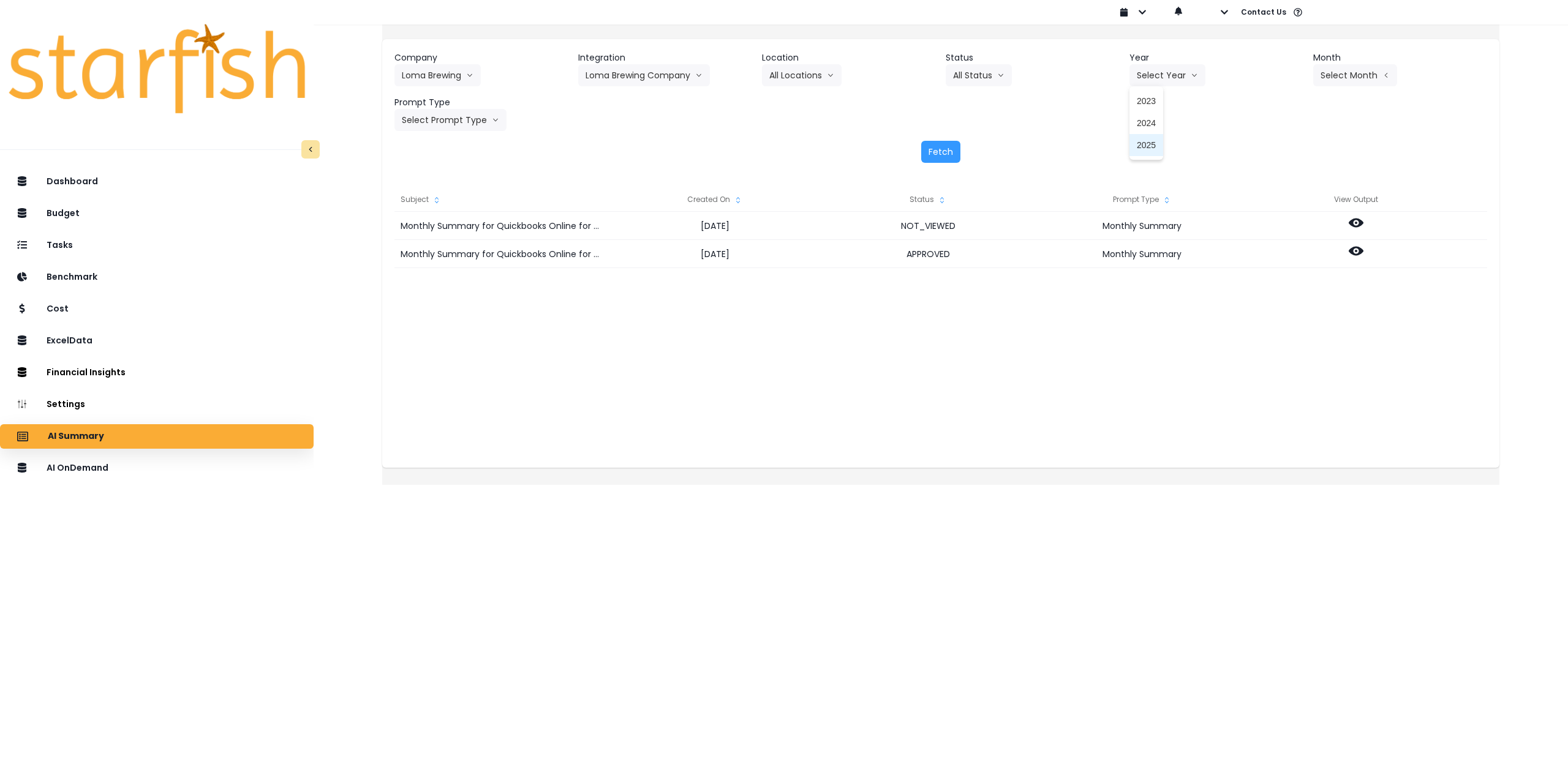
click at [1152, 144] on li "2025" at bounding box center [1146, 145] width 34 height 22
click at [1340, 77] on button "Select Month" at bounding box center [1355, 75] width 84 height 22
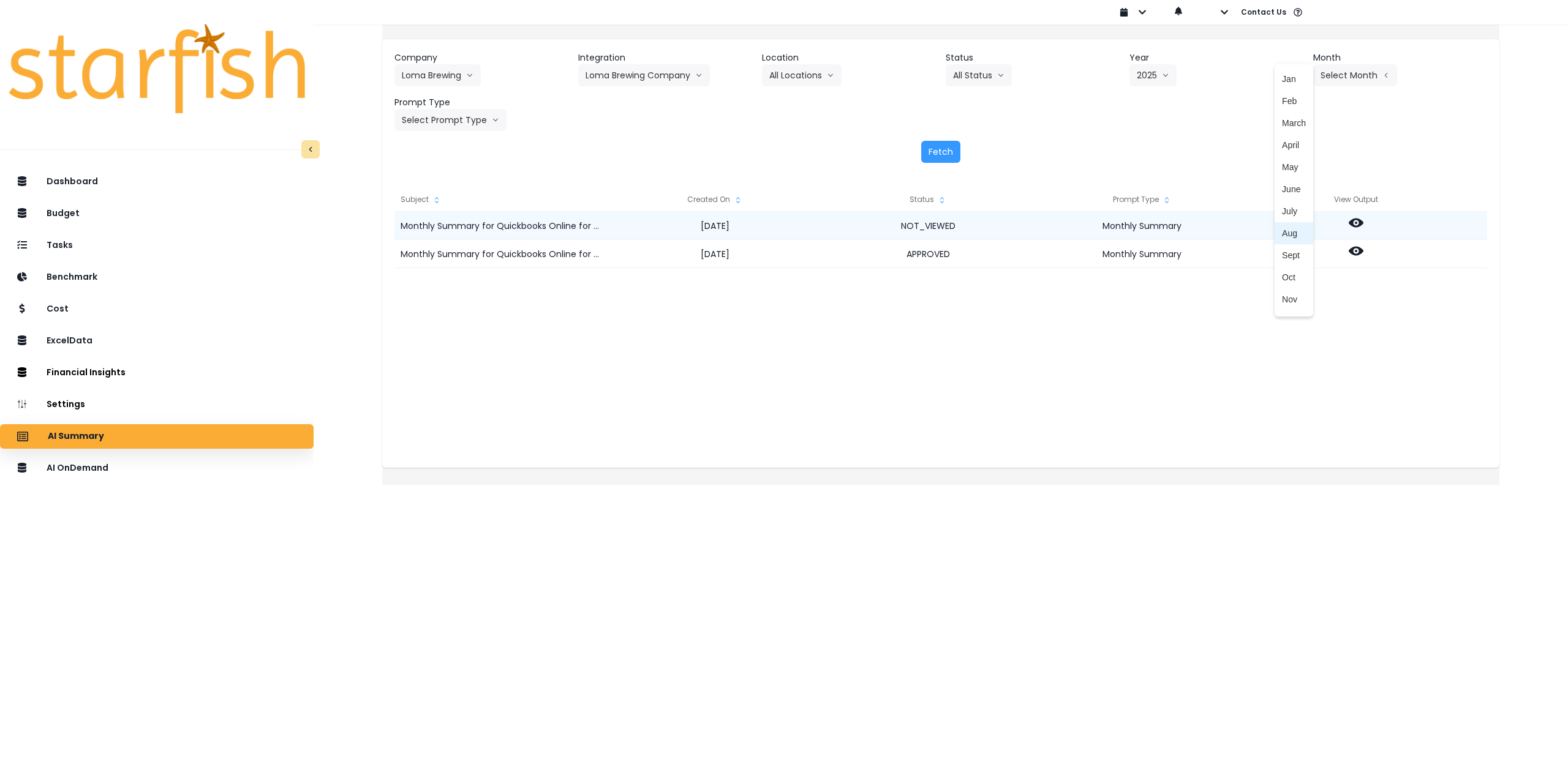
click at [1282, 235] on span "Aug" at bounding box center [1294, 233] width 24 height 12
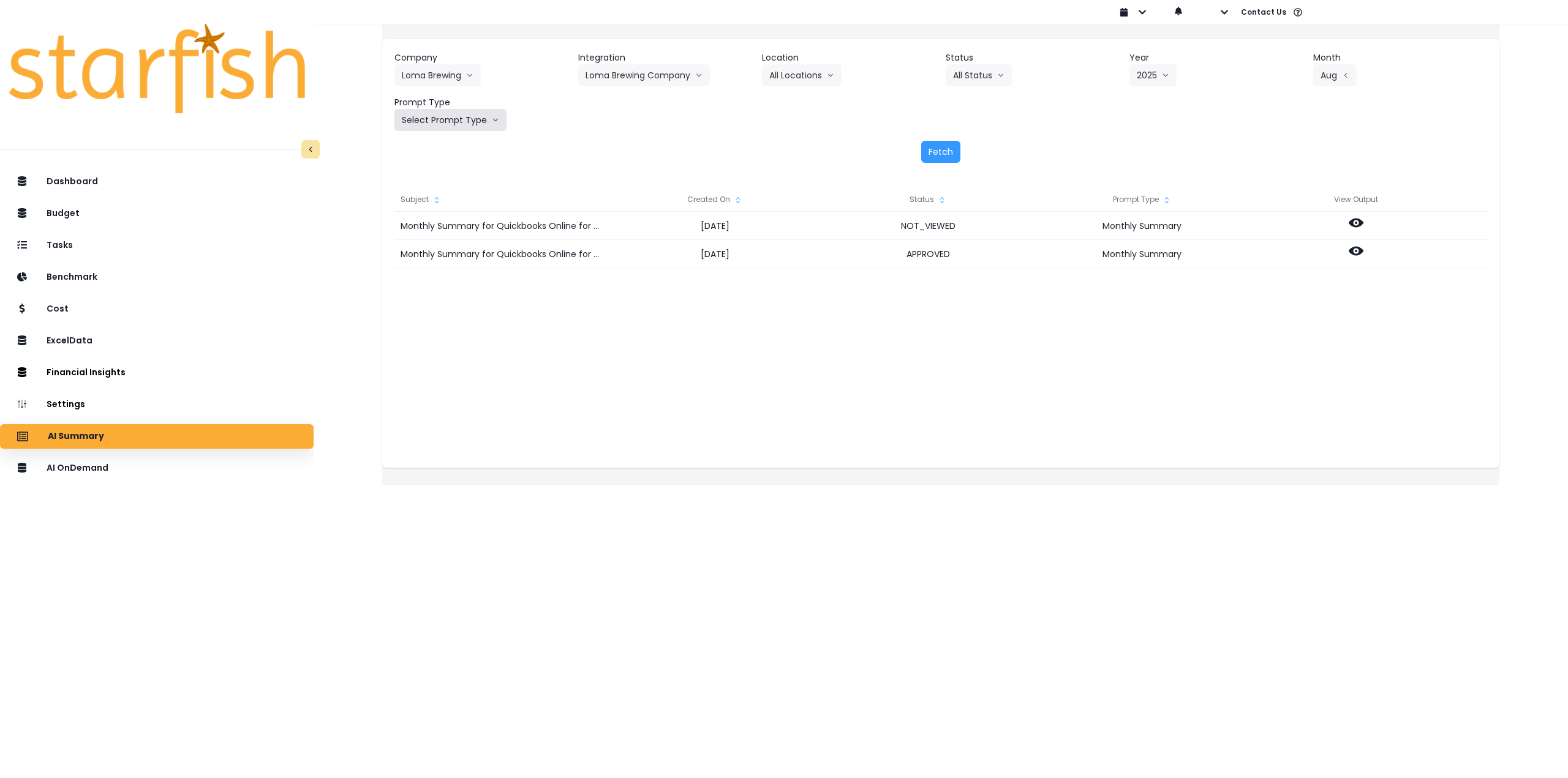
click at [463, 111] on button "Select Prompt Type" at bounding box center [450, 120] width 112 height 22
click at [448, 232] on span "Monthly Summary" at bounding box center [436, 233] width 69 height 12
click at [952, 147] on button "Fetch" at bounding box center [941, 152] width 39 height 22
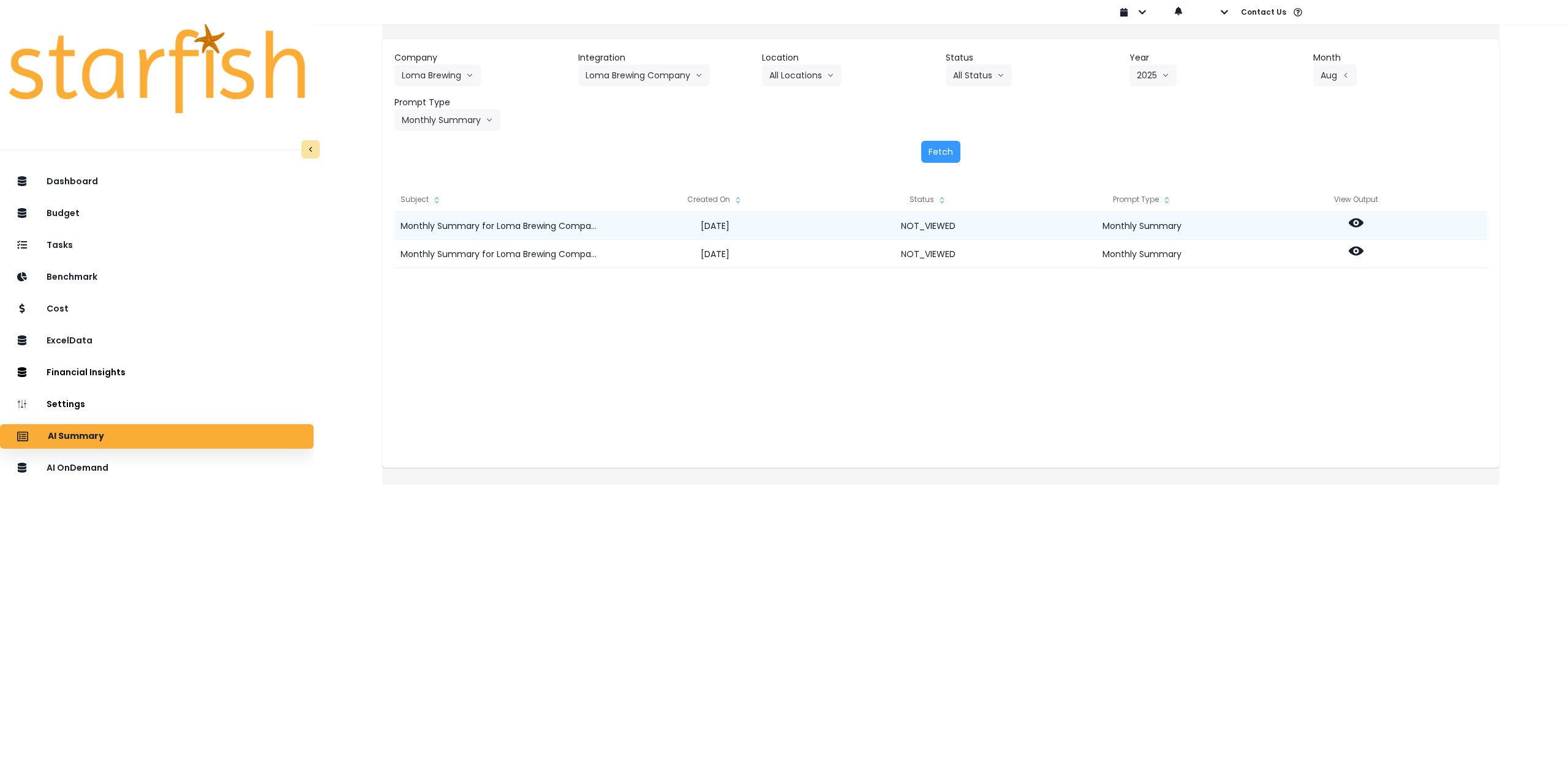
click at [1363, 225] on icon at bounding box center [1356, 222] width 15 height 15
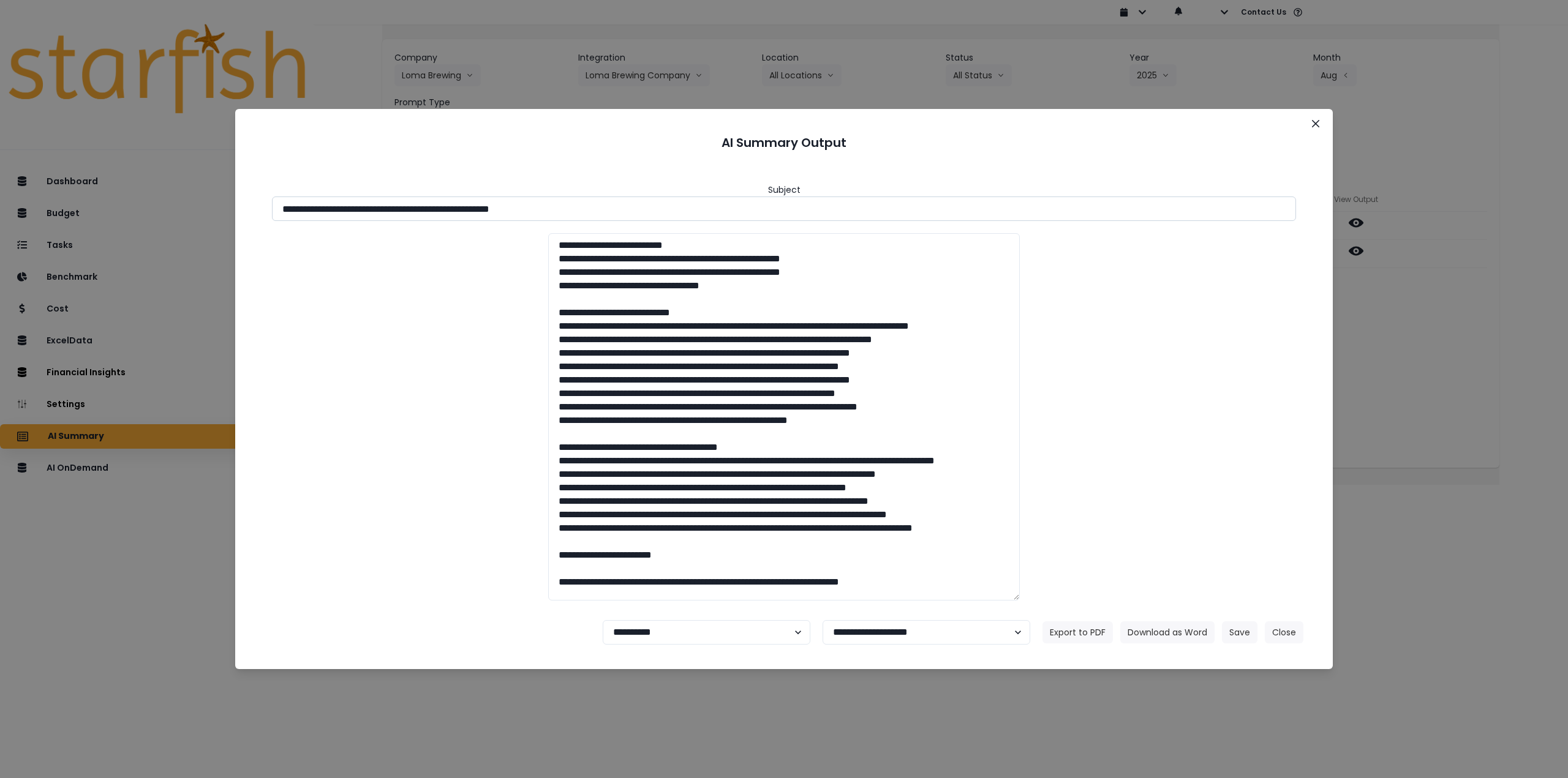
drag, startPoint x: 391, startPoint y: 208, endPoint x: 817, endPoint y: 281, distance: 432.2
click at [666, 212] on input "**********" at bounding box center [784, 208] width 1024 height 24
click at [1172, 634] on button "Download as Word" at bounding box center [1168, 632] width 95 height 22
click at [1418, 348] on div "**********" at bounding box center [784, 389] width 1568 height 778
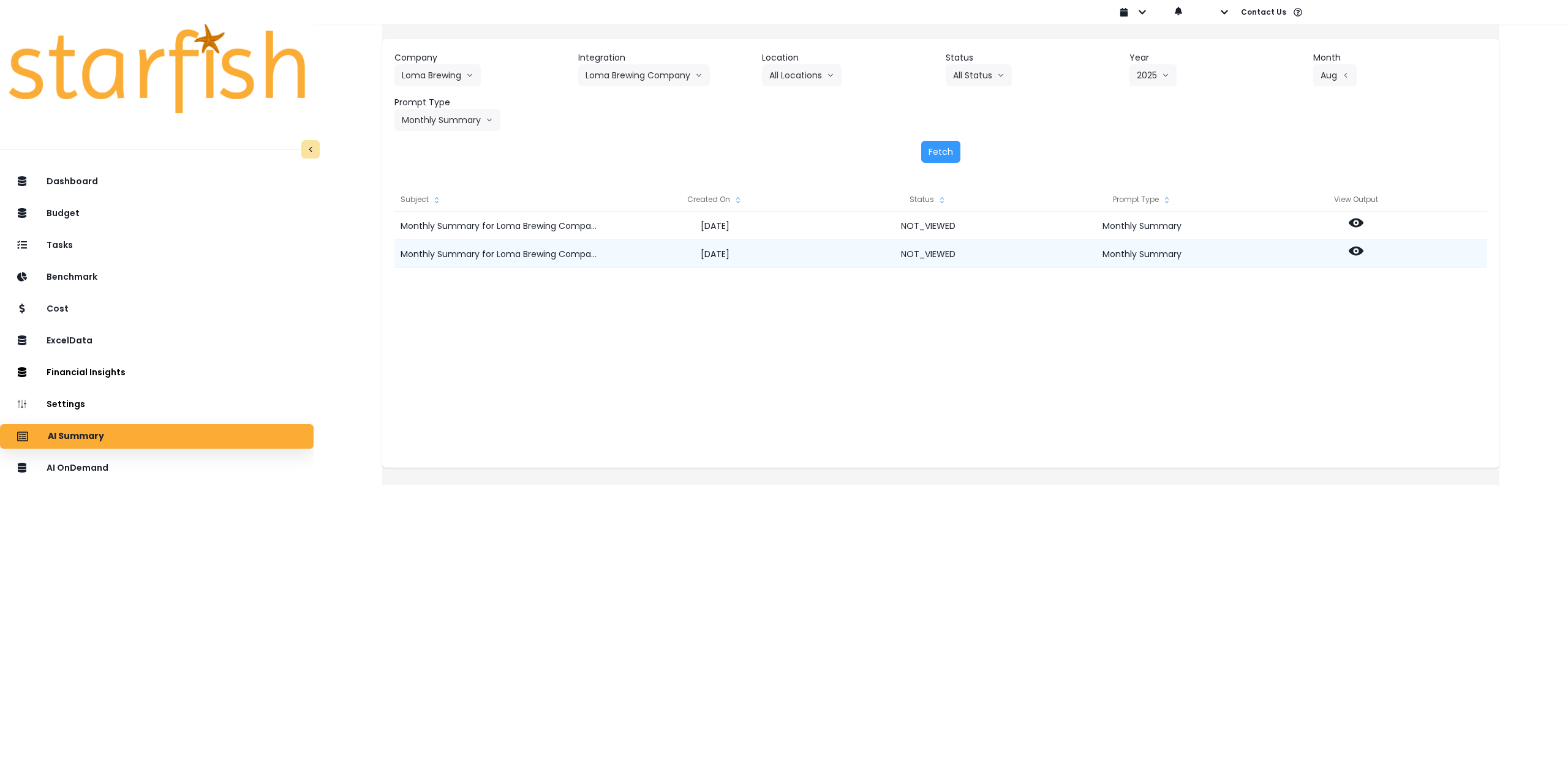
click at [1363, 251] on icon at bounding box center [1356, 251] width 15 height 15
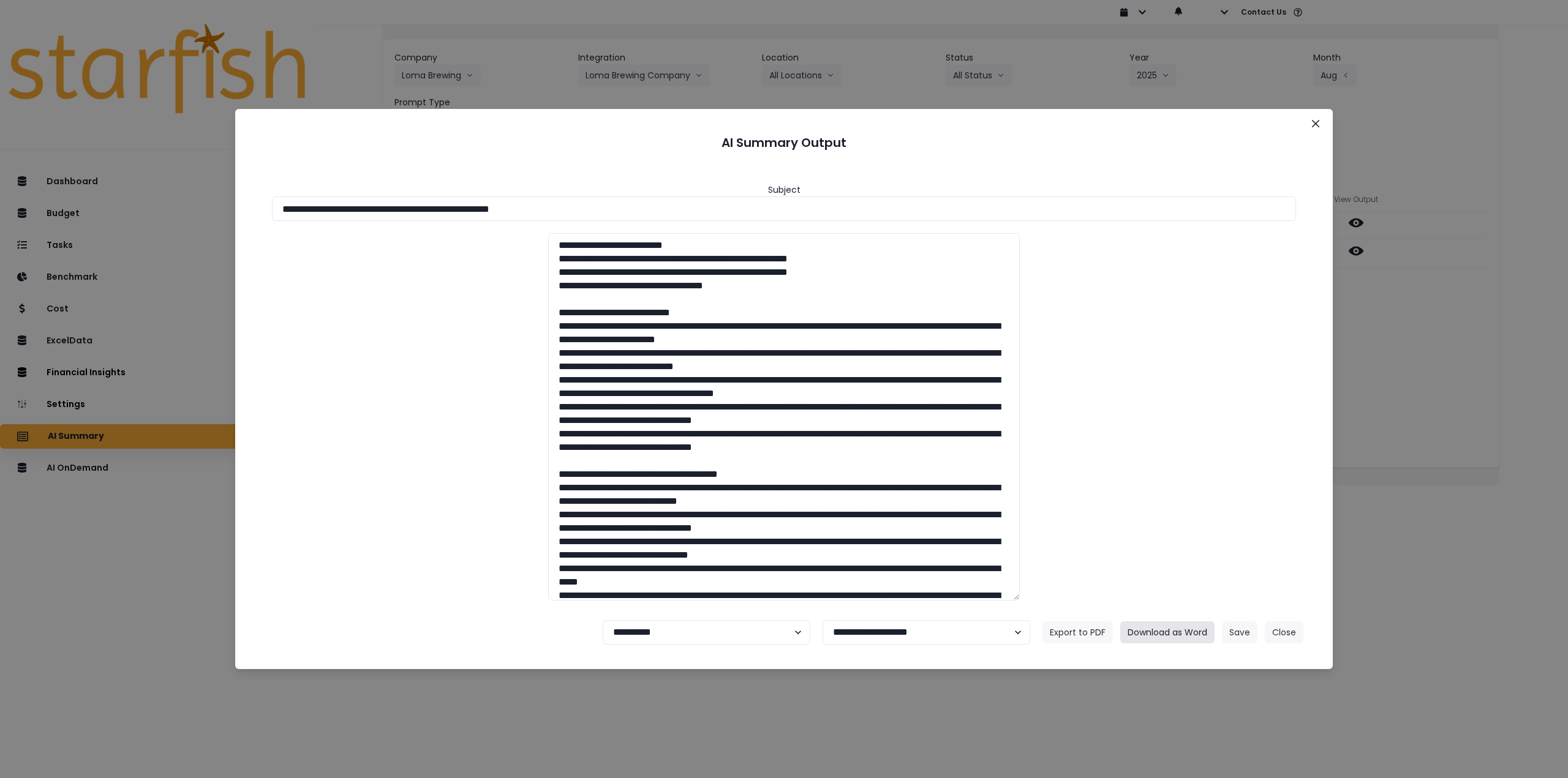
click at [1186, 626] on button "Download as Word" at bounding box center [1168, 632] width 95 height 22
click at [1320, 123] on button "Close" at bounding box center [1315, 123] width 20 height 20
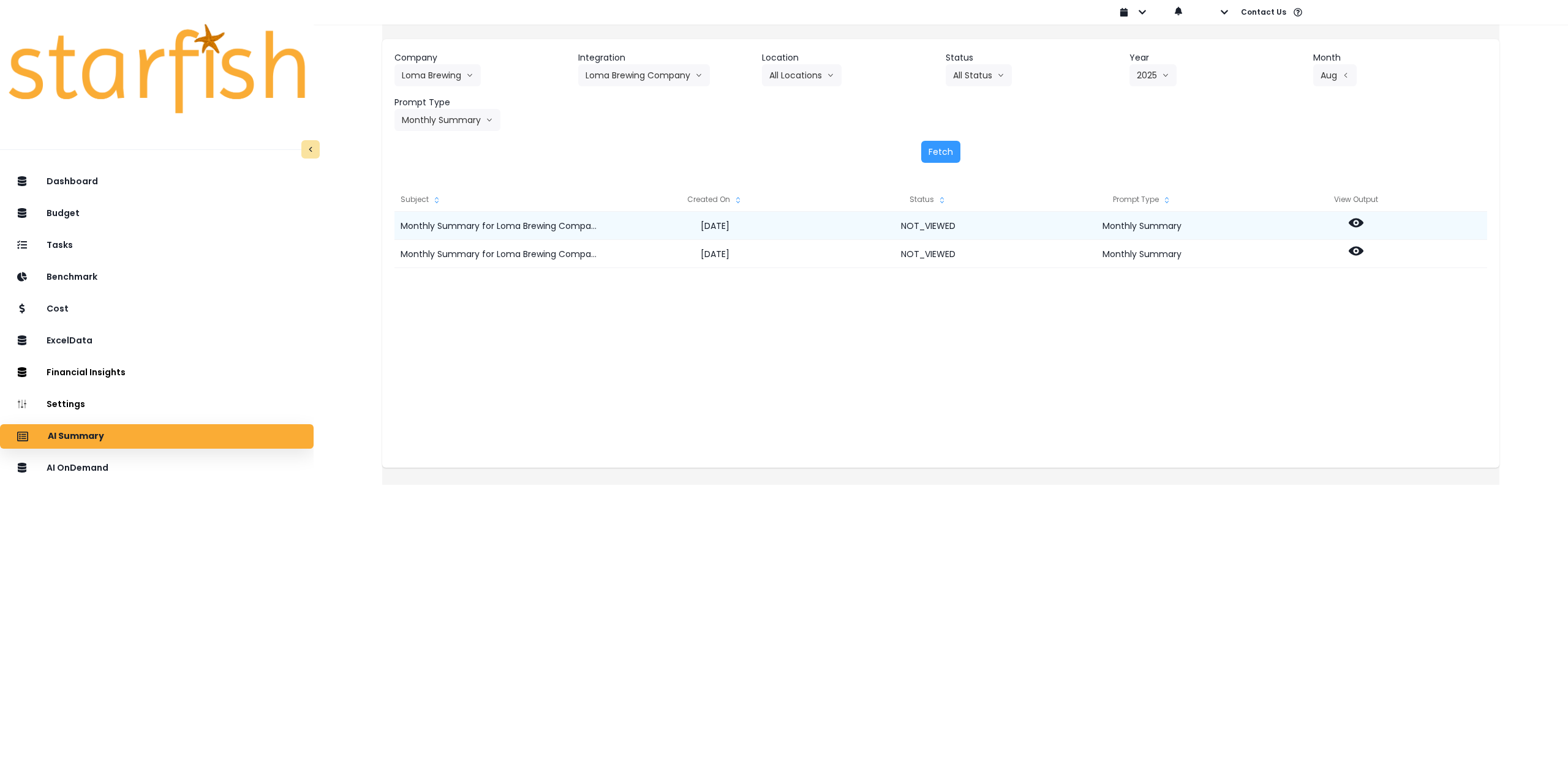
click at [1363, 222] on icon at bounding box center [1356, 223] width 15 height 9
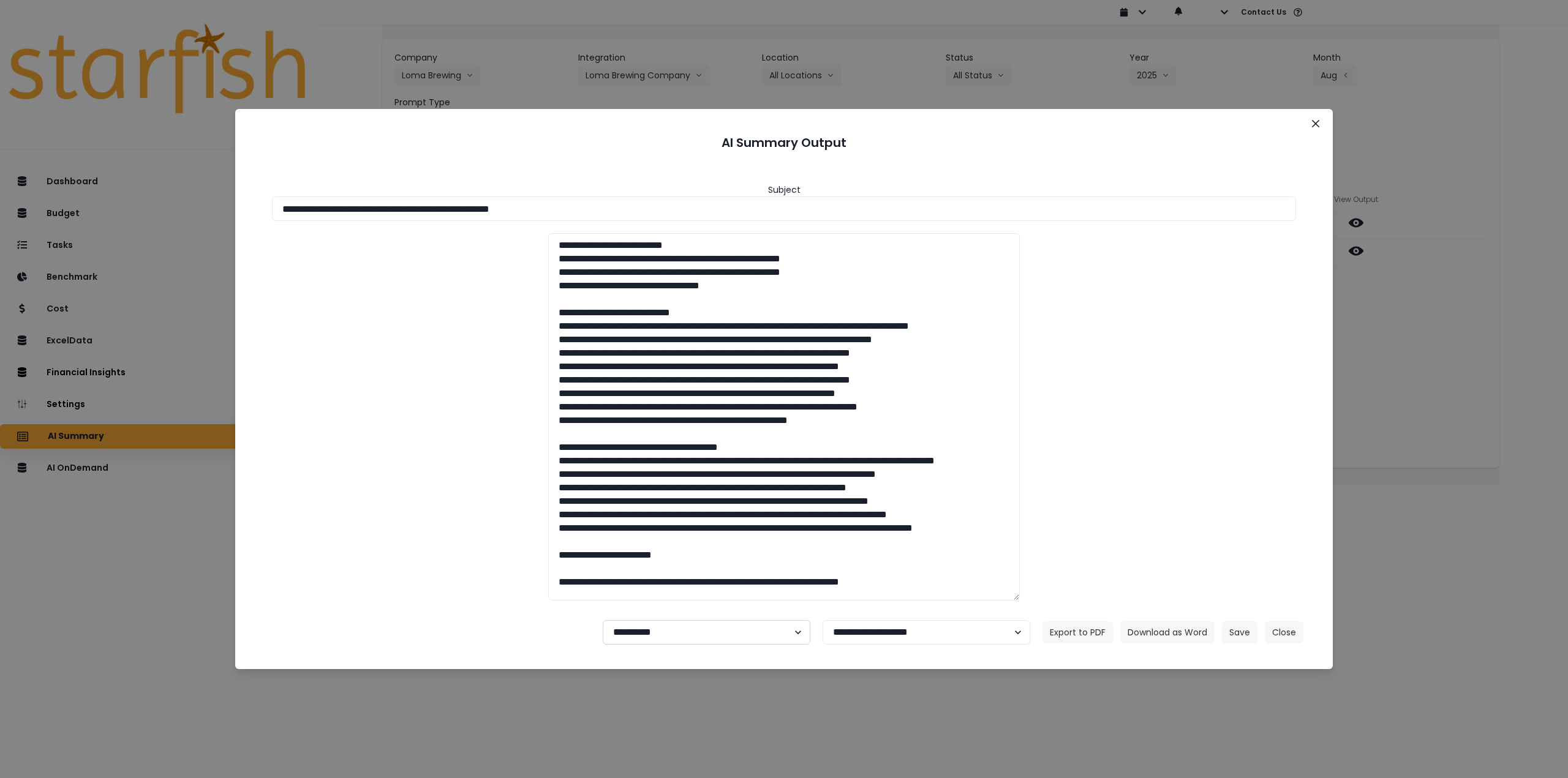
click at [722, 639] on select "**********" at bounding box center [707, 632] width 208 height 24
select select "********"
click at [603, 620] on select "**********" at bounding box center [707, 632] width 208 height 24
click at [1245, 628] on button "Save" at bounding box center [1240, 632] width 36 height 22
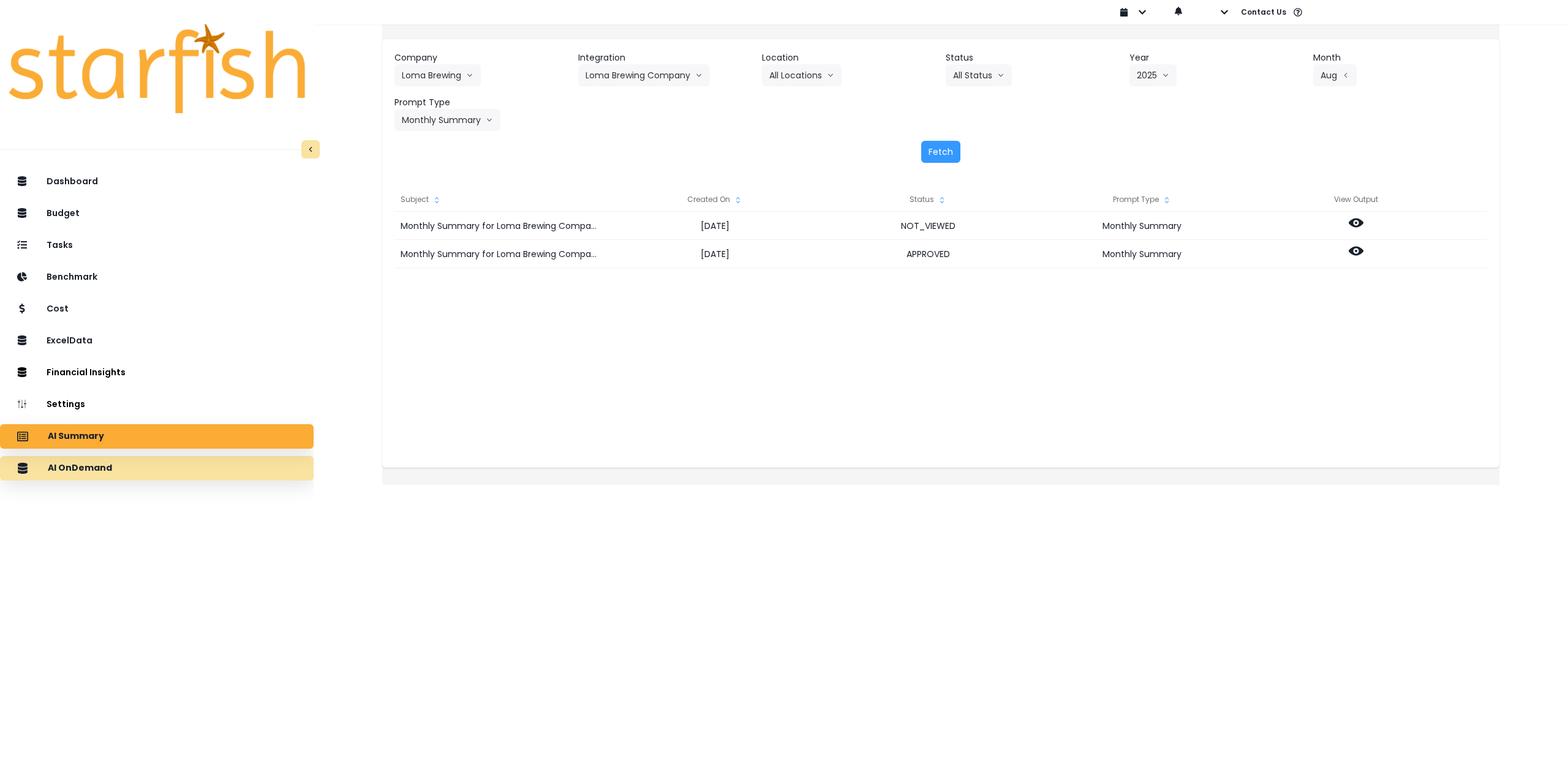
click at [208, 471] on div "AI OnDemand" at bounding box center [157, 469] width 294 height 26
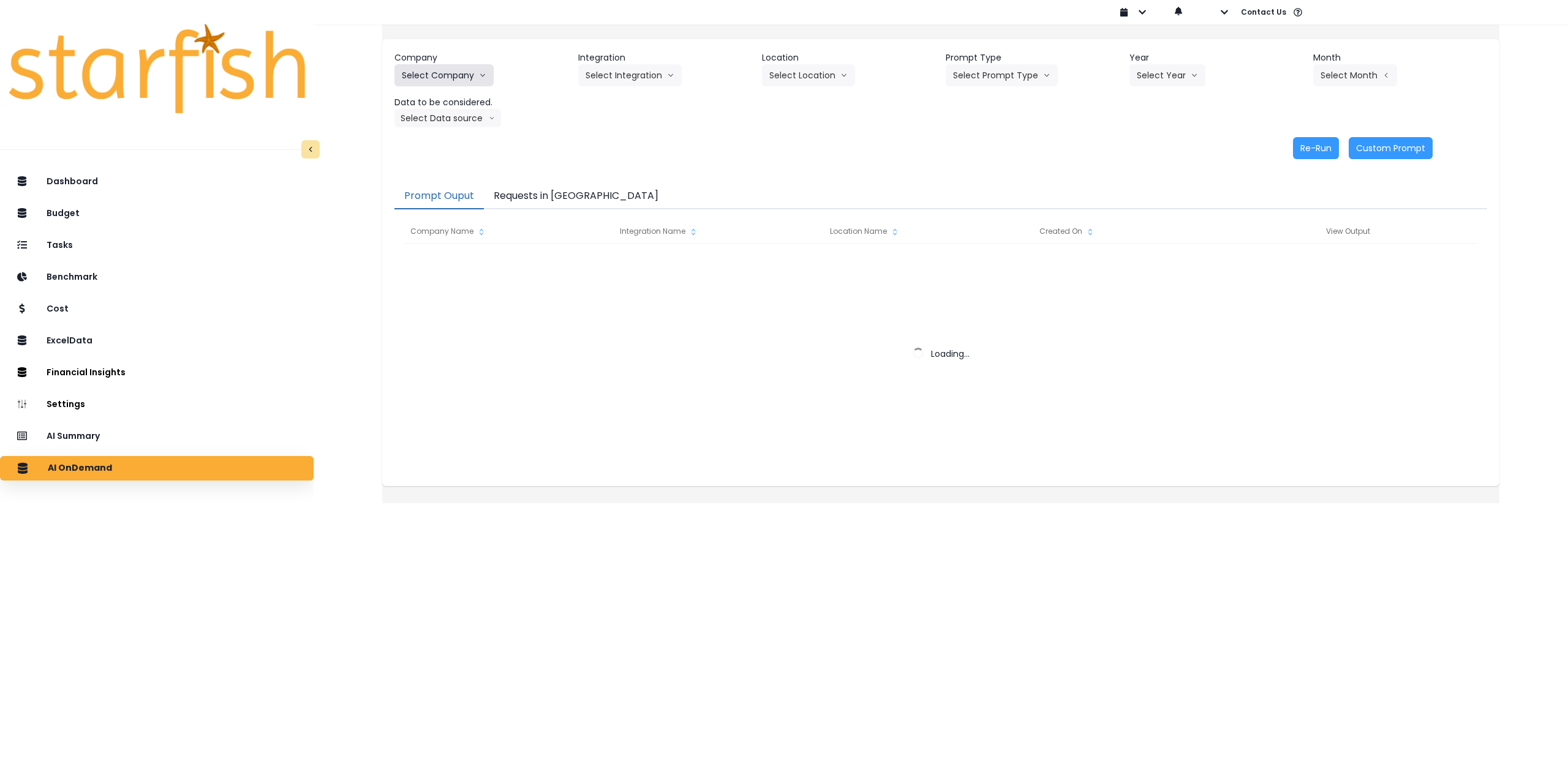
click at [480, 78] on button "Select Company" at bounding box center [444, 75] width 99 height 22
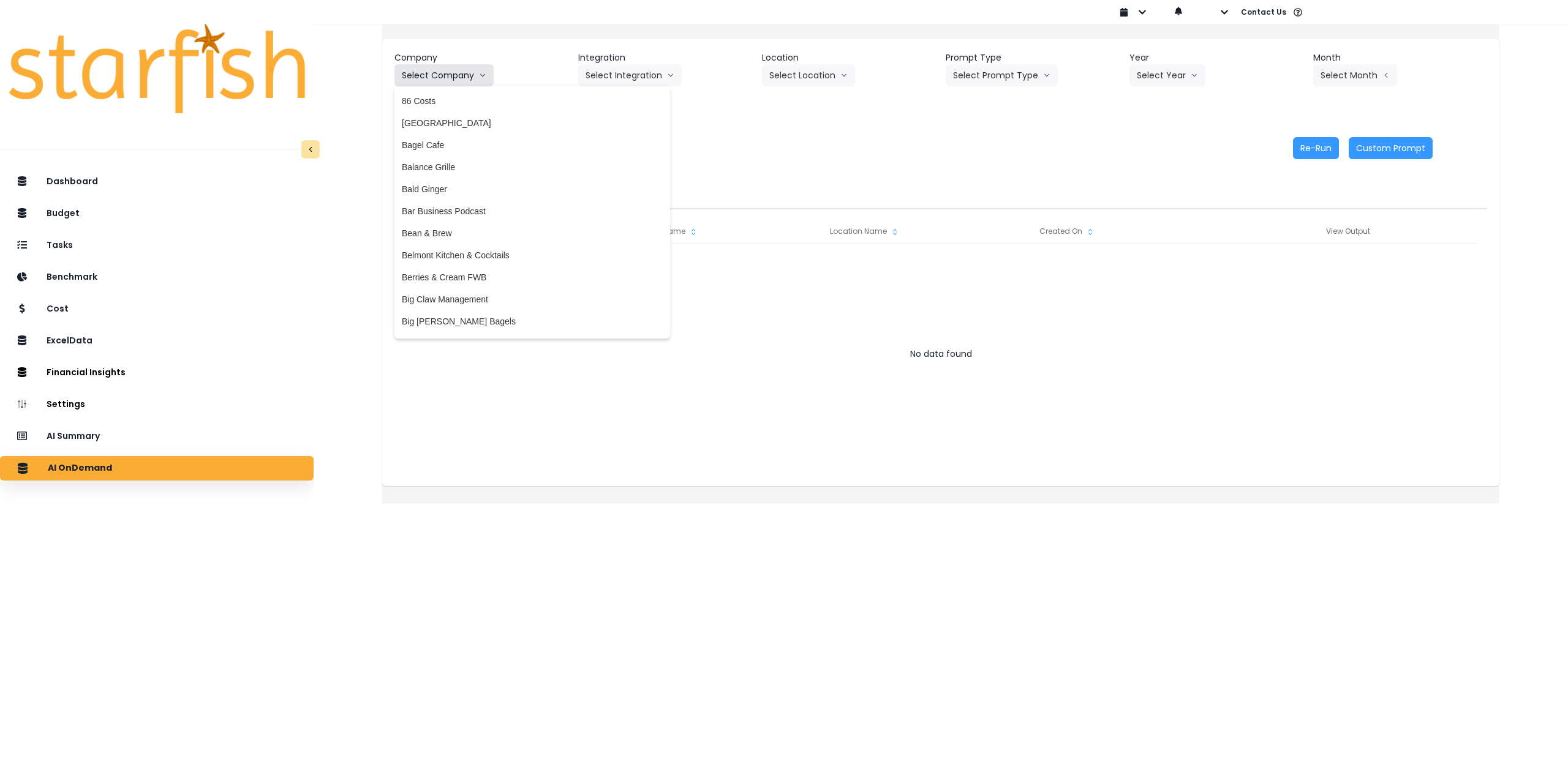
click at [482, 75] on button "Select Company" at bounding box center [444, 75] width 99 height 22
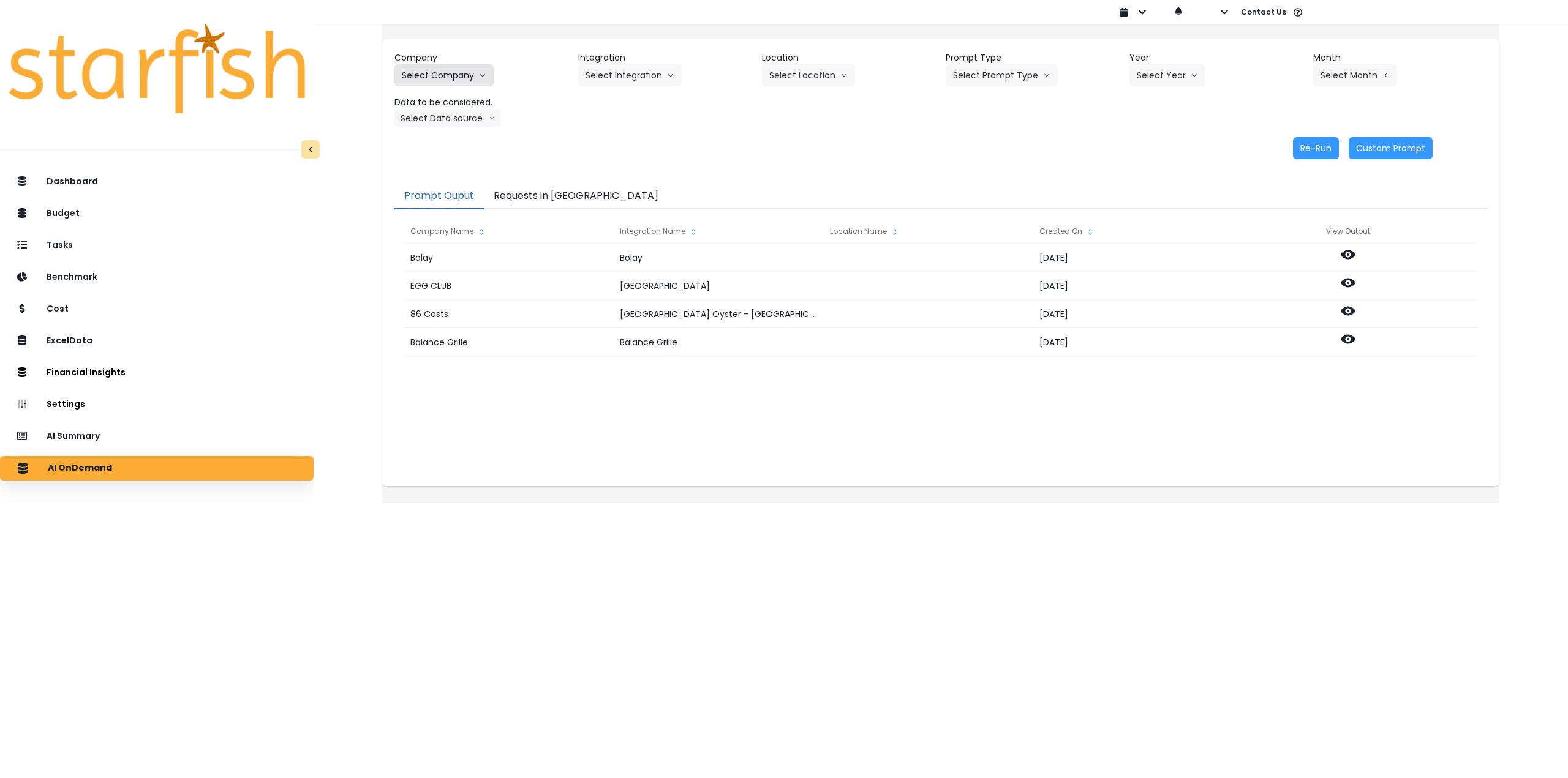
click at [476, 78] on button "Select Company" at bounding box center [444, 75] width 99 height 22
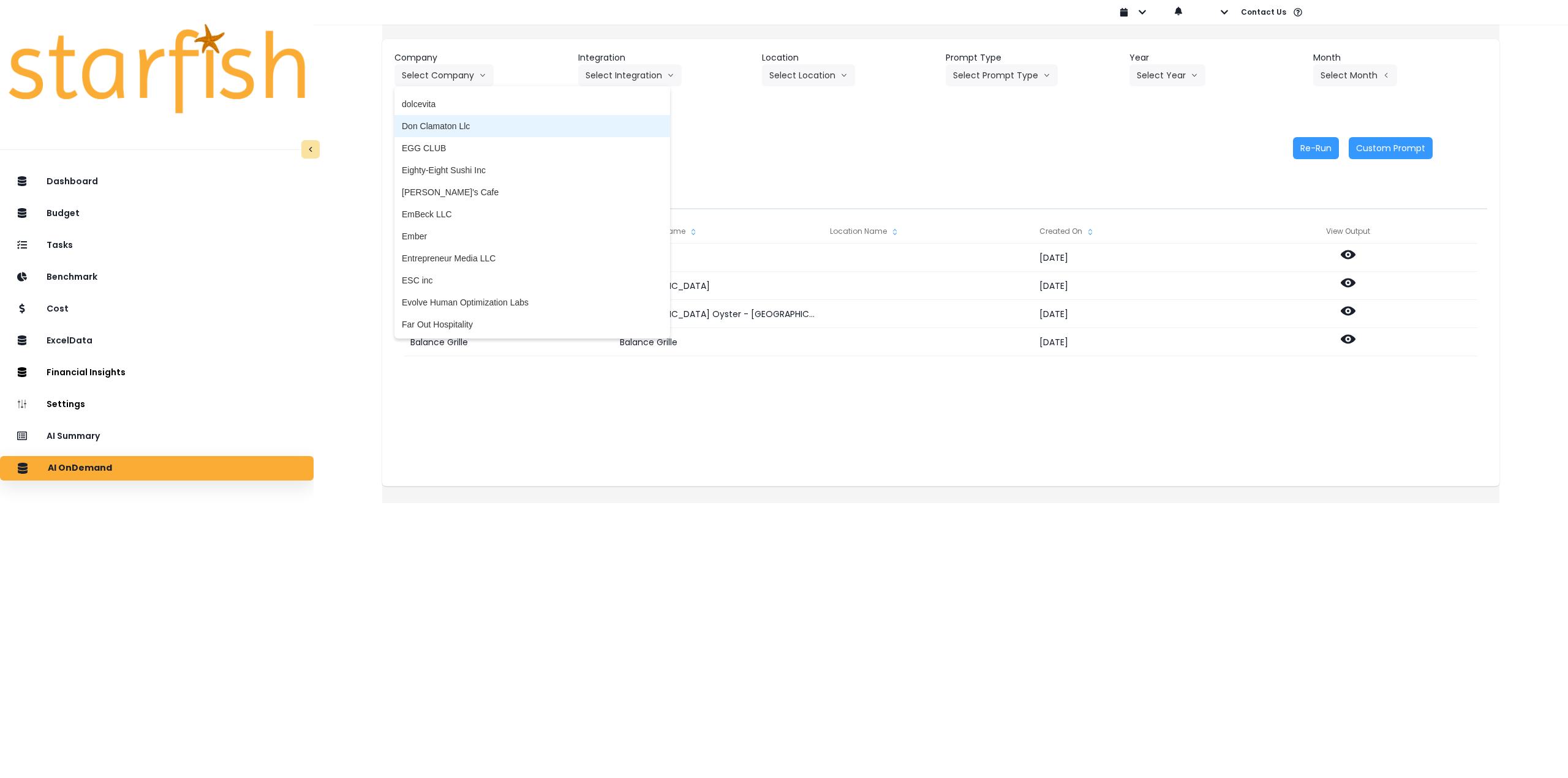
scroll to position [857, 0]
click at [481, 194] on span "[PERSON_NAME]'s Cafe" at bounding box center [532, 191] width 261 height 12
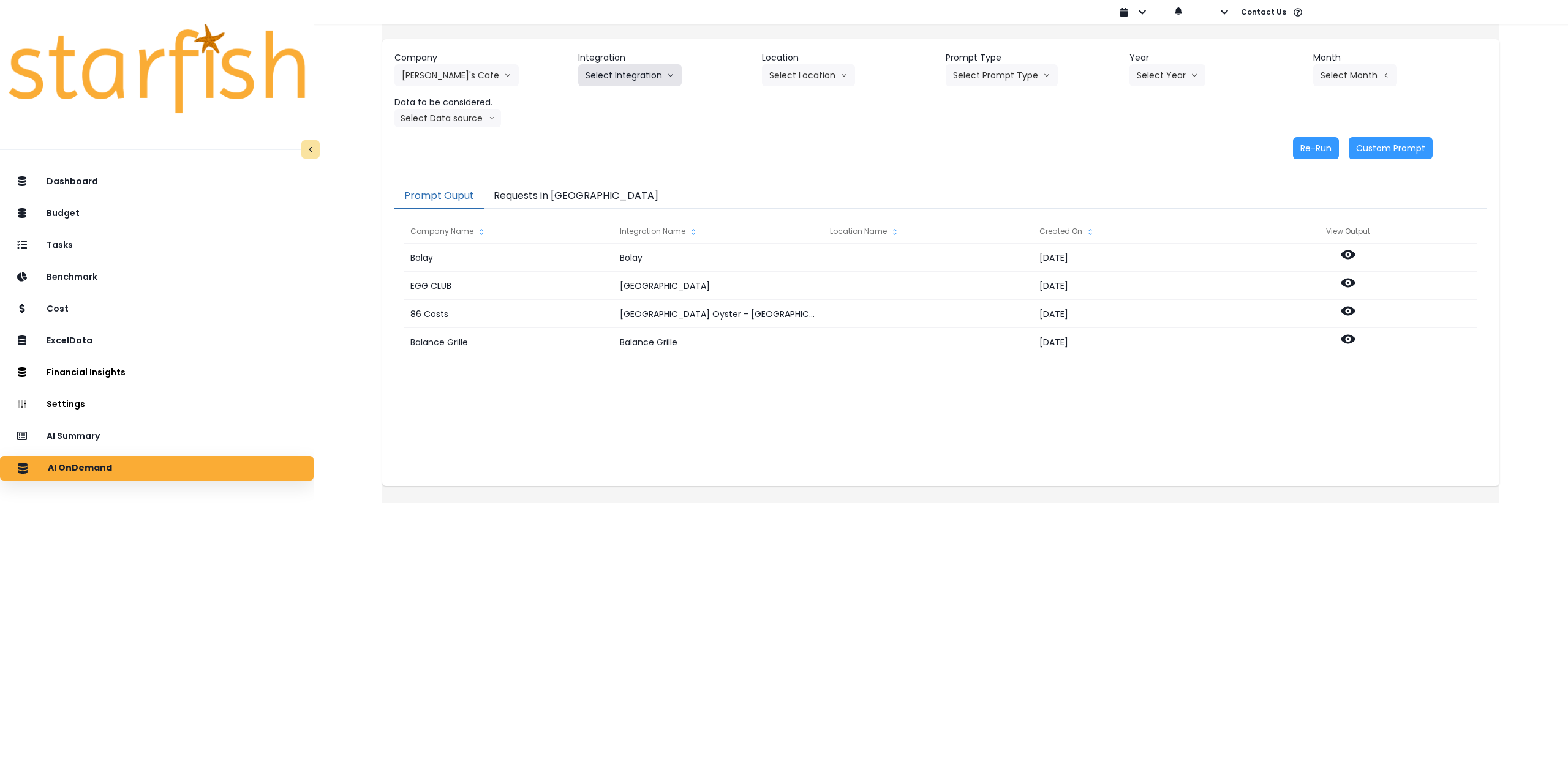
click at [619, 80] on button "Select Integration" at bounding box center [630, 75] width 104 height 22
drag, startPoint x: 612, startPoint y: 106, endPoint x: 804, endPoint y: 72, distance: 195.0
click at [614, 106] on span "QuickBooks Online" at bounding box center [622, 100] width 73 height 12
click at [847, 65] on button "Select Location" at bounding box center [809, 75] width 93 height 22
drag, startPoint x: 808, startPoint y: 98, endPoint x: 852, endPoint y: 93, distance: 44.3
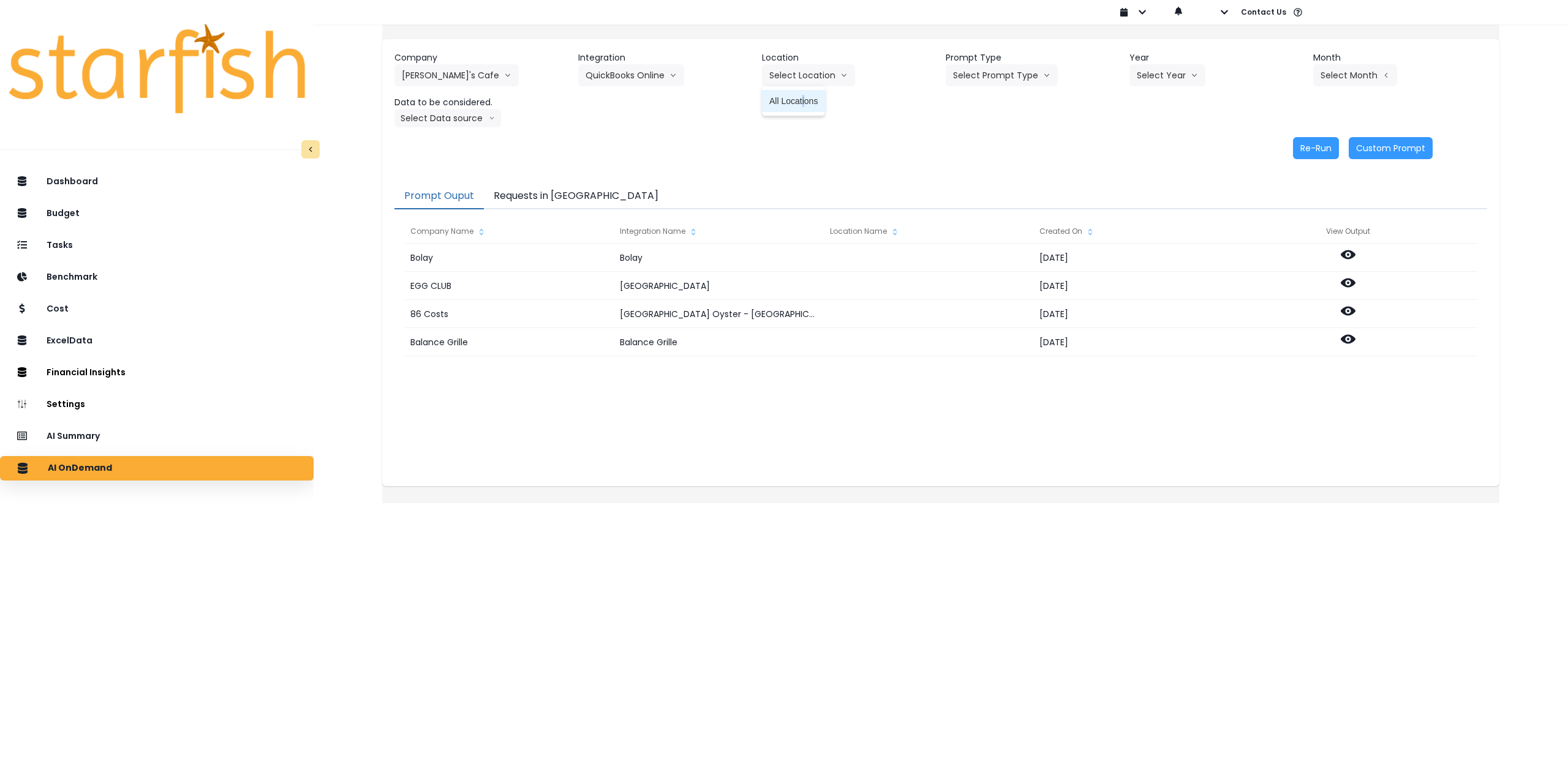
click at [806, 98] on span "All Locations" at bounding box center [794, 100] width 49 height 12
click at [991, 75] on button "Select Prompt Type" at bounding box center [1001, 75] width 112 height 22
click at [984, 165] on span "Monthly Summary" at bounding box center [987, 167] width 69 height 12
click at [1192, 63] on header "Year" at bounding box center [1216, 58] width 174 height 13
click at [1178, 75] on button "Select Year" at bounding box center [1167, 75] width 76 height 22
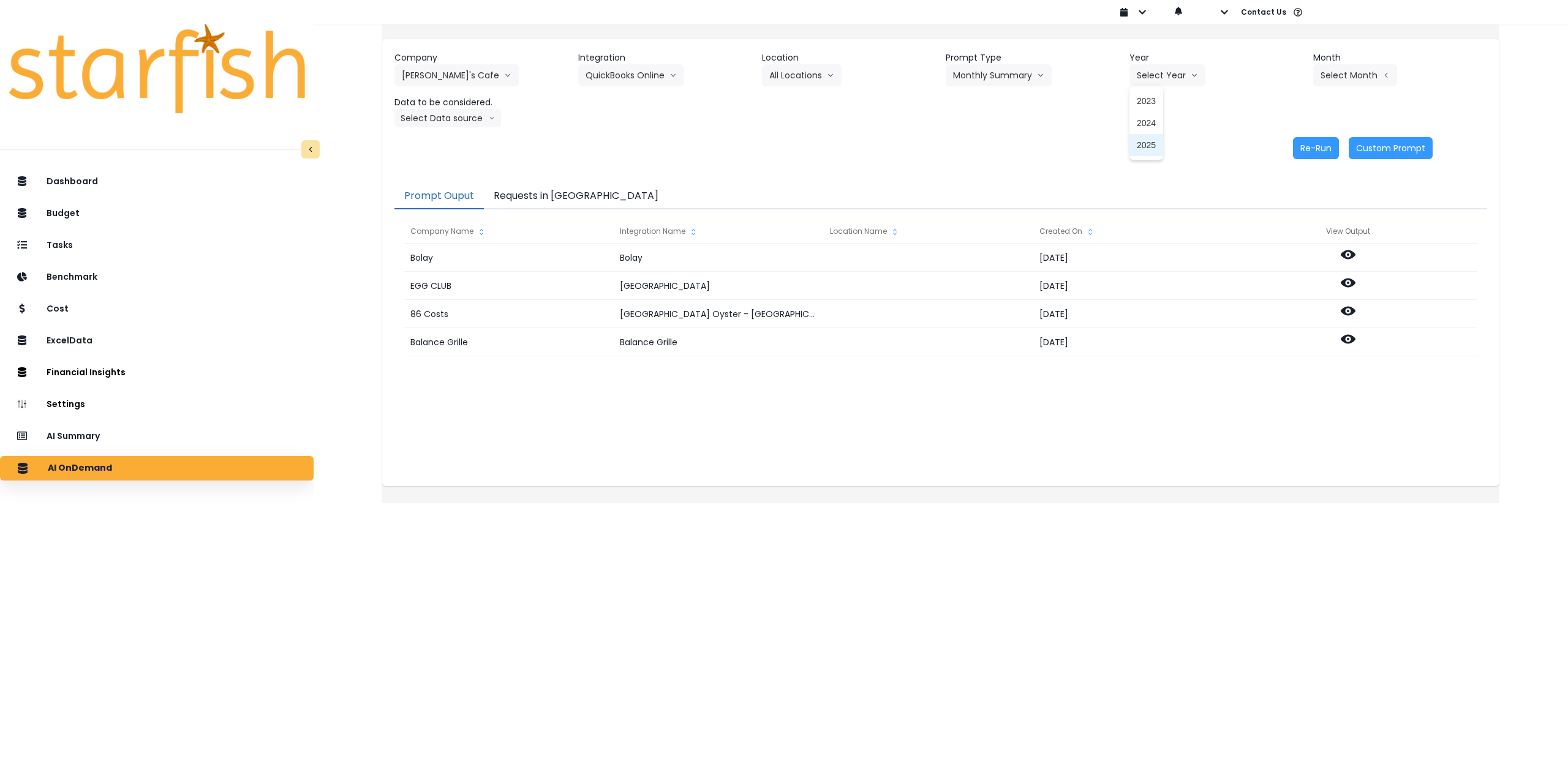
drag, startPoint x: 1145, startPoint y: 147, endPoint x: 1283, endPoint y: 104, distance: 144.5
click at [1145, 147] on span "2025" at bounding box center [1147, 144] width 19 height 12
click at [1330, 75] on button "Select Month" at bounding box center [1355, 75] width 84 height 22
click at [1282, 229] on span "Aug" at bounding box center [1294, 233] width 24 height 12
click at [483, 121] on button "Select Data source" at bounding box center [448, 118] width 107 height 19
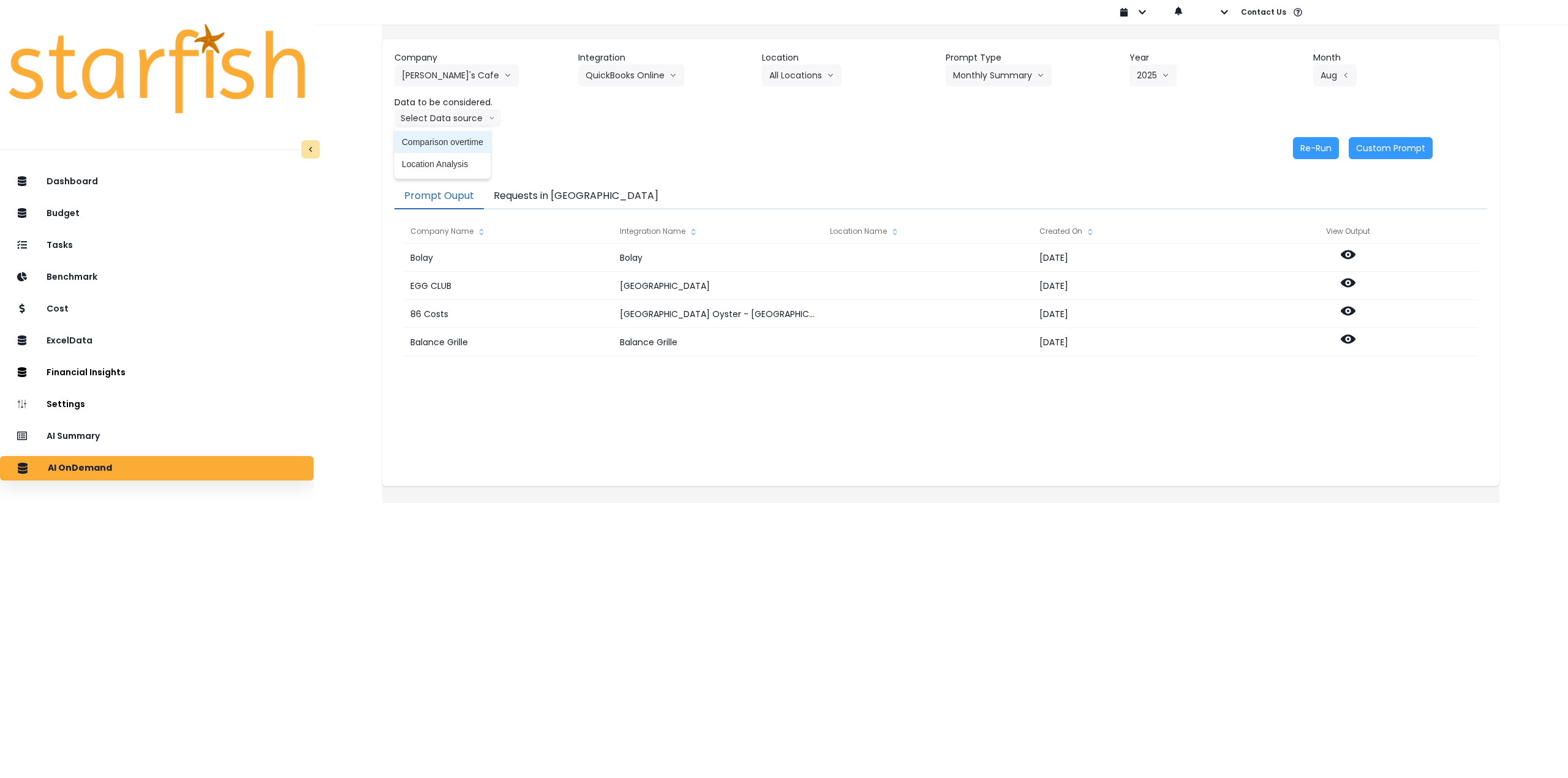
click at [471, 143] on span "Comparison overtime" at bounding box center [442, 142] width 81 height 12
click at [1303, 148] on button "Re-Run" at bounding box center [1316, 148] width 46 height 22
click at [469, 114] on button "Comparison overtime" at bounding box center [454, 118] width 119 height 19
click at [453, 163] on span "Location Analysis" at bounding box center [442, 164] width 81 height 12
click at [1304, 148] on button "Re-Run" at bounding box center [1316, 148] width 46 height 22
